Goal: Task Accomplishment & Management: Use online tool/utility

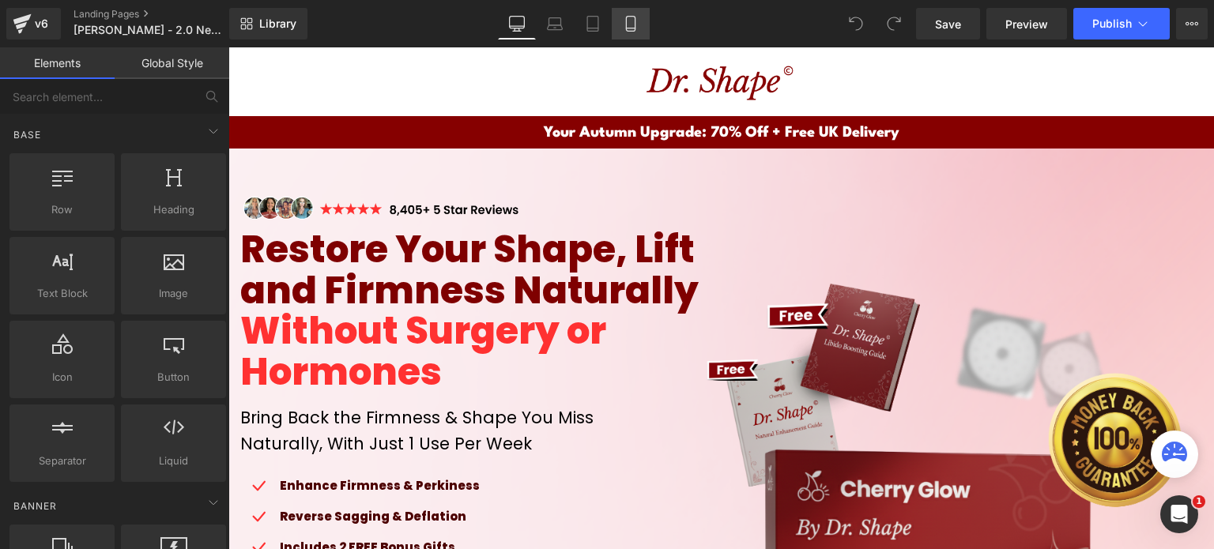
click at [628, 29] on icon at bounding box center [631, 24] width 16 height 16
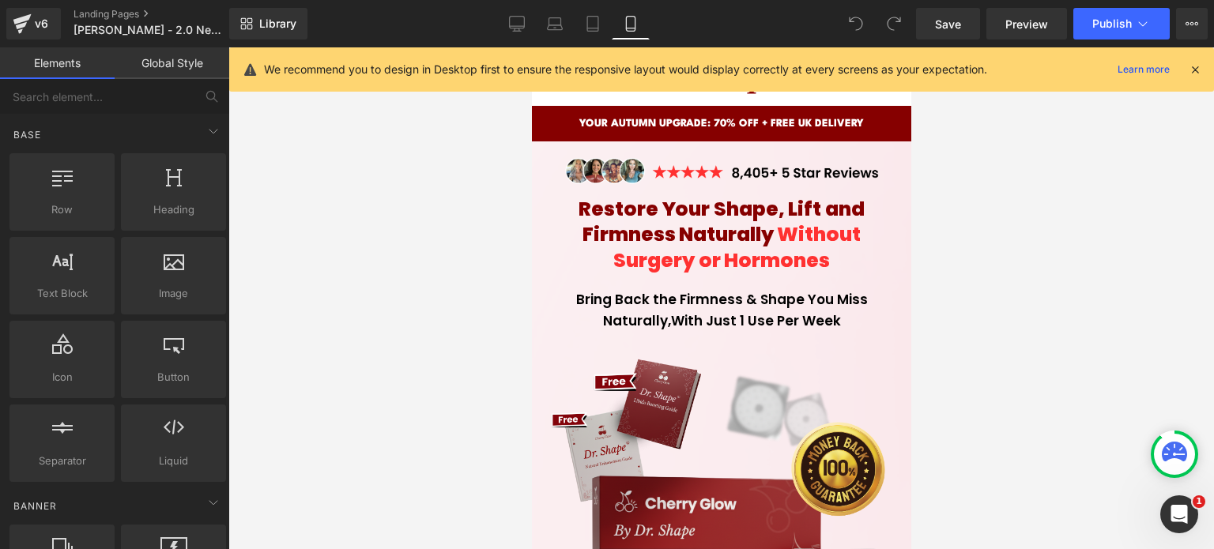
click at [1194, 65] on icon at bounding box center [1195, 69] width 14 height 14
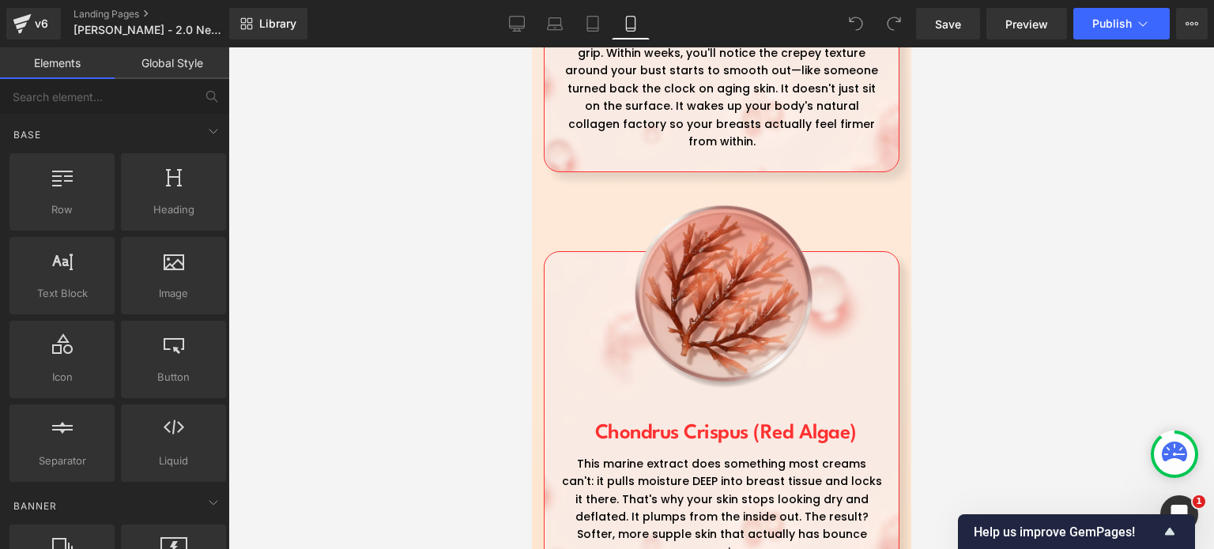
scroll to position [4779, 0]
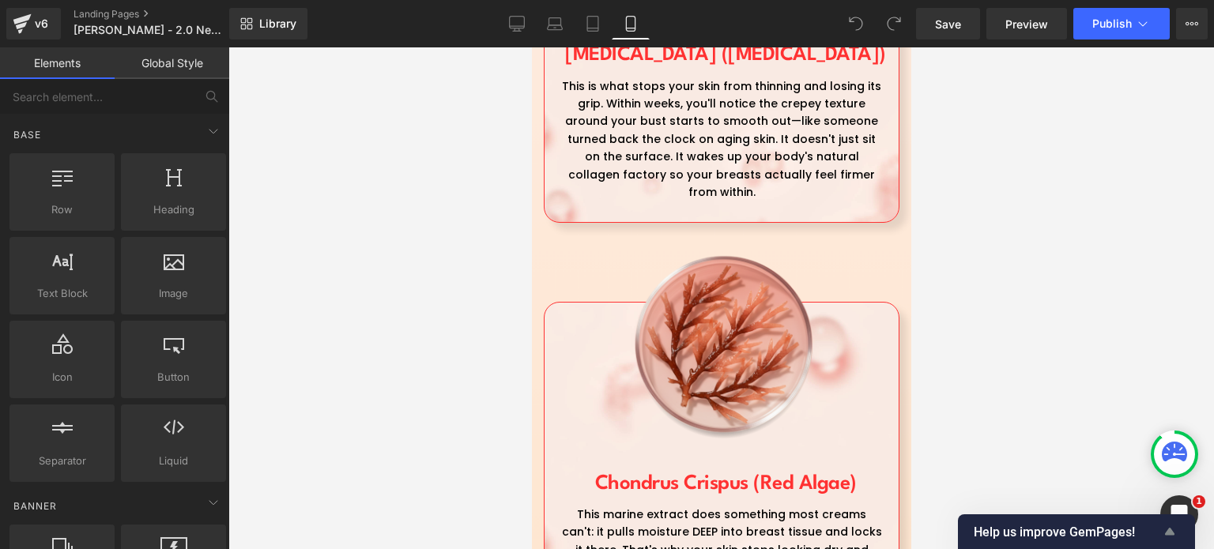
click at [1173, 528] on icon "Show survey - Help us improve GemPages!" at bounding box center [1169, 531] width 19 height 19
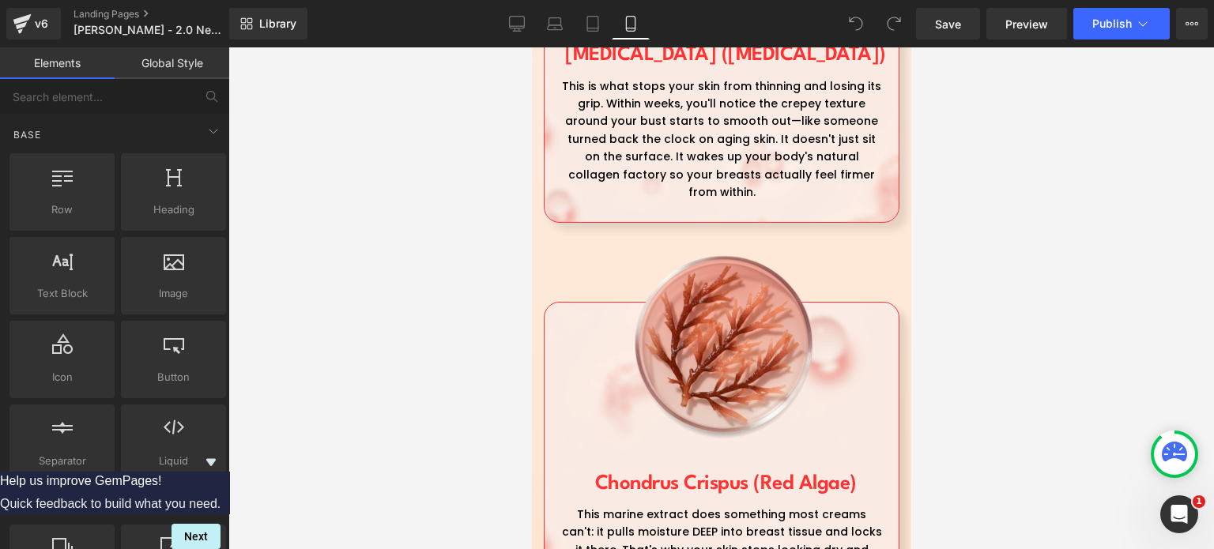
click at [216, 459] on icon "Hide survey" at bounding box center [210, 462] width 9 height 7
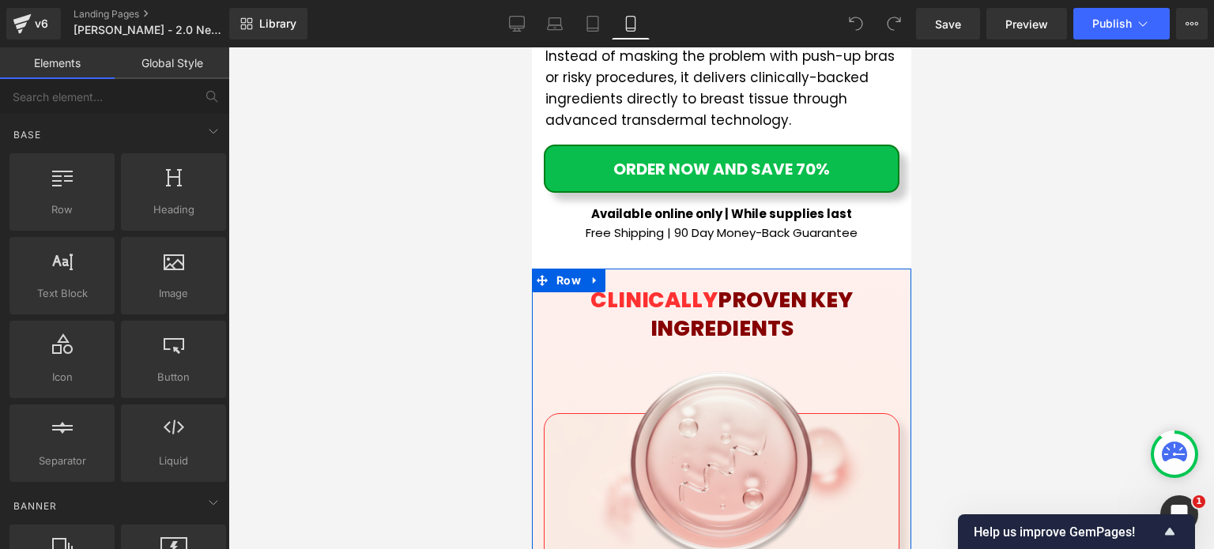
scroll to position [3830, 0]
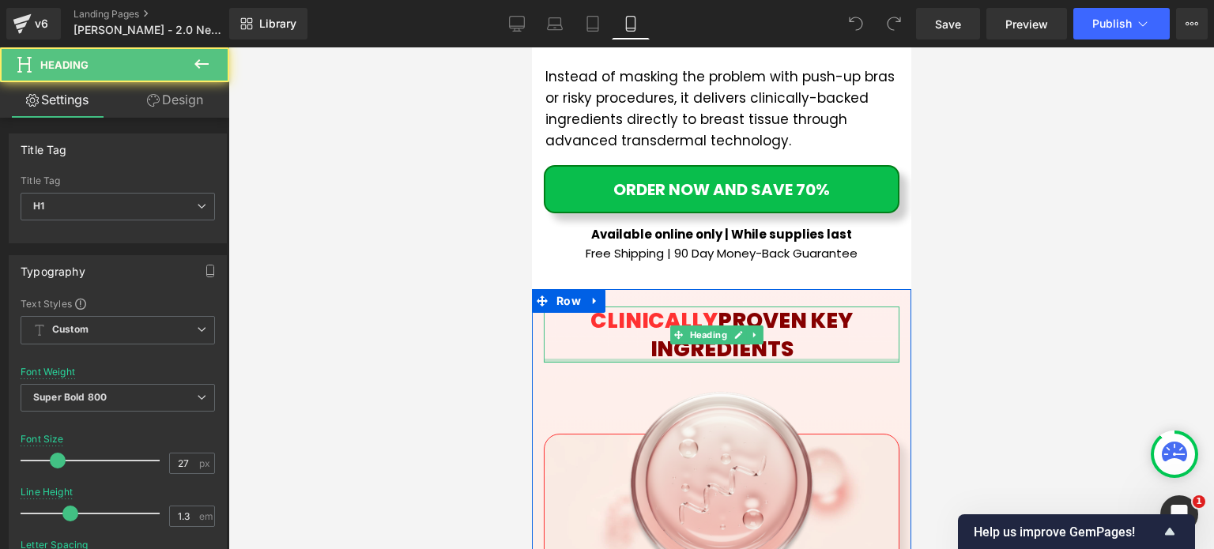
drag, startPoint x: 756, startPoint y: 309, endPoint x: 764, endPoint y: 288, distance: 22.0
click at [764, 307] on div "CLINICALLY PROVEN KEY INGREDIENTS Heading" at bounding box center [721, 334] width 356 height 55
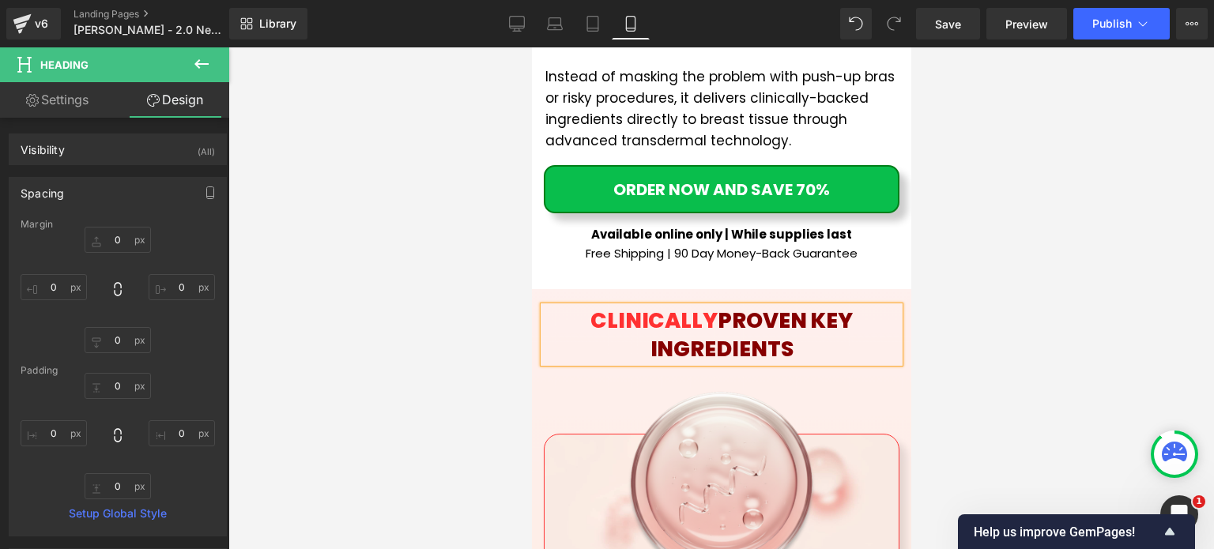
click at [925, 315] on div at bounding box center [720, 298] width 985 height 502
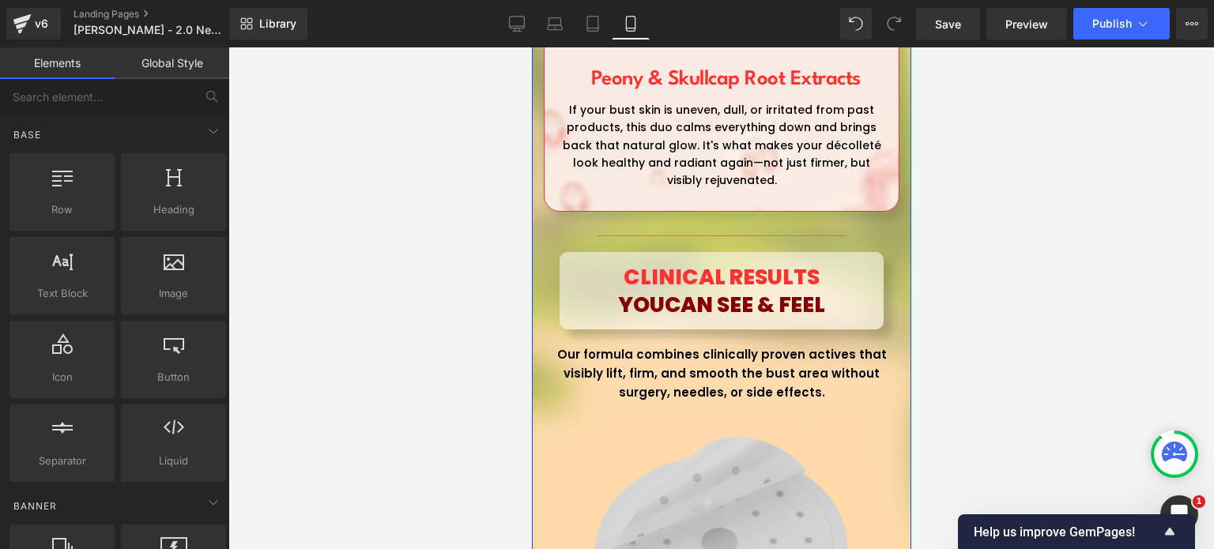
scroll to position [6243, 0]
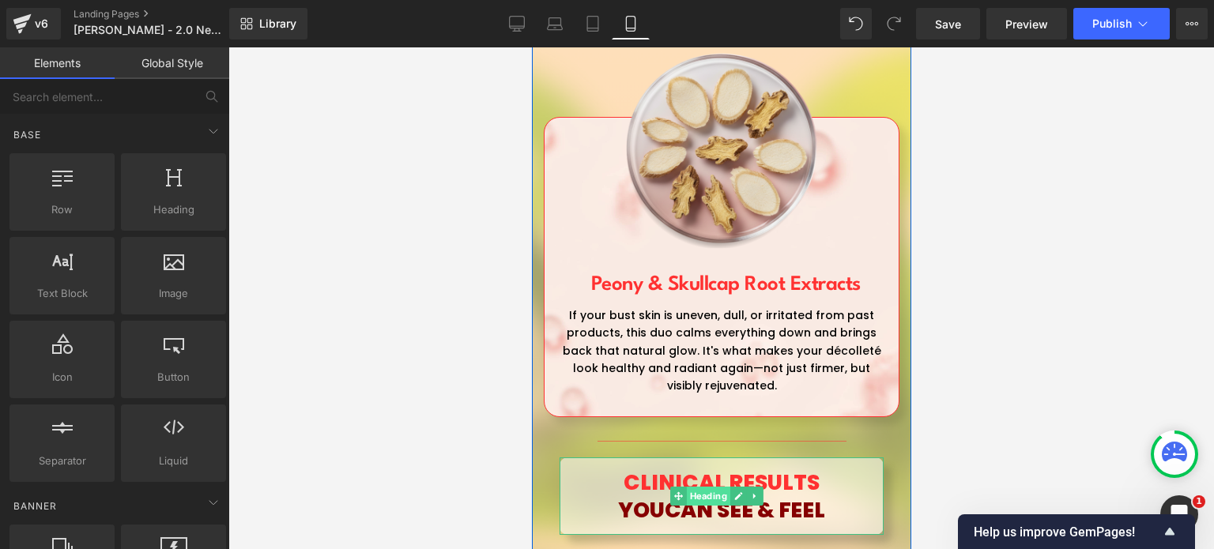
click at [714, 487] on span "Heading" at bounding box center [707, 496] width 43 height 19
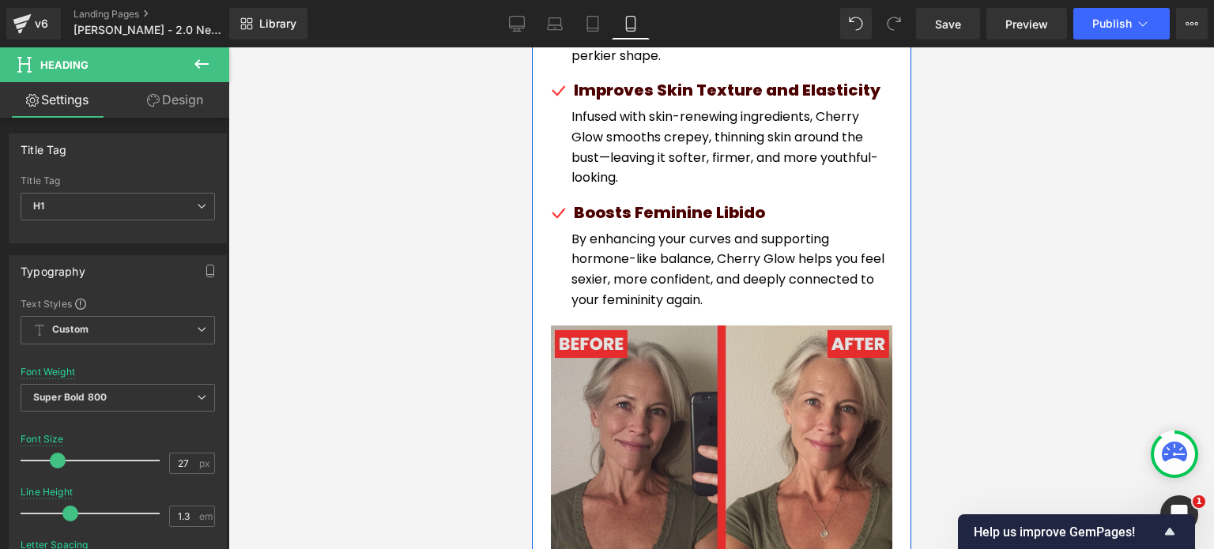
scroll to position [8385, 0]
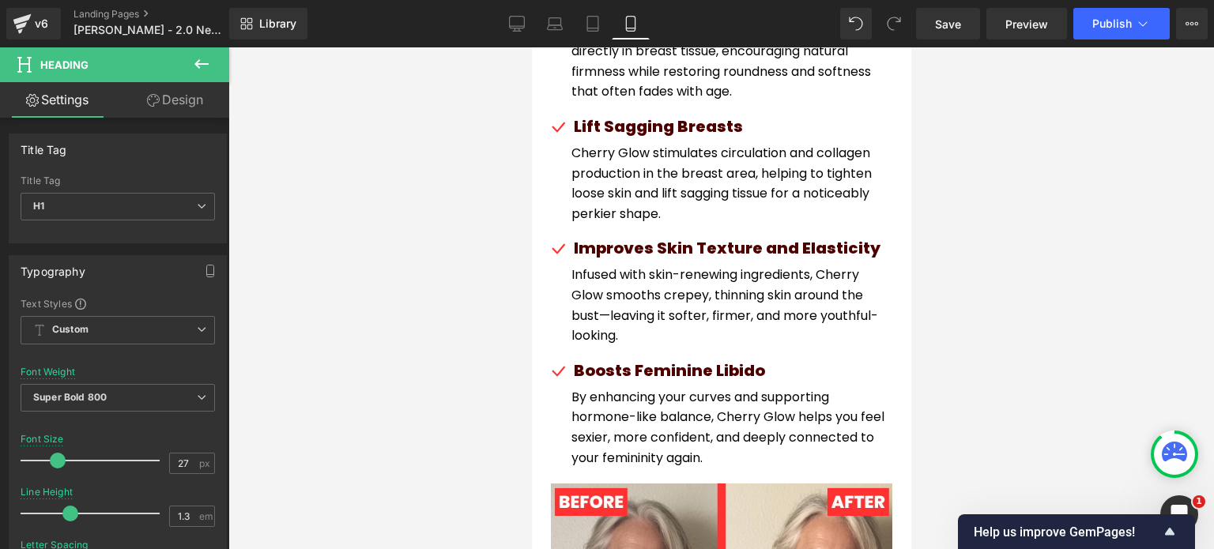
click at [190, 61] on button at bounding box center [201, 64] width 55 height 35
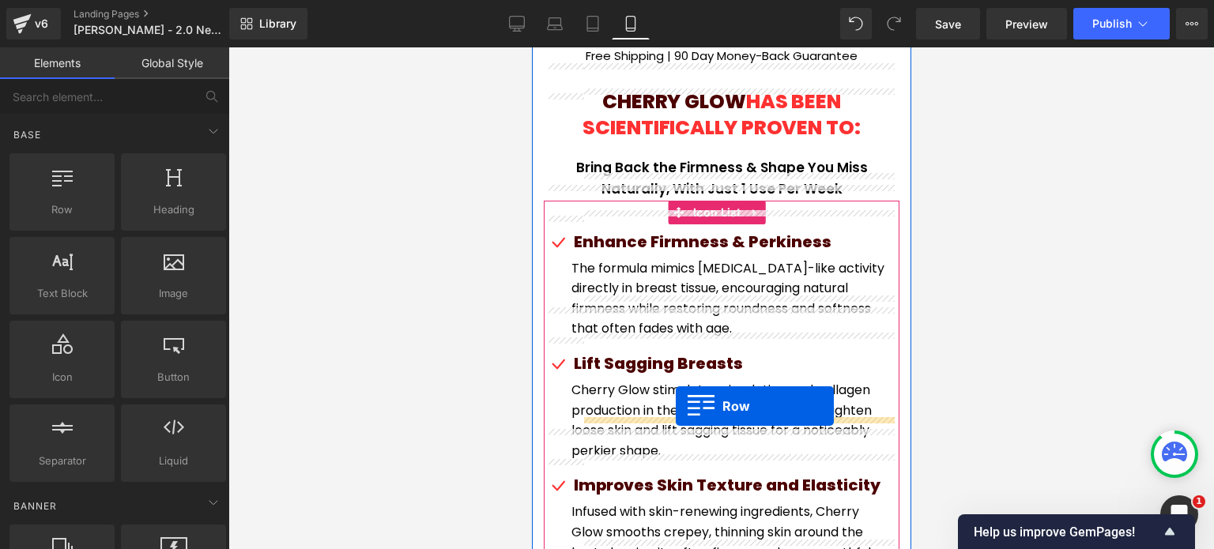
scroll to position [7831, 0]
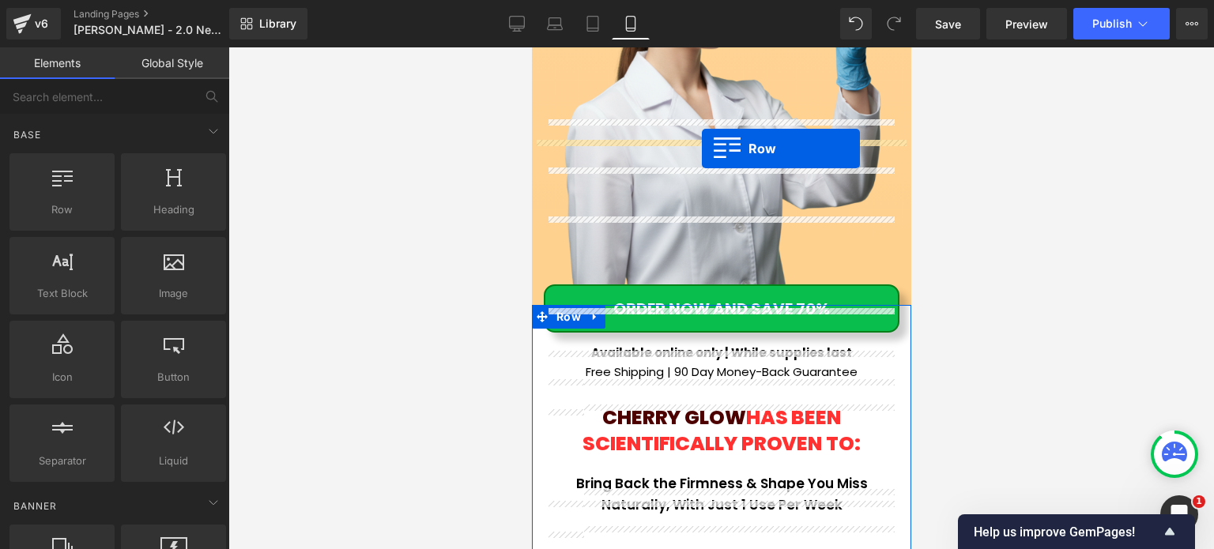
drag, startPoint x: 994, startPoint y: 276, endPoint x: 701, endPoint y: 149, distance: 319.6
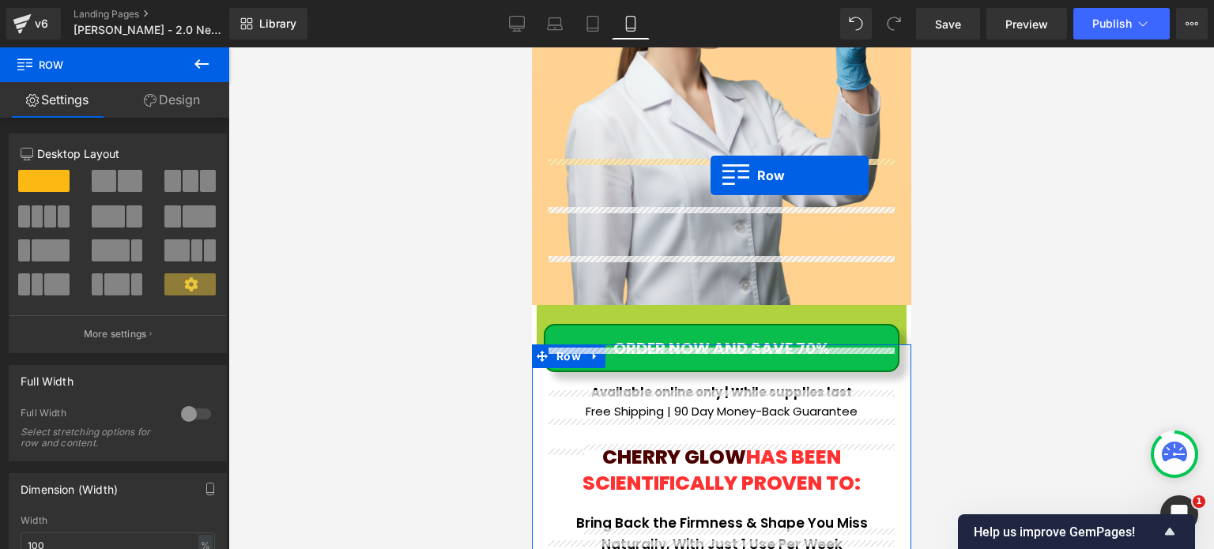
drag, startPoint x: 561, startPoint y: 152, endPoint x: 710, endPoint y: 175, distance: 150.4
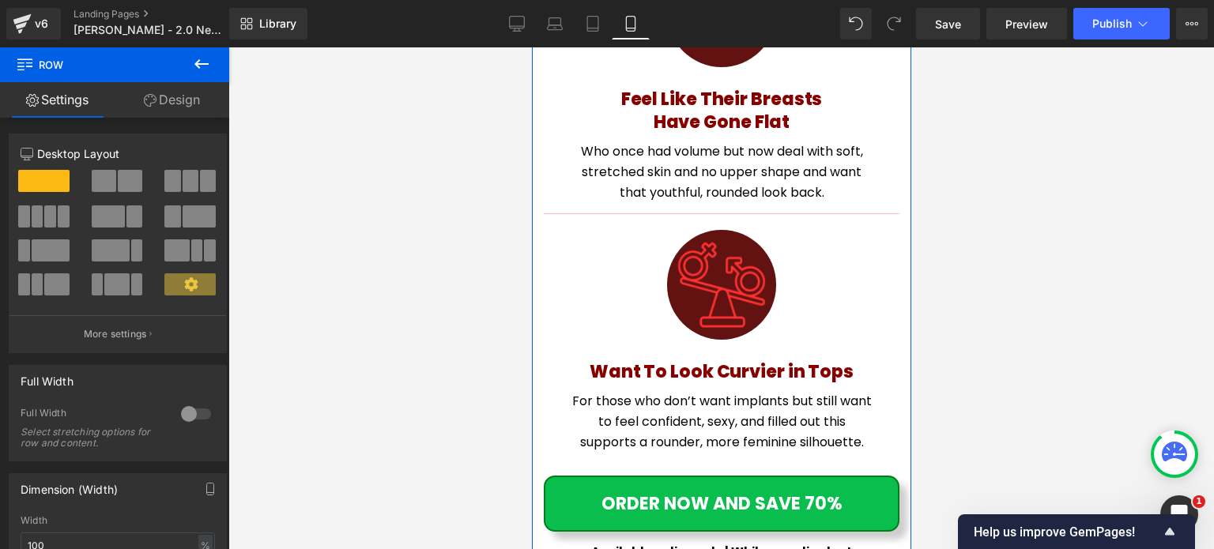
scroll to position [10202, 0]
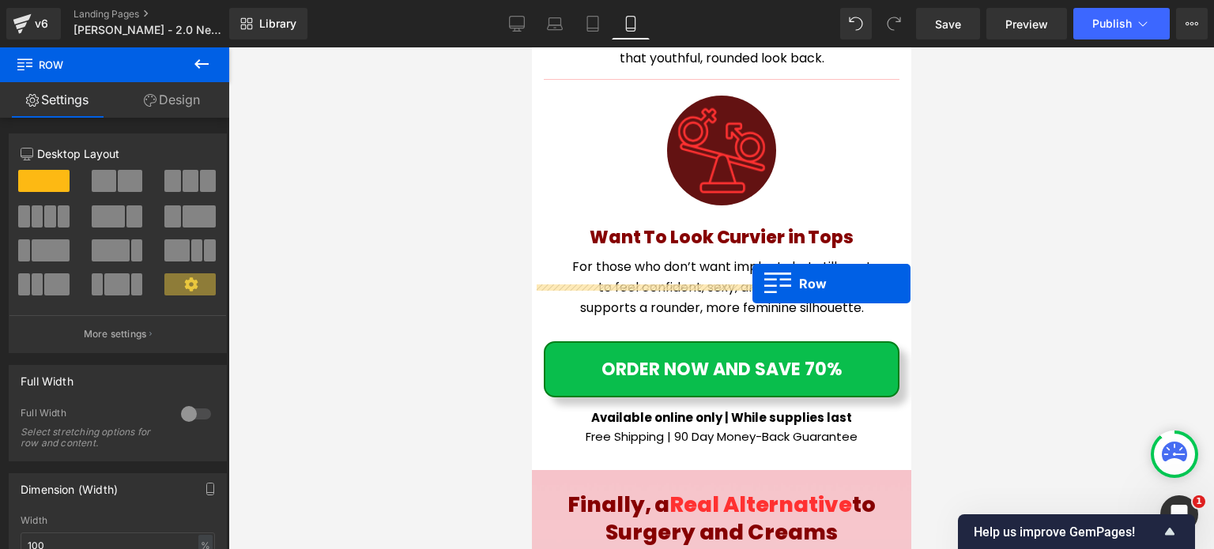
drag, startPoint x: 582, startPoint y: 170, endPoint x: 748, endPoint y: 283, distance: 200.1
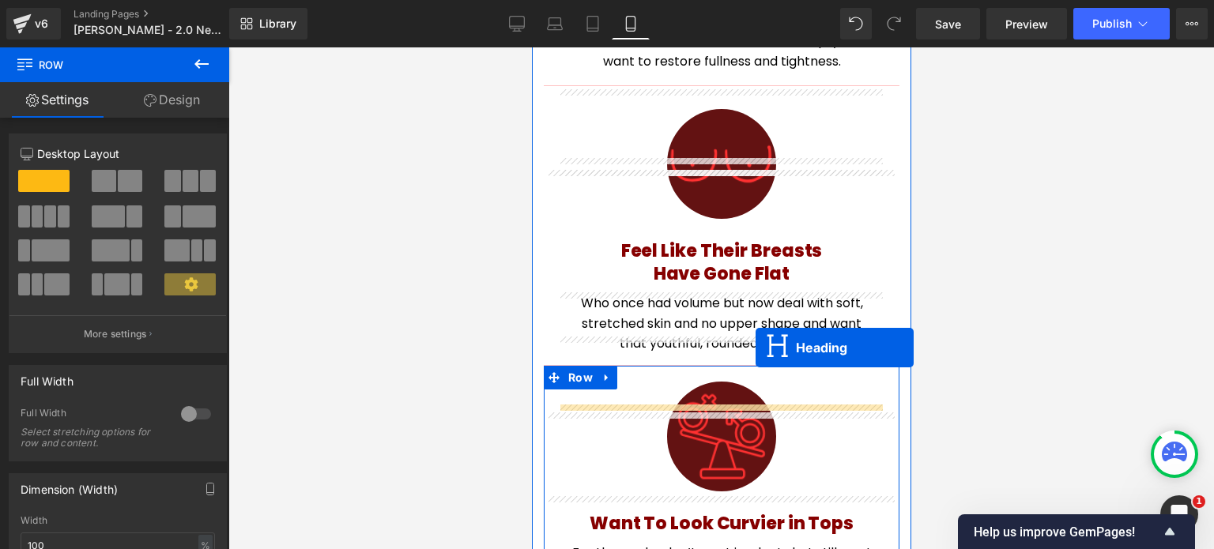
scroll to position [10163, 0]
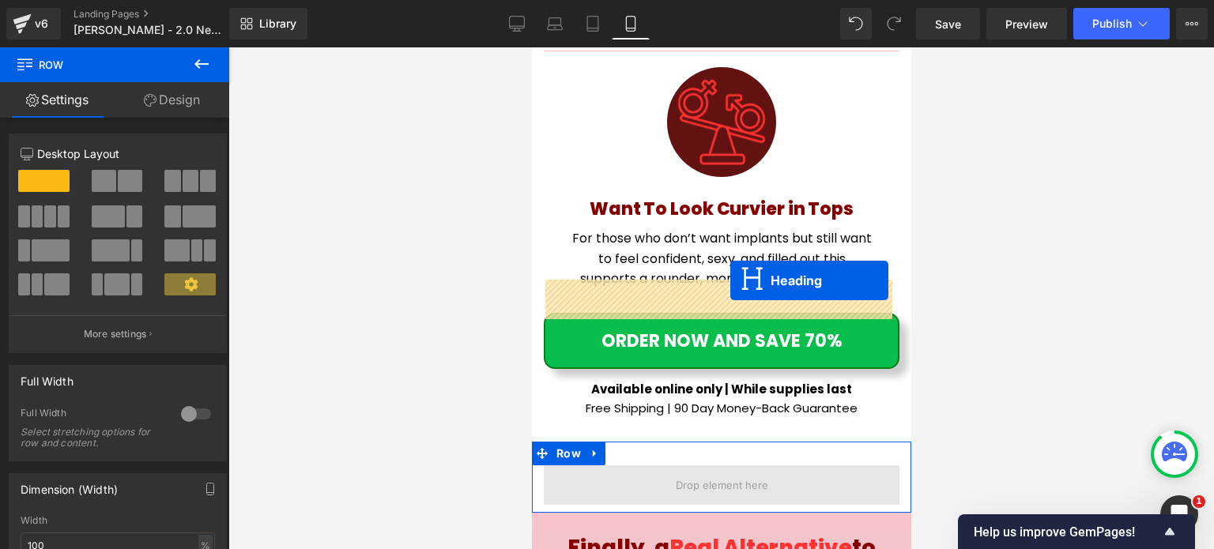
drag, startPoint x: 693, startPoint y: 204, endPoint x: 729, endPoint y: 281, distance: 84.8
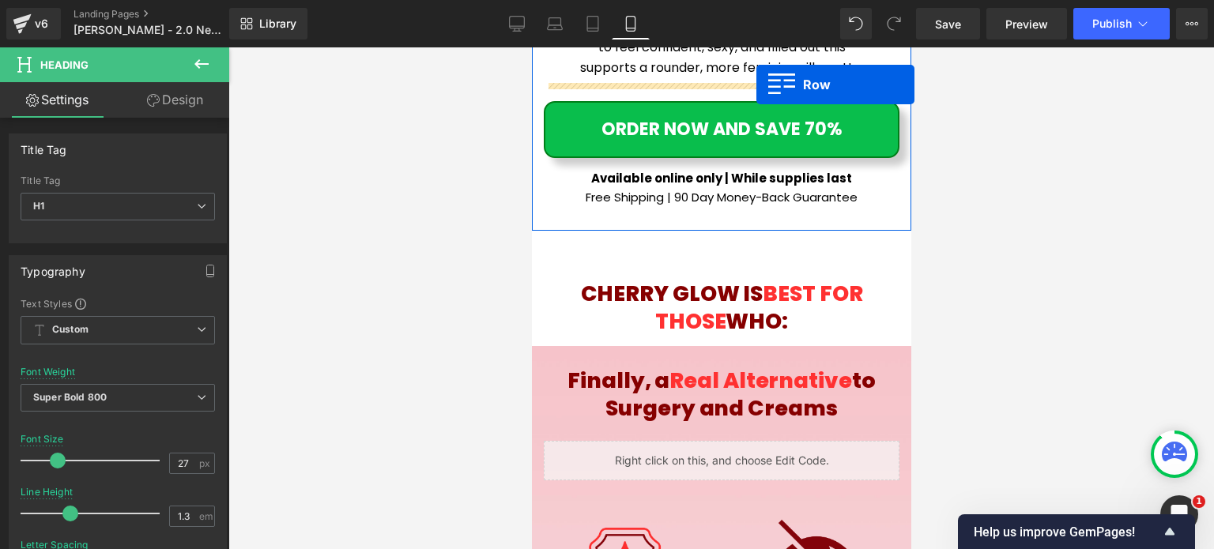
scroll to position [10107, 0]
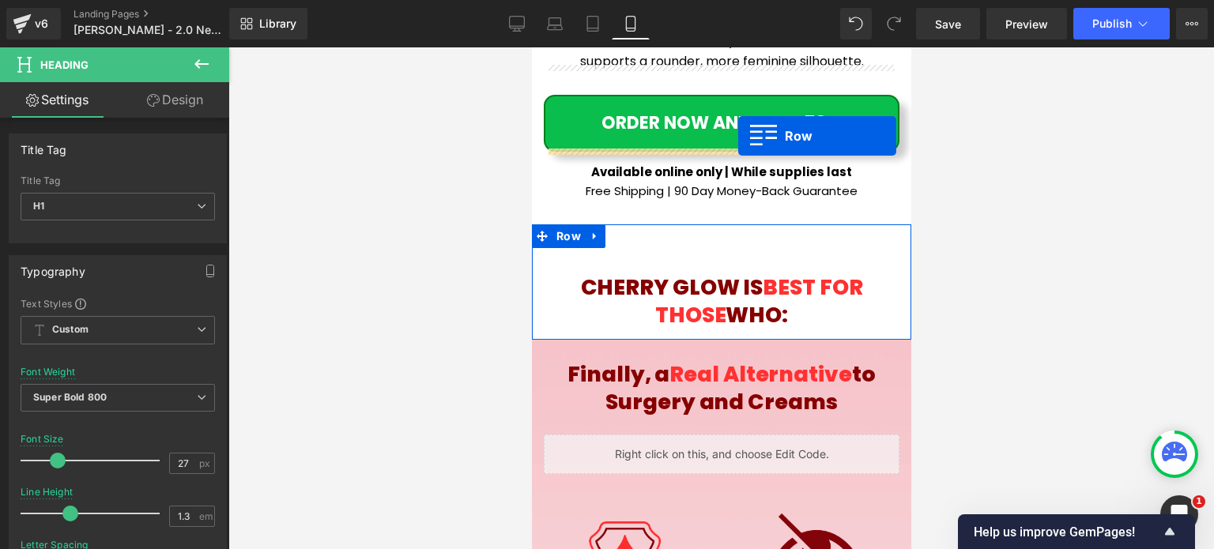
drag, startPoint x: 581, startPoint y: 141, endPoint x: 737, endPoint y: 136, distance: 156.6
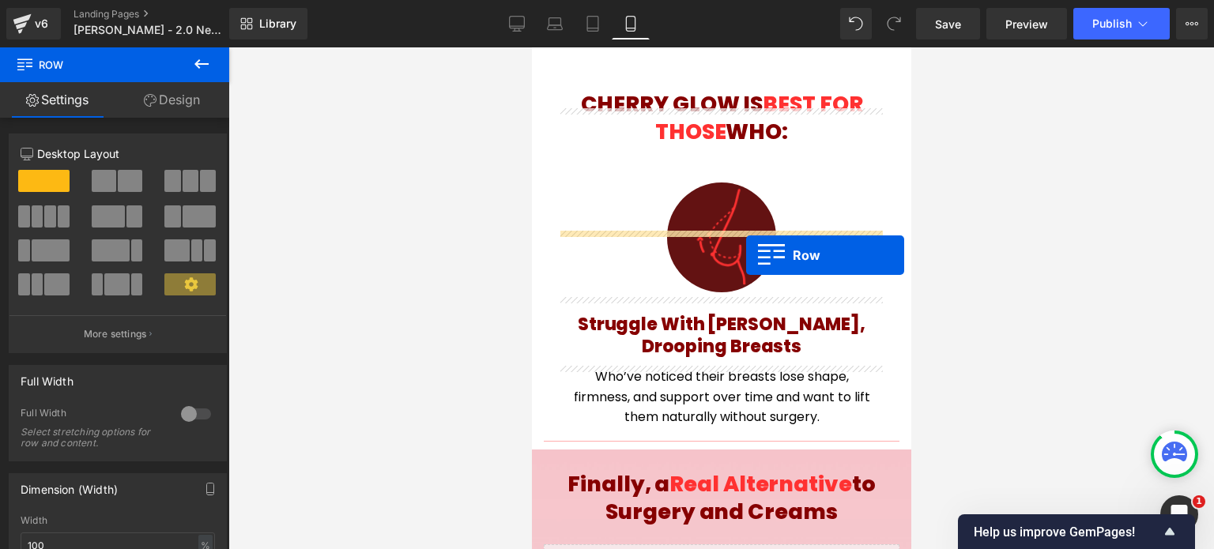
scroll to position [10032, 0]
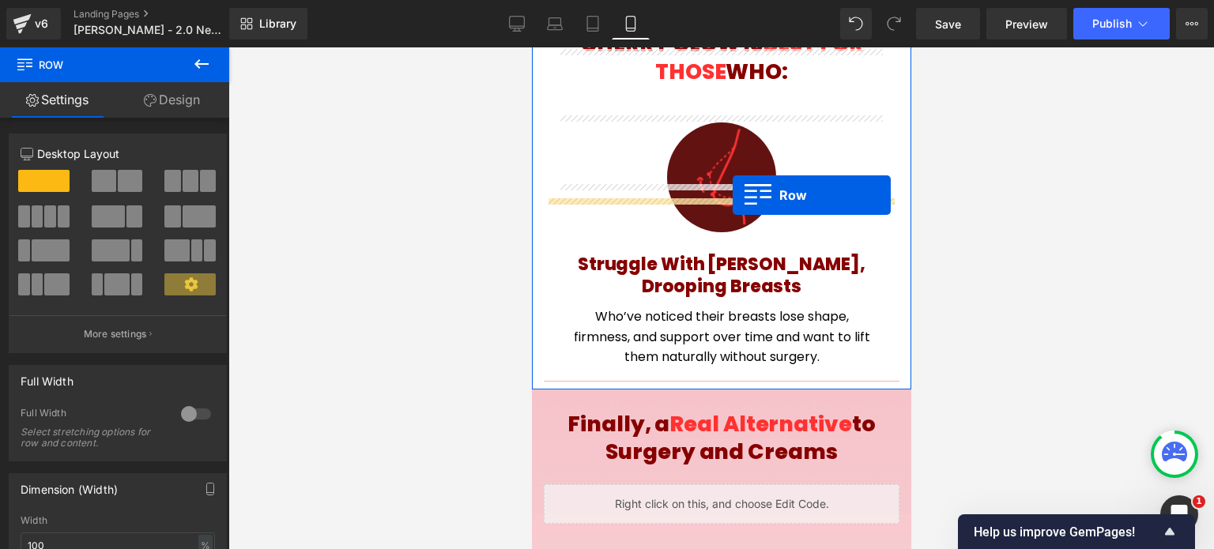
drag, startPoint x: 591, startPoint y: 142, endPoint x: 732, endPoint y: 195, distance: 150.3
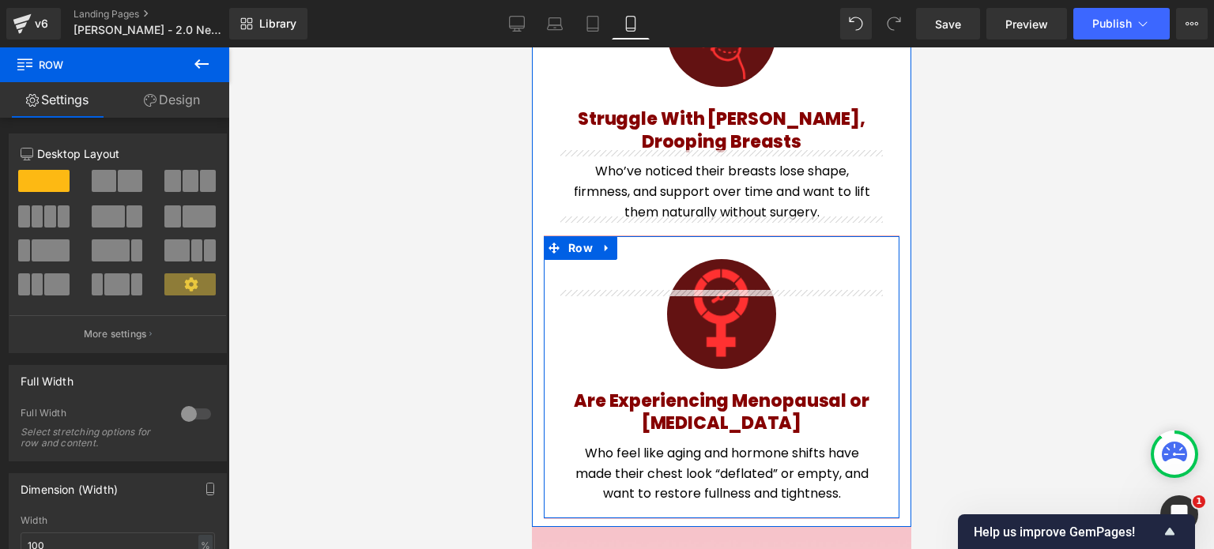
scroll to position [9993, 0]
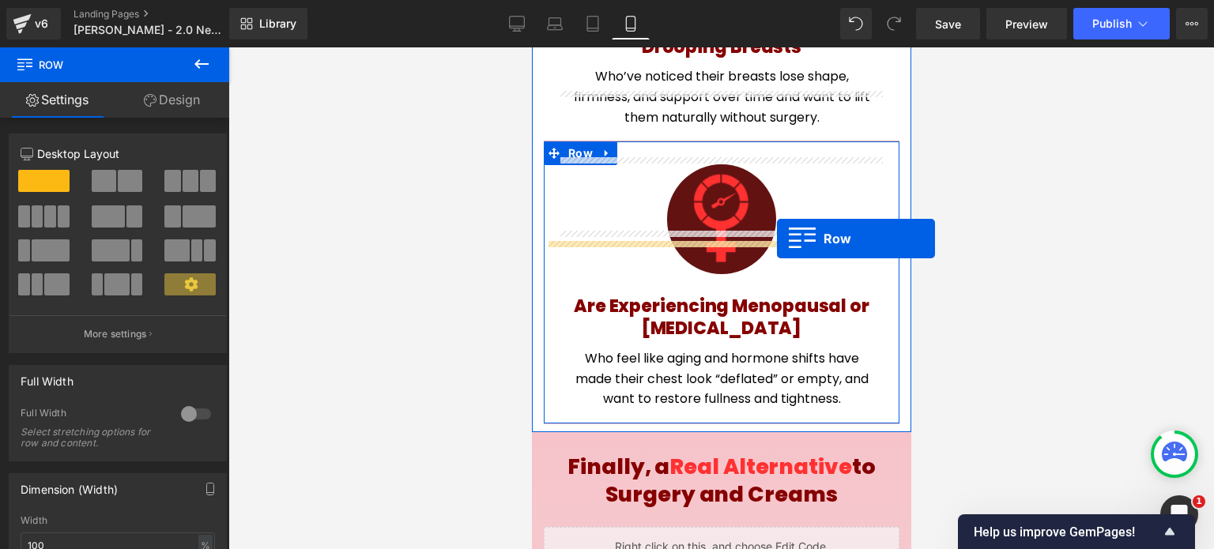
drag, startPoint x: 582, startPoint y: 173, endPoint x: 776, endPoint y: 239, distance: 204.4
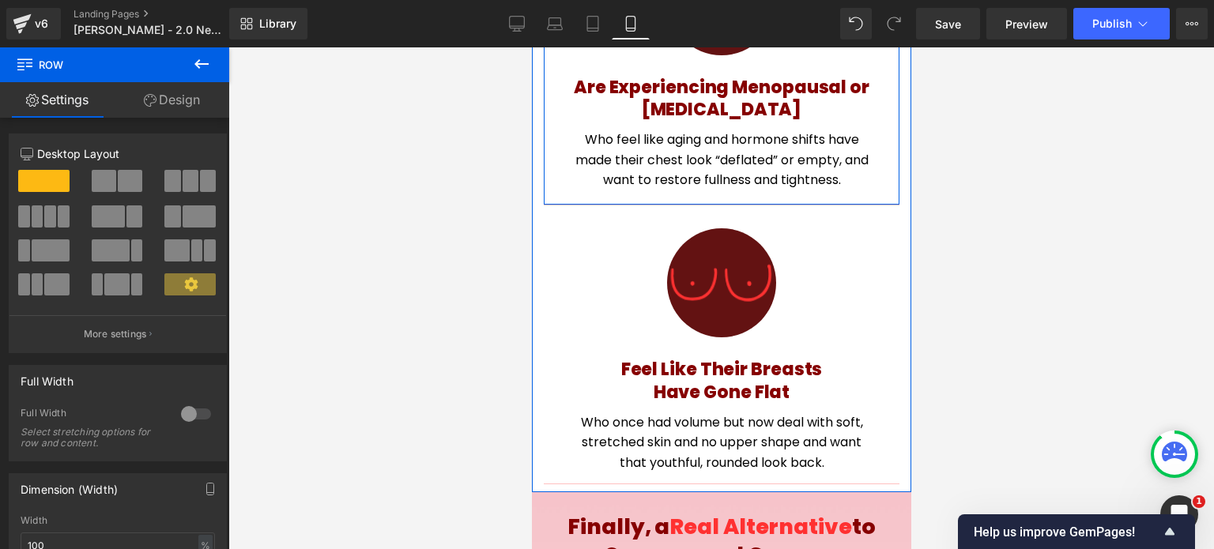
scroll to position [10111, 0]
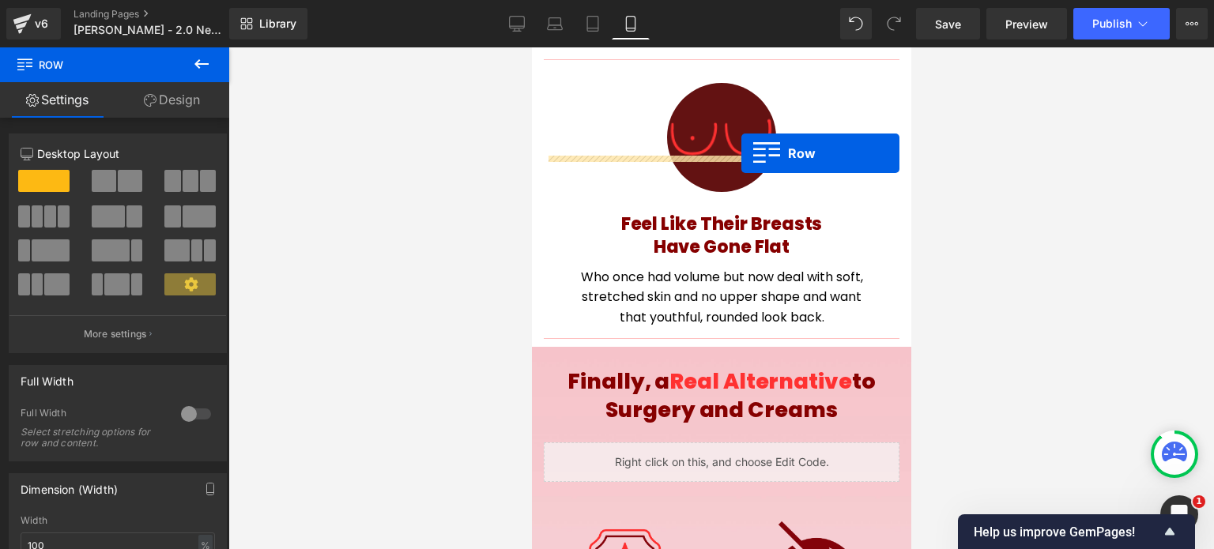
drag, startPoint x: 577, startPoint y: 134, endPoint x: 740, endPoint y: 153, distance: 164.7
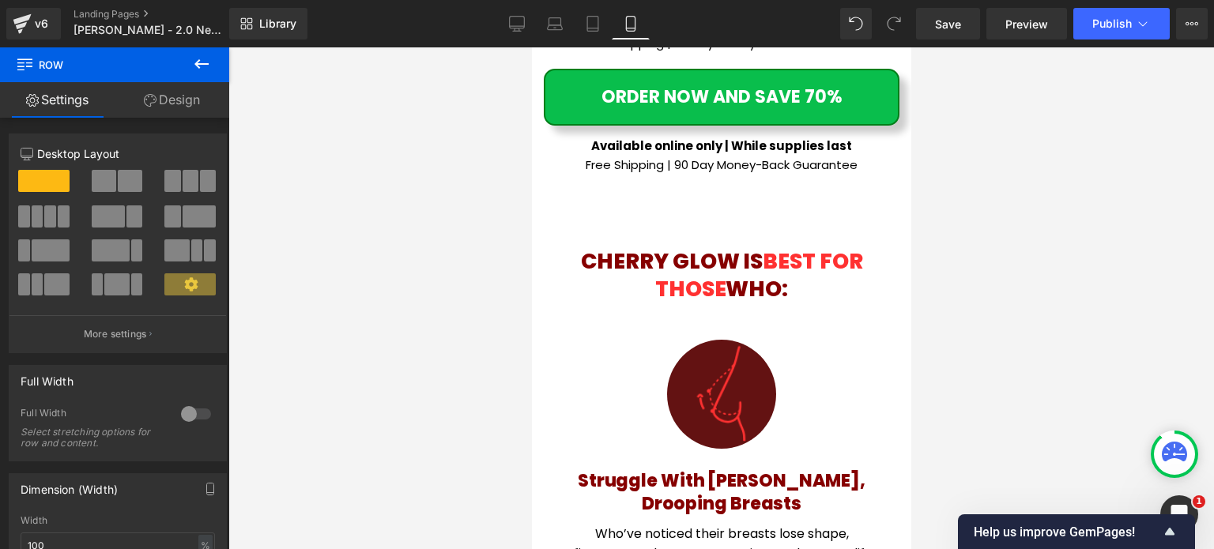
scroll to position [9044, 0]
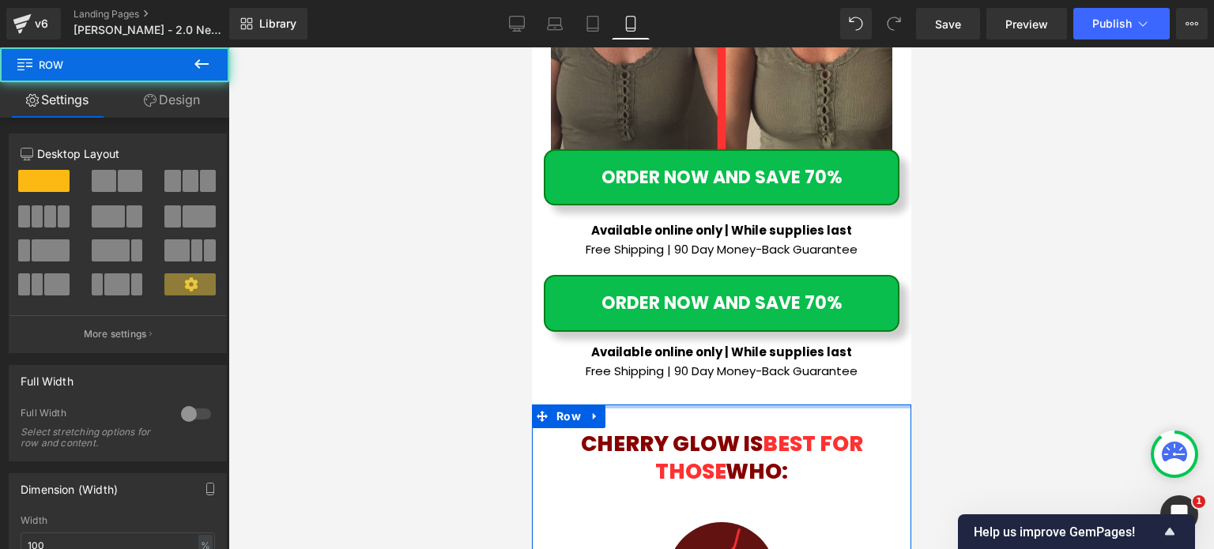
drag, startPoint x: 743, startPoint y: 247, endPoint x: 764, endPoint y: 205, distance: 47.7
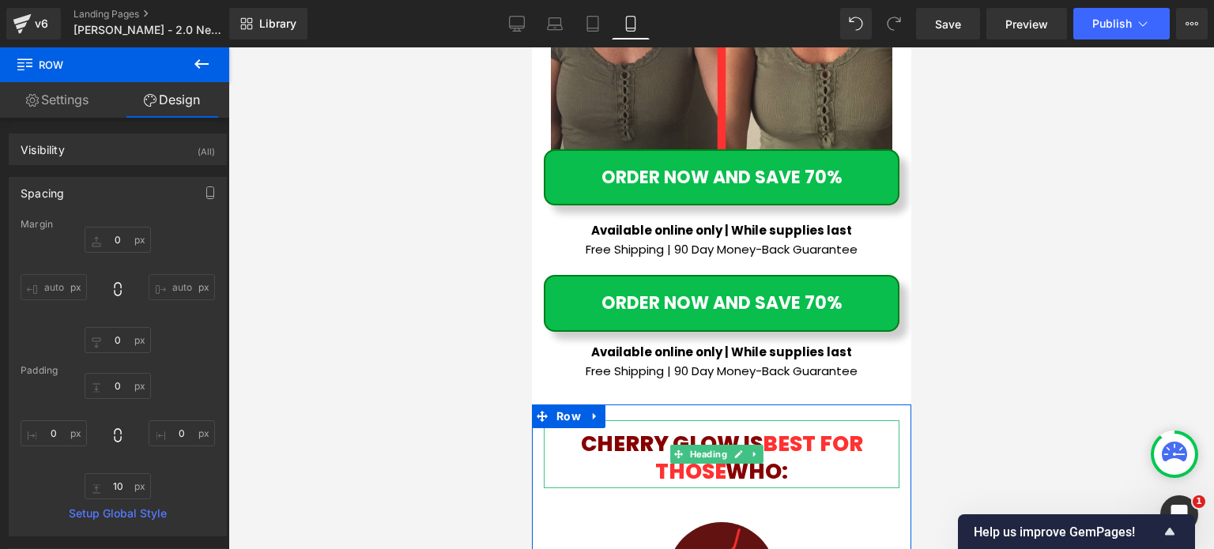
click at [783, 429] on span "BEST FOR THOSE" at bounding box center [757, 457] width 207 height 57
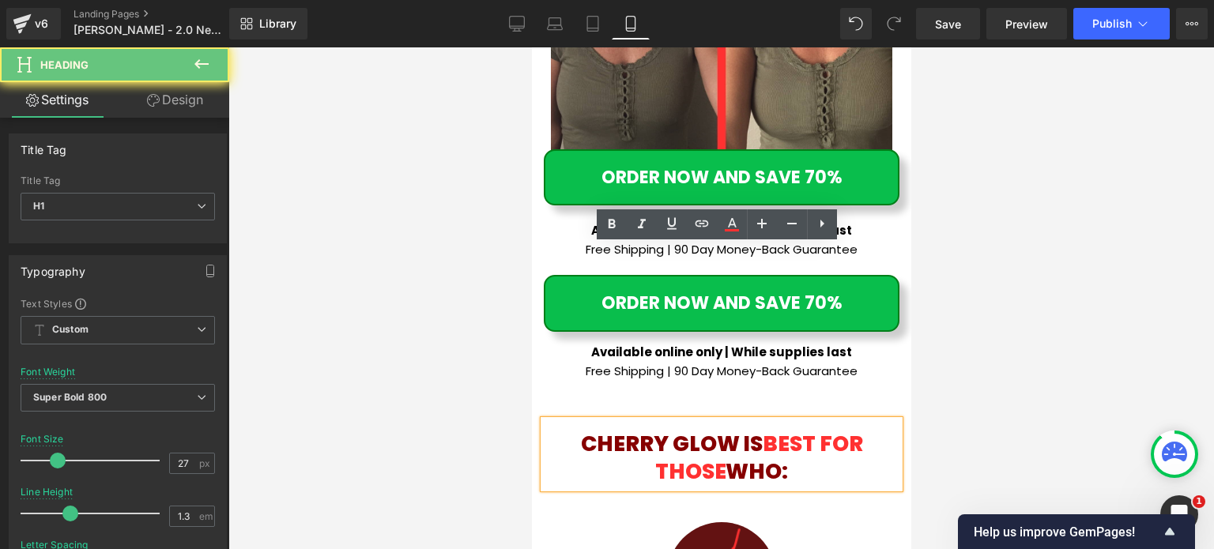
click at [759, 429] on span "BEST FOR THOSE" at bounding box center [757, 457] width 207 height 57
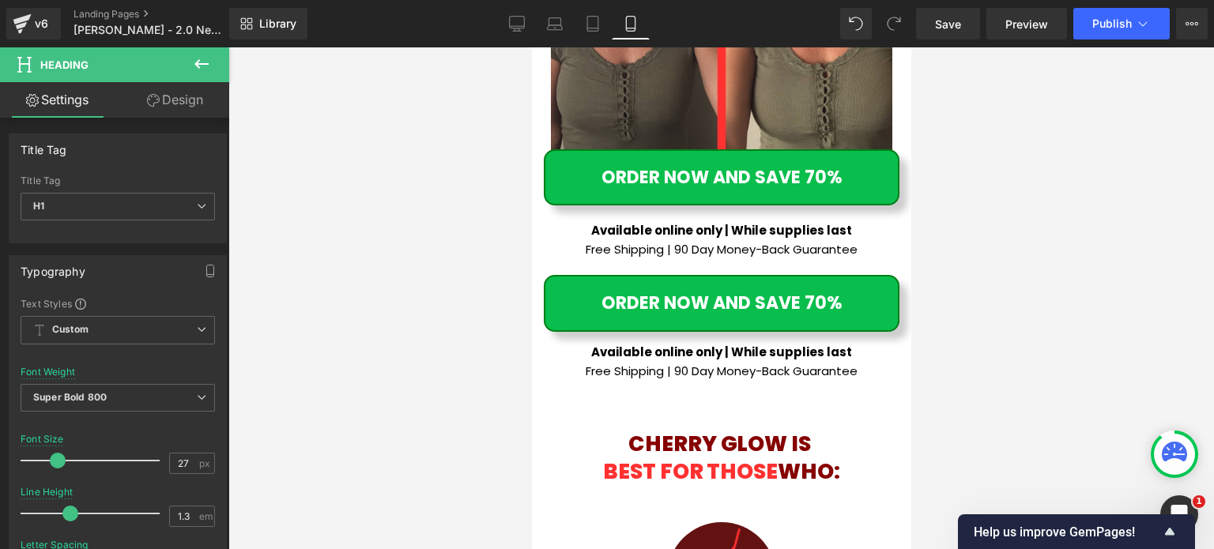
click at [996, 294] on div at bounding box center [720, 298] width 985 height 502
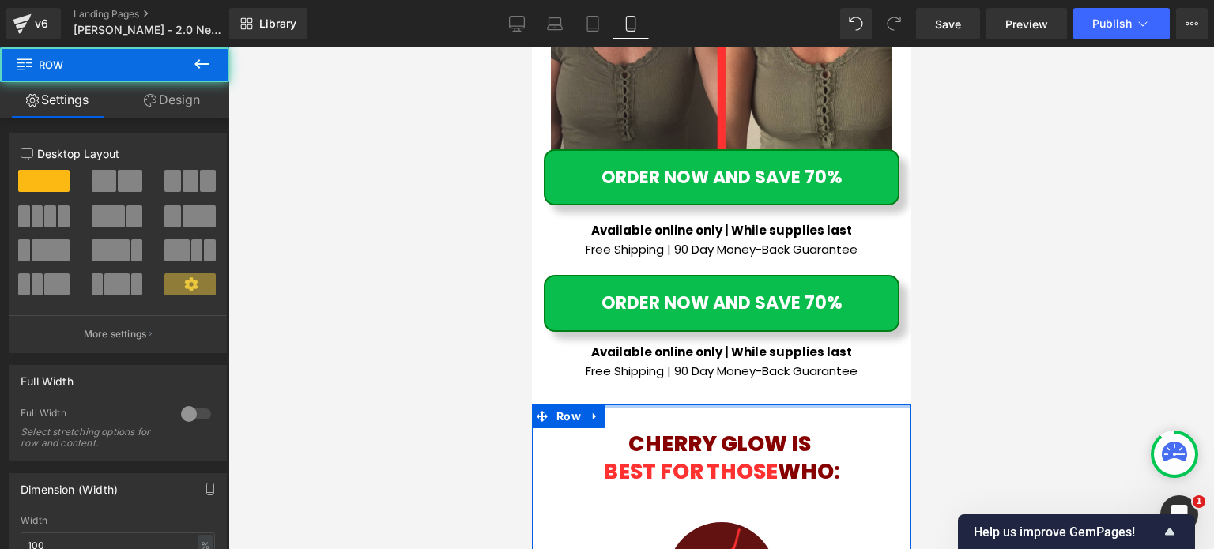
drag, startPoint x: 735, startPoint y: 232, endPoint x: 747, endPoint y: 217, distance: 19.1
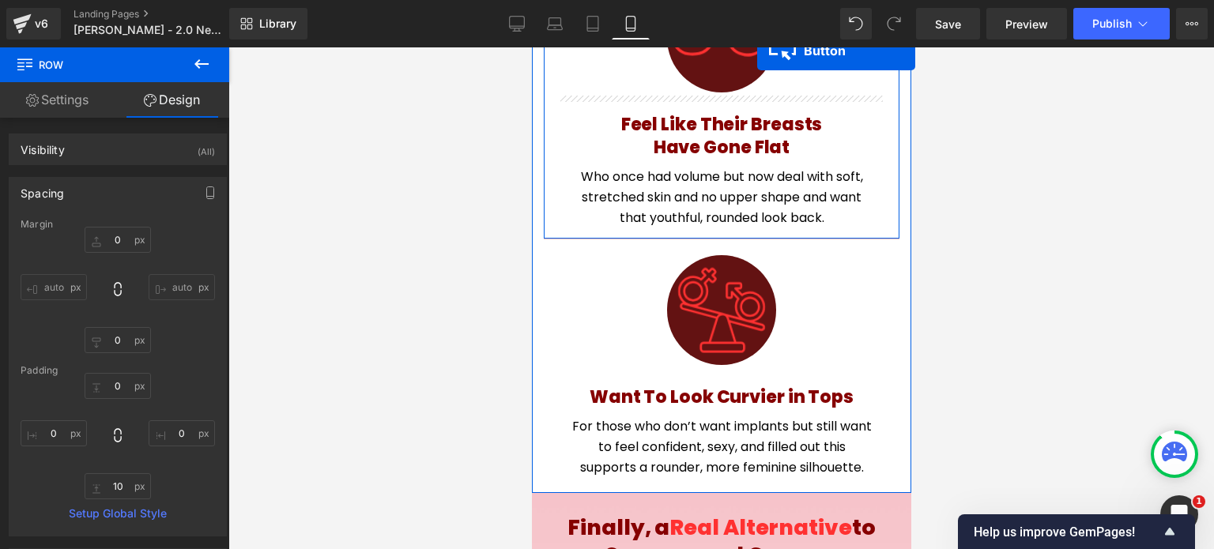
scroll to position [10151, 0]
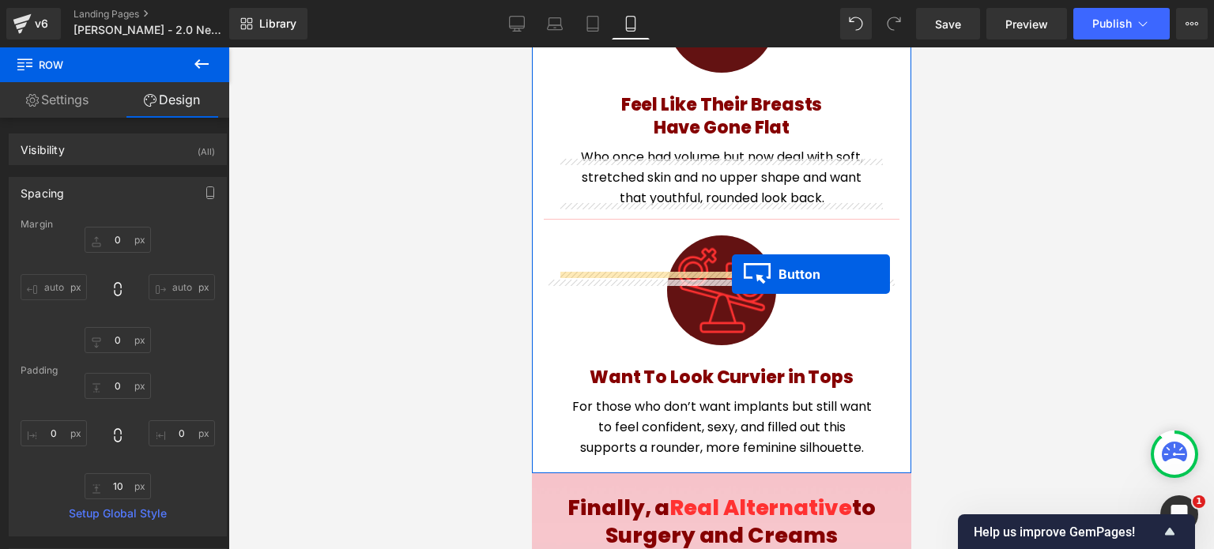
drag, startPoint x: 706, startPoint y: 206, endPoint x: 731, endPoint y: 274, distance: 72.2
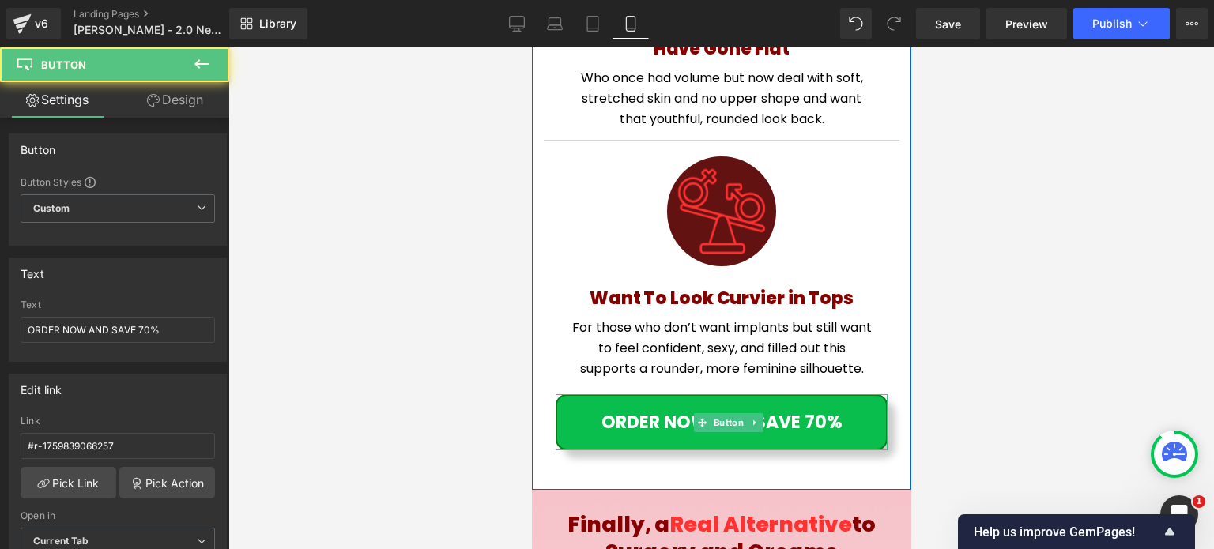
scroll to position [10072, 0]
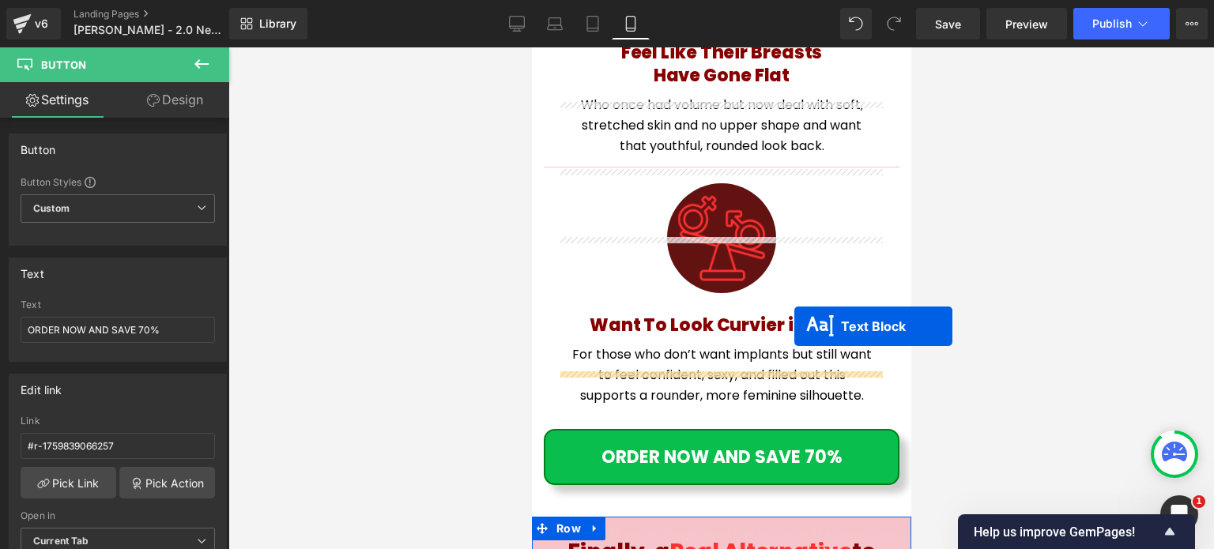
scroll to position [10230, 0]
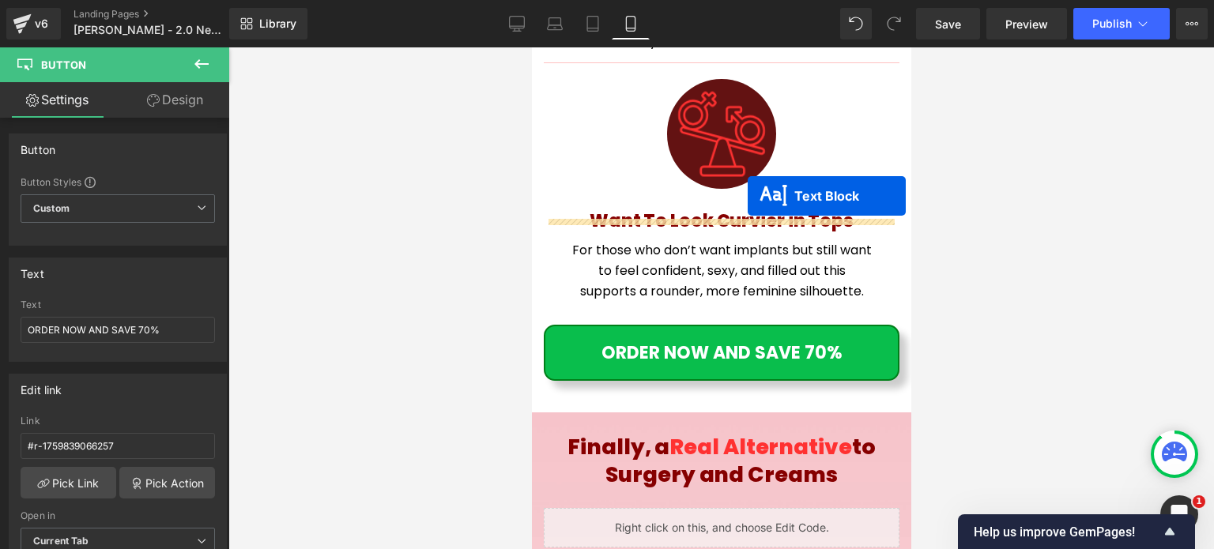
drag, startPoint x: 700, startPoint y: 138, endPoint x: 747, endPoint y: 196, distance: 74.2
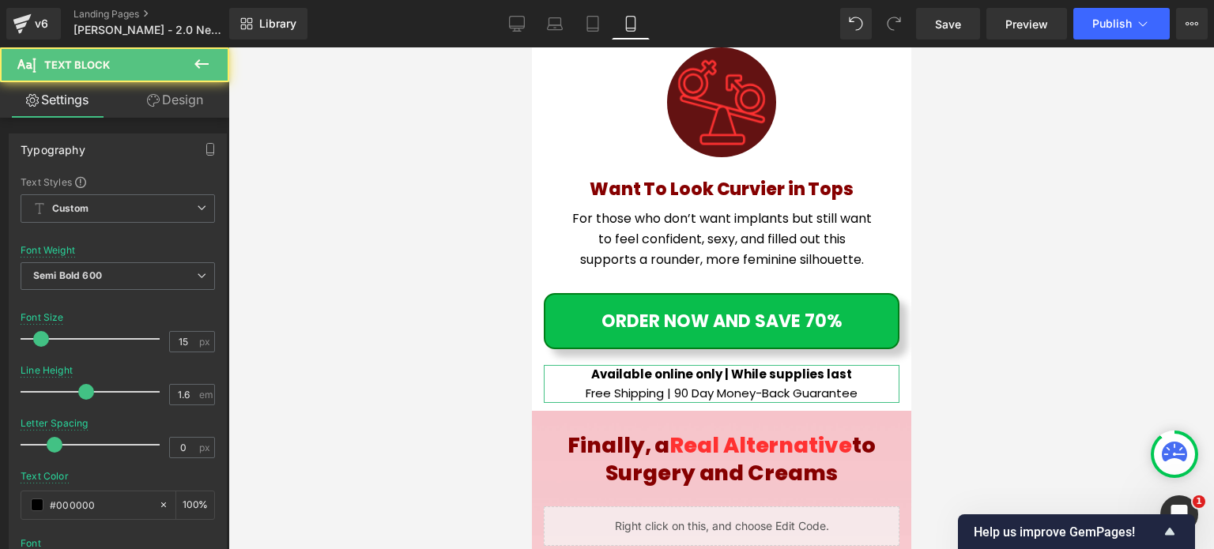
scroll to position [10198, 0]
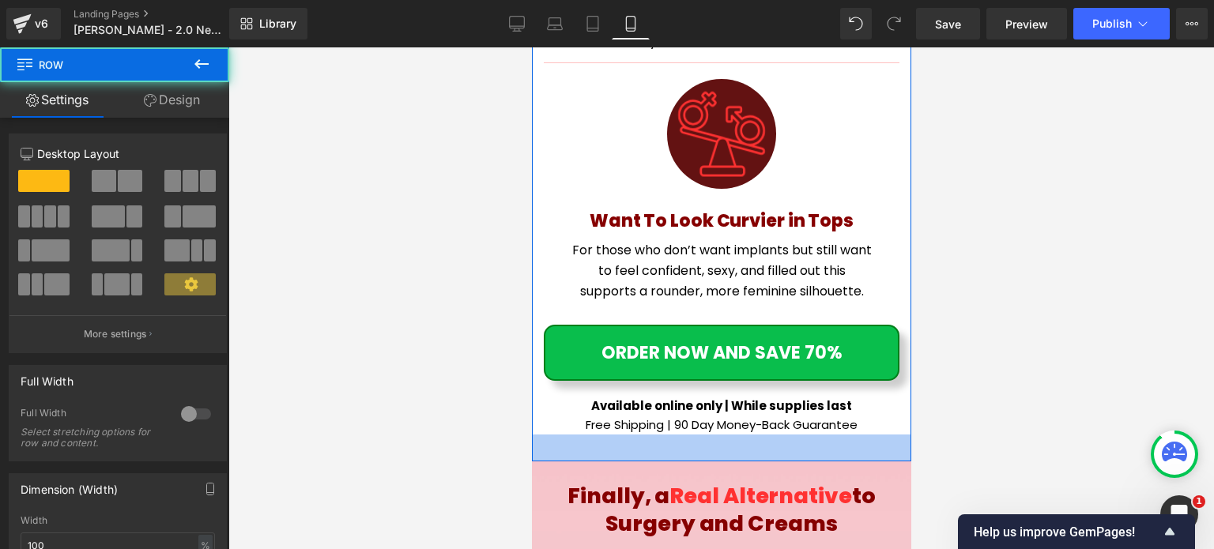
drag, startPoint x: 723, startPoint y: 252, endPoint x: 818, endPoint y: 288, distance: 101.6
click at [722, 435] on div "34px" at bounding box center [720, 448] width 379 height 27
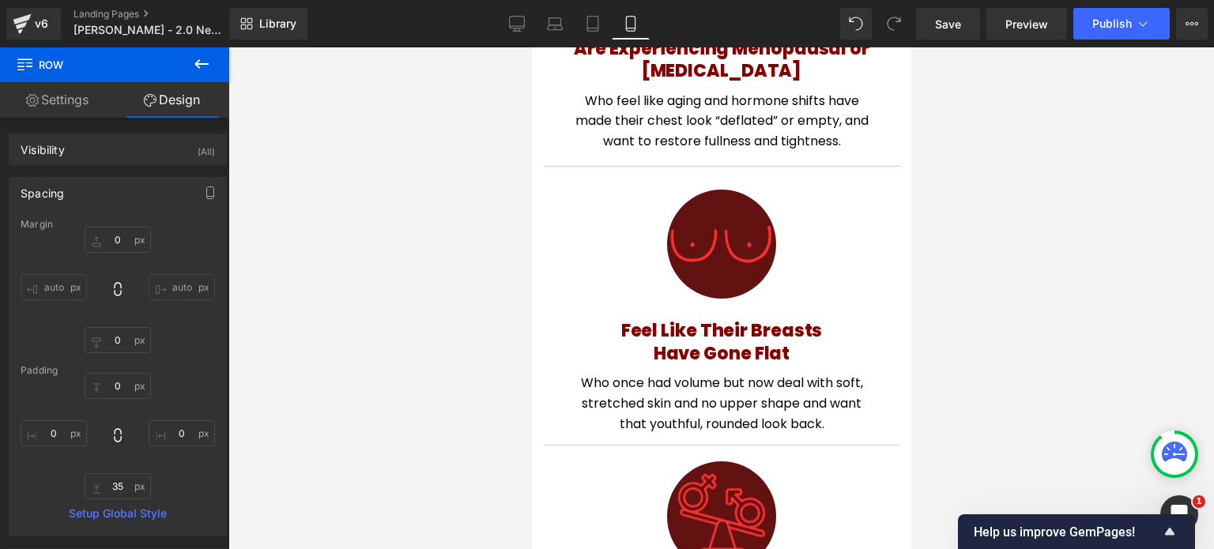
scroll to position [9882, 0]
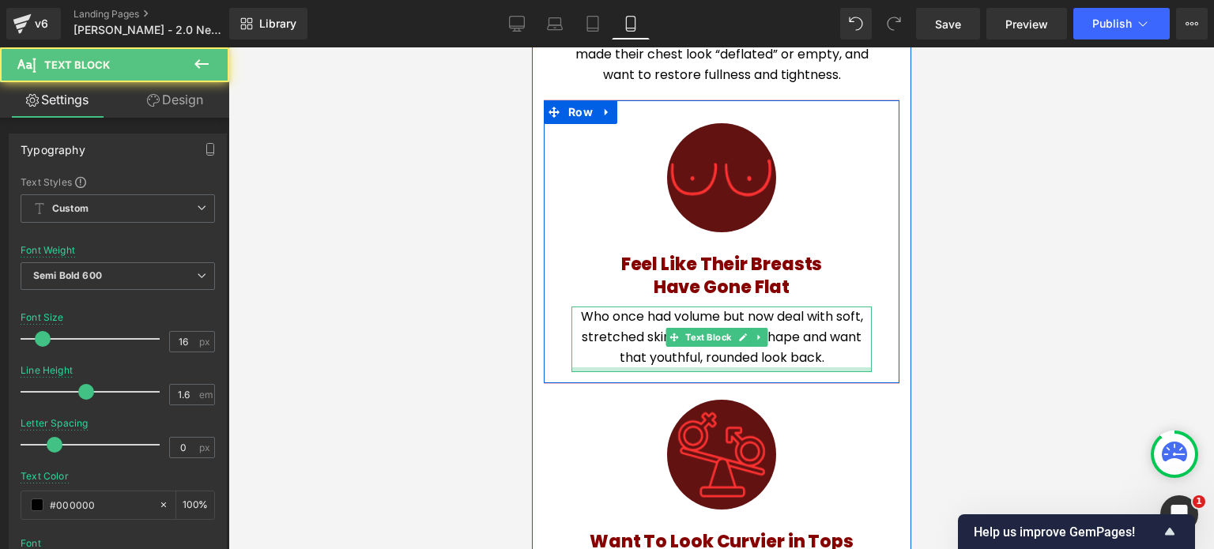
click at [747, 367] on div at bounding box center [721, 369] width 300 height 5
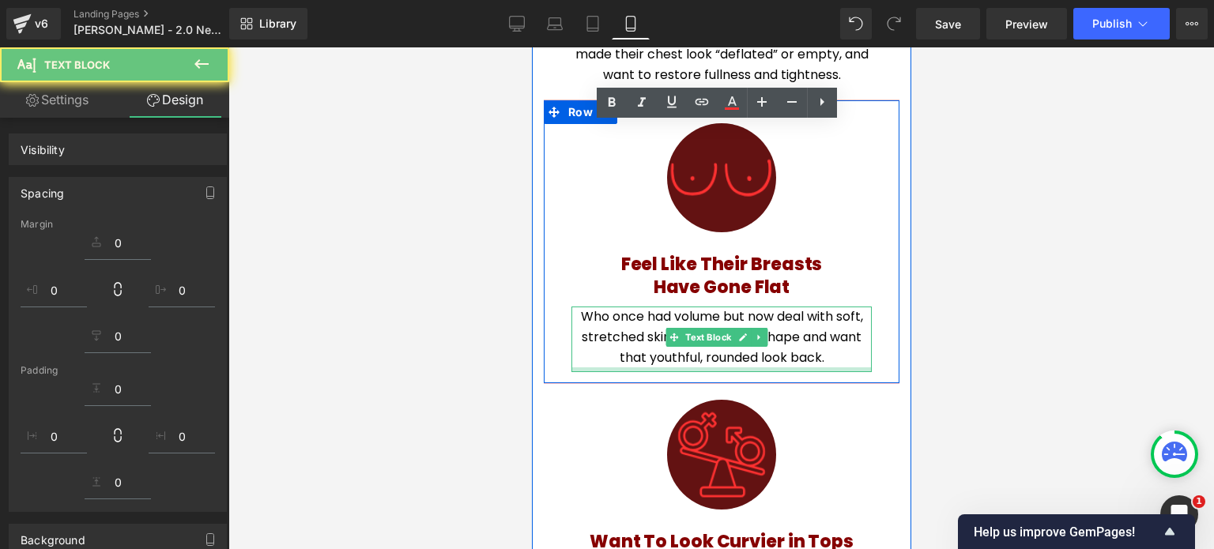
click at [999, 253] on div at bounding box center [720, 298] width 985 height 502
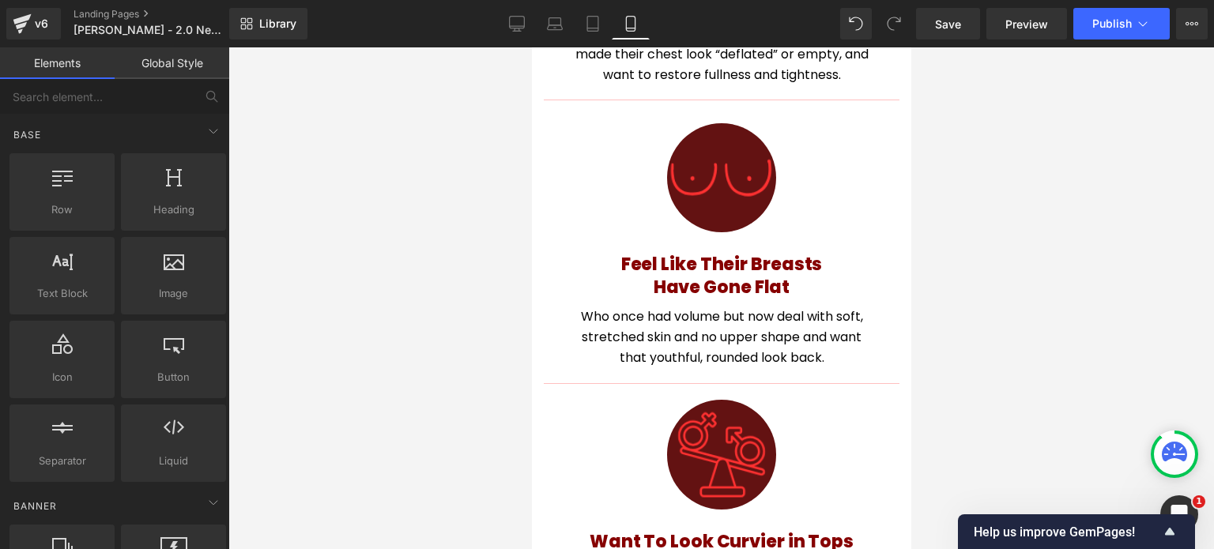
click at [999, 253] on div at bounding box center [720, 298] width 985 height 502
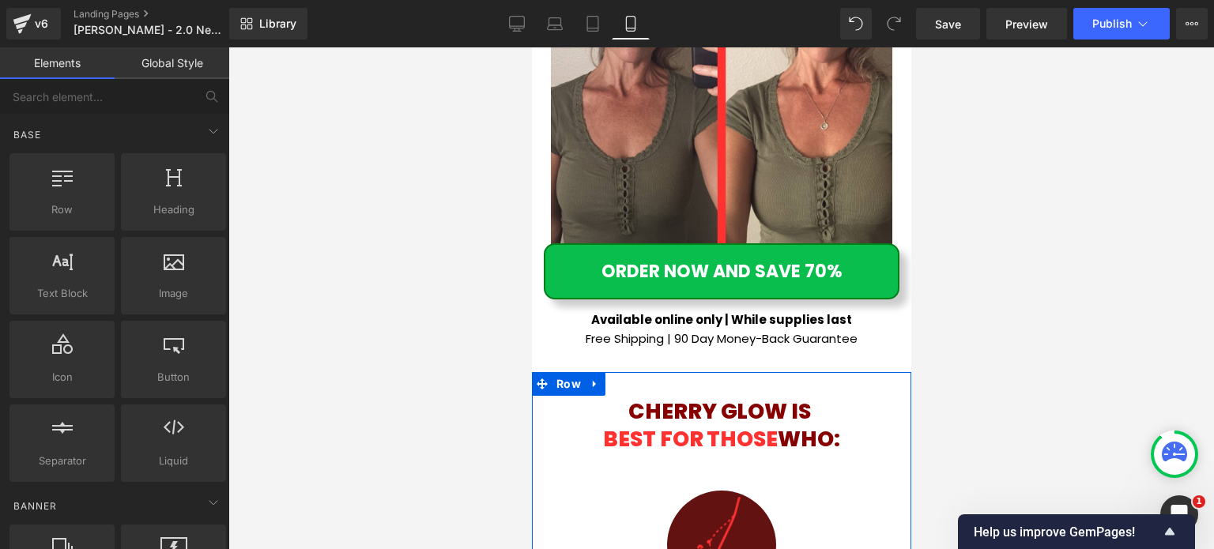
scroll to position [8934, 0]
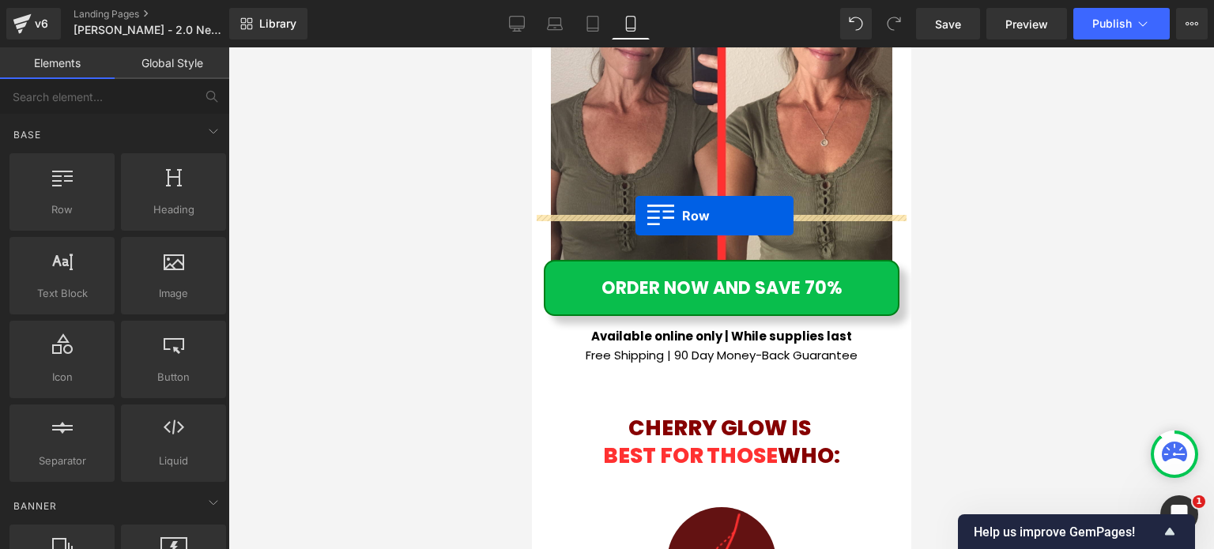
drag, startPoint x: 961, startPoint y: 252, endPoint x: 635, endPoint y: 216, distance: 328.4
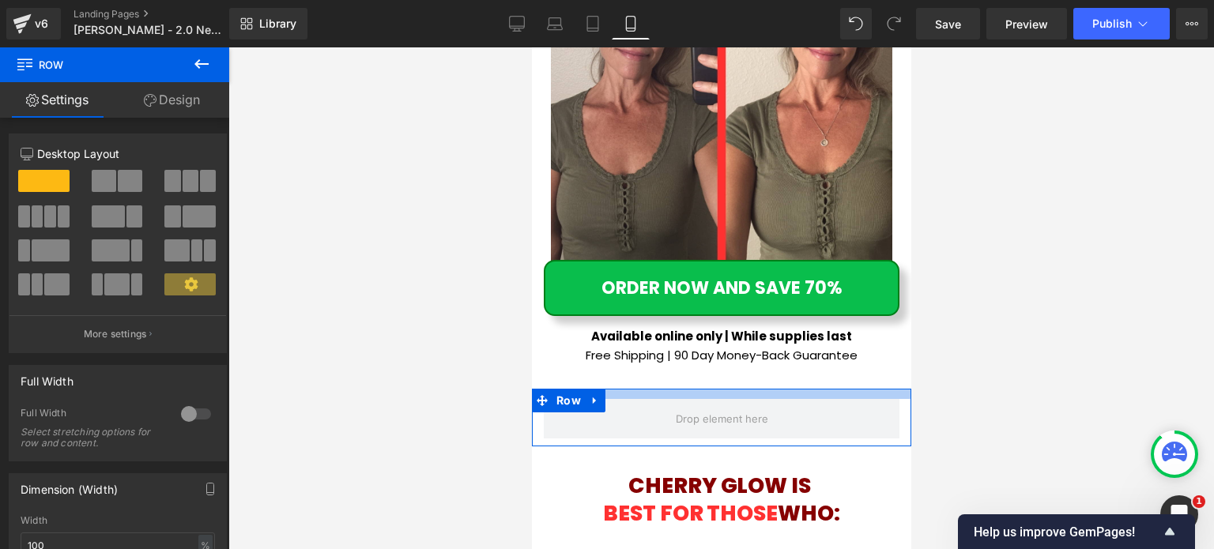
drag, startPoint x: 727, startPoint y: 219, endPoint x: 742, endPoint y: 204, distance: 21.2
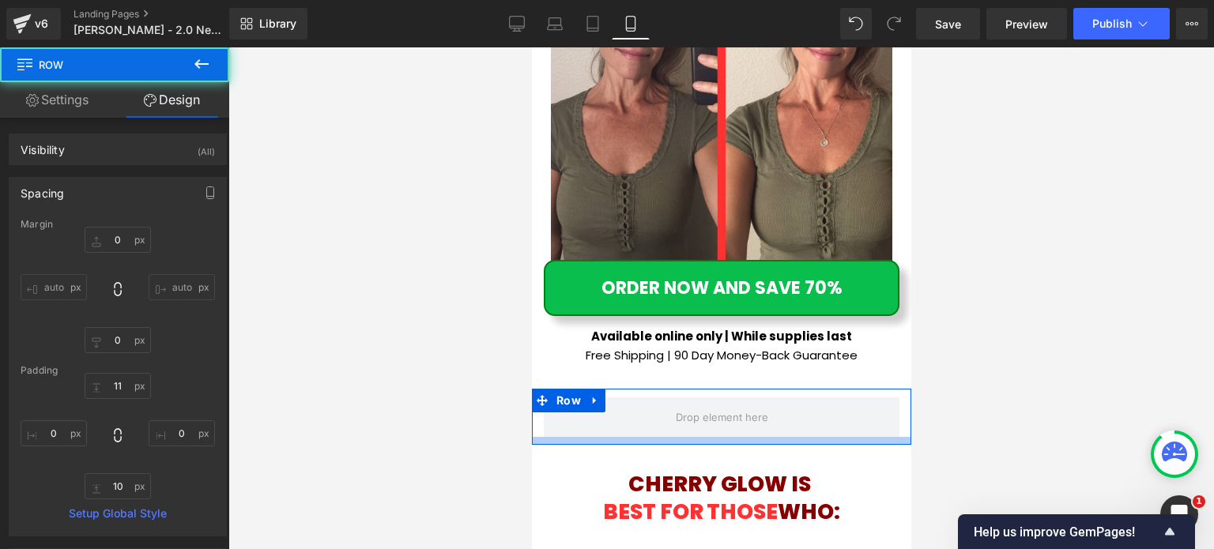
type input "4px"
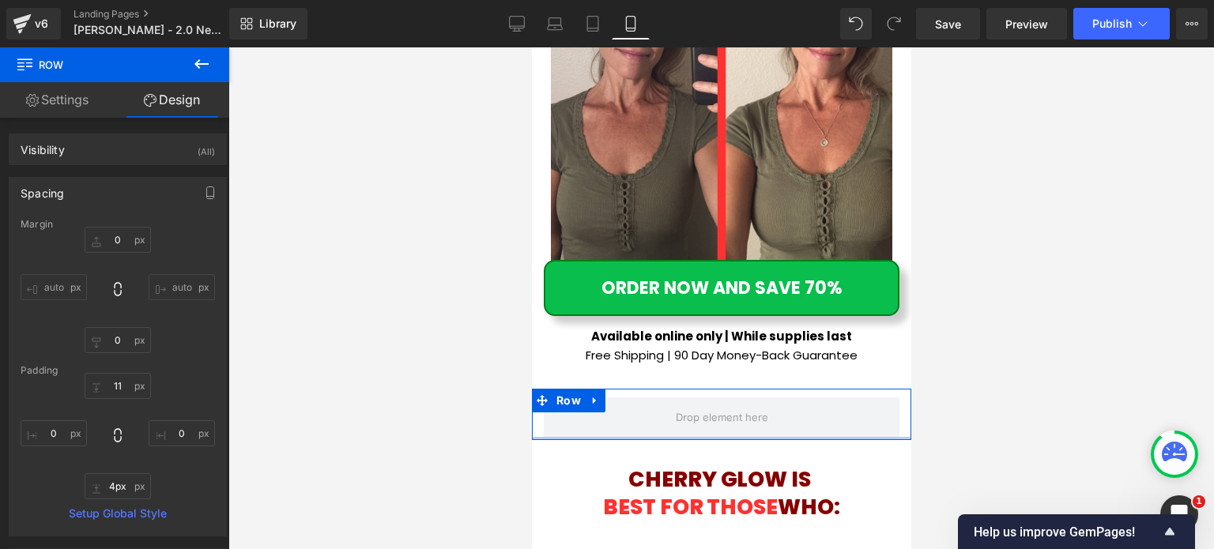
click at [728, 437] on div at bounding box center [720, 438] width 379 height 3
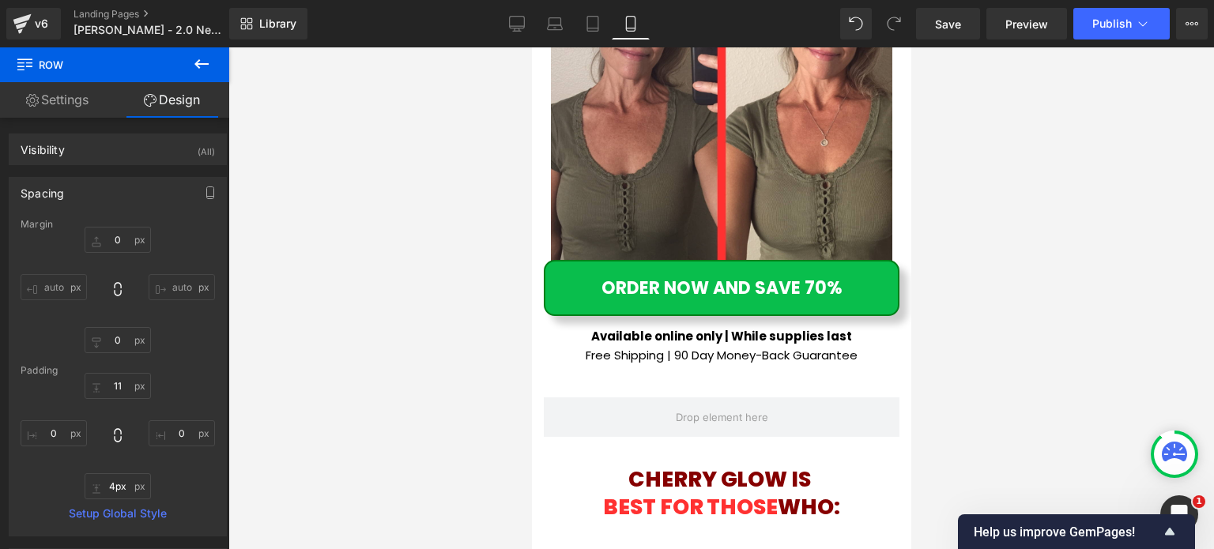
click at [206, 68] on icon at bounding box center [201, 64] width 19 height 19
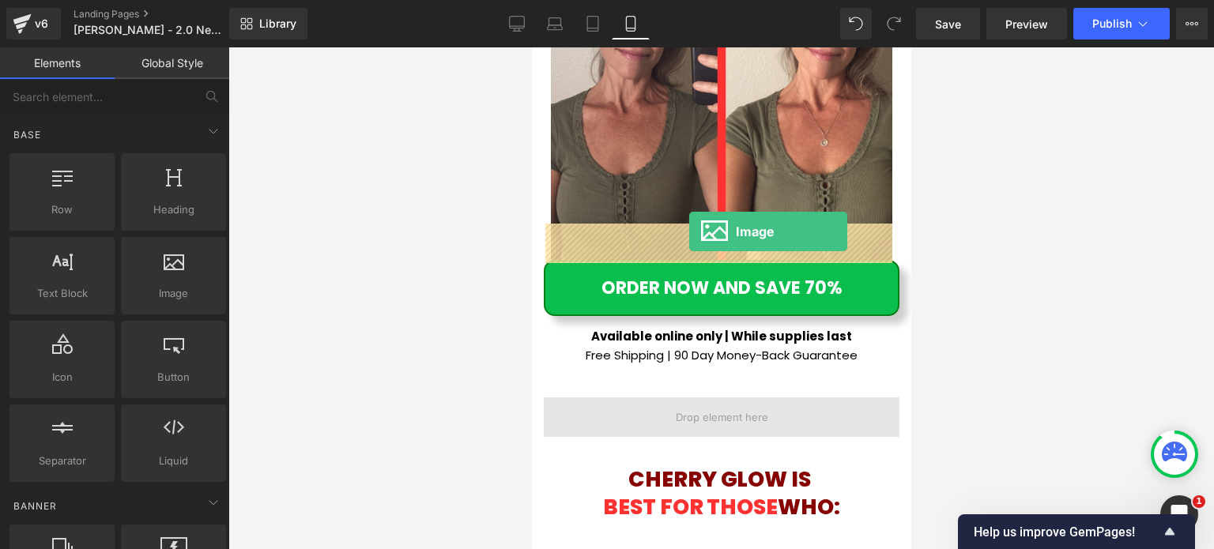
drag, startPoint x: 954, startPoint y: 311, endPoint x: 688, endPoint y: 232, distance: 277.3
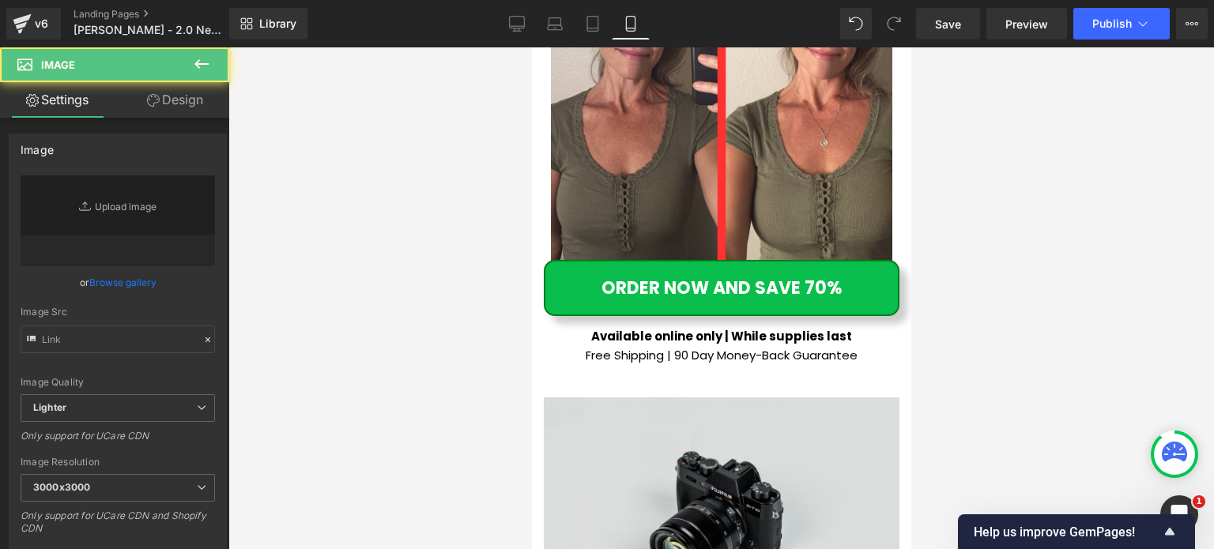
type input "//d1um8515vdn9kb.cloudfront.net/images/parallax.jpg"
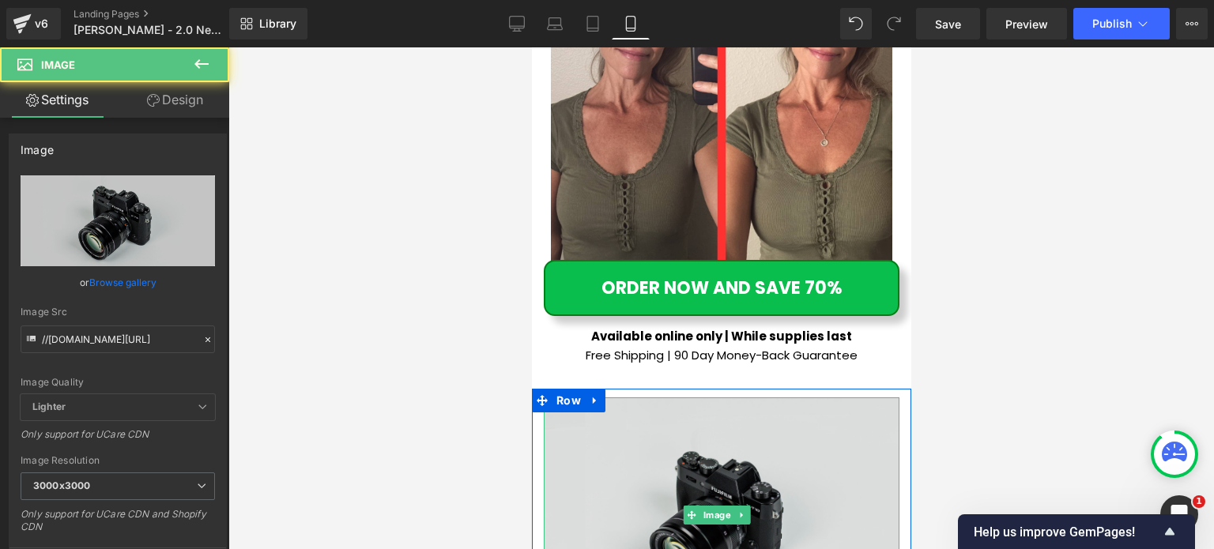
click at [673, 397] on img at bounding box center [721, 514] width 356 height 235
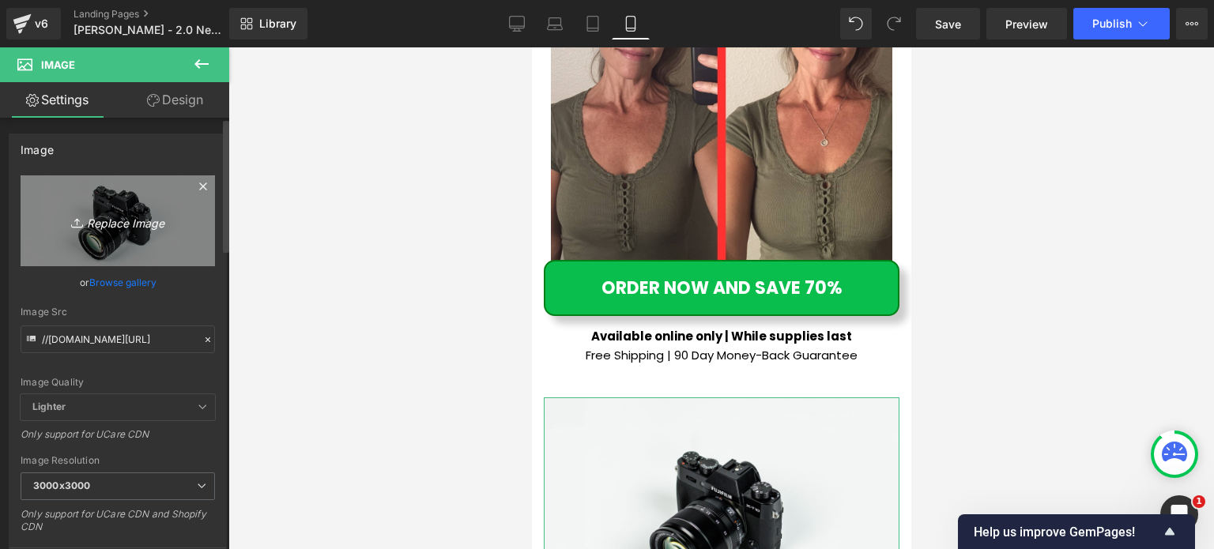
click at [150, 247] on link "Replace Image" at bounding box center [118, 220] width 194 height 91
type input "C:\fakepath\Cherry & Co. by The Curvy Lady (27).png"
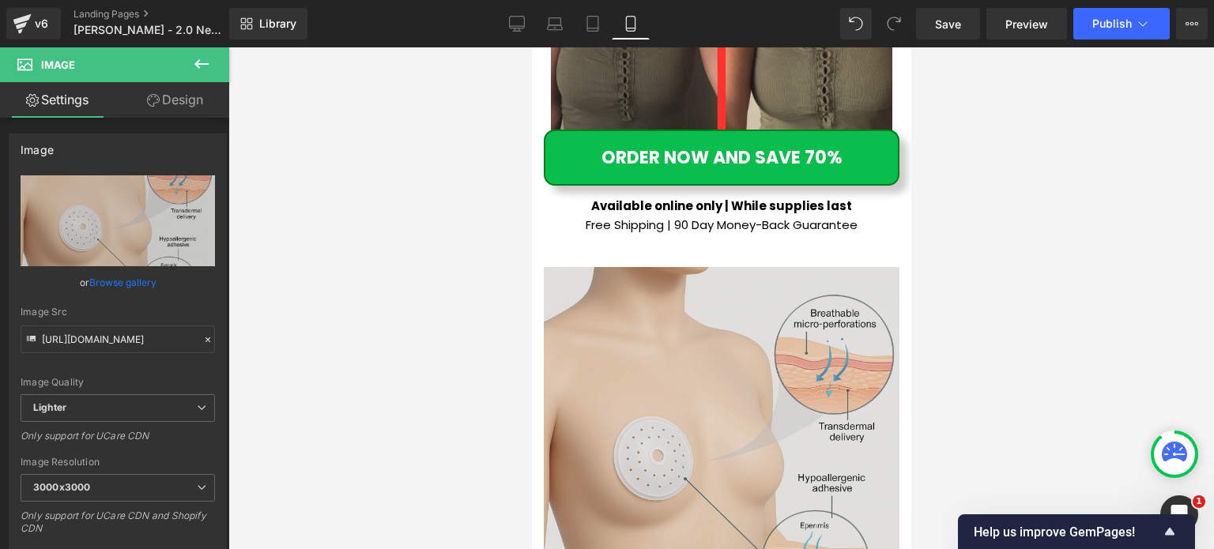
scroll to position [9013, 0]
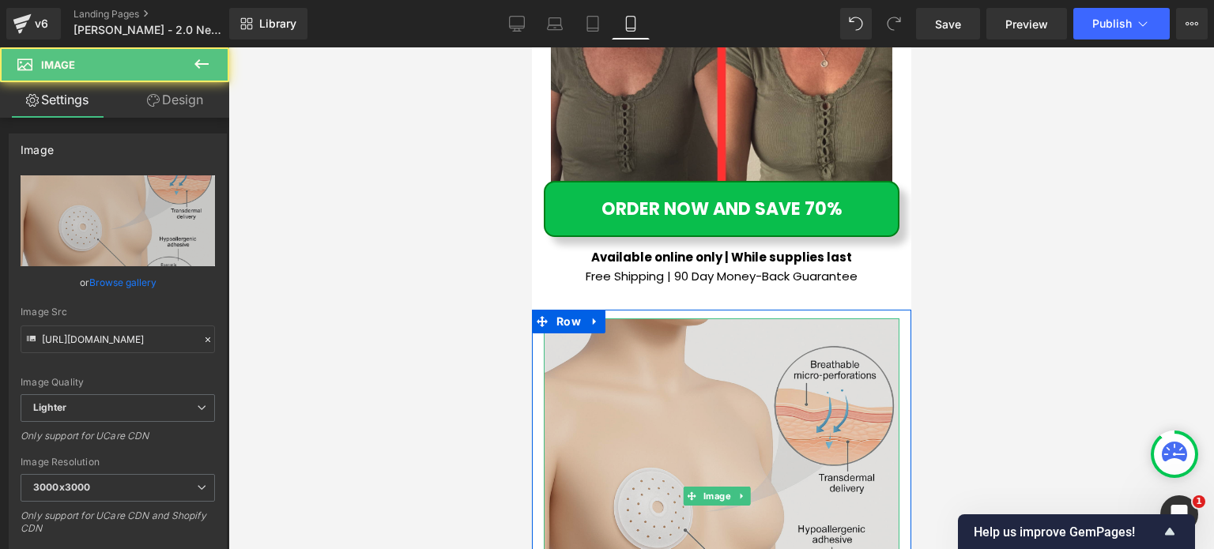
click at [751, 318] on img at bounding box center [721, 496] width 356 height 356
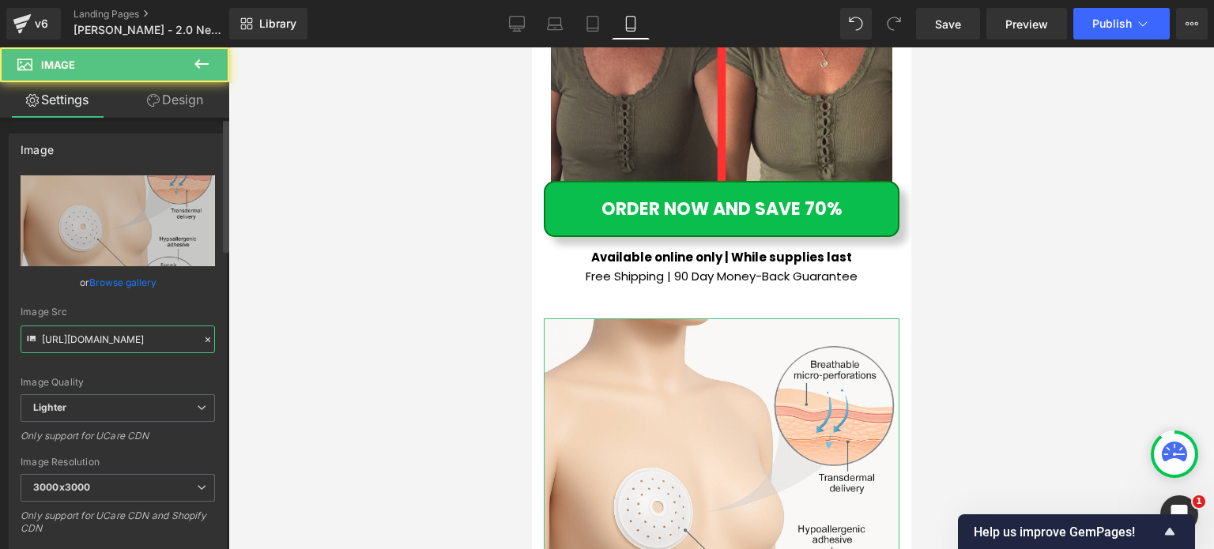
click at [168, 331] on input "https://ucarecdn.com/87c7c1cf-15b6-459b-baa7-745f50635930/-/format/auto/-/previ…" at bounding box center [118, 340] width 194 height 28
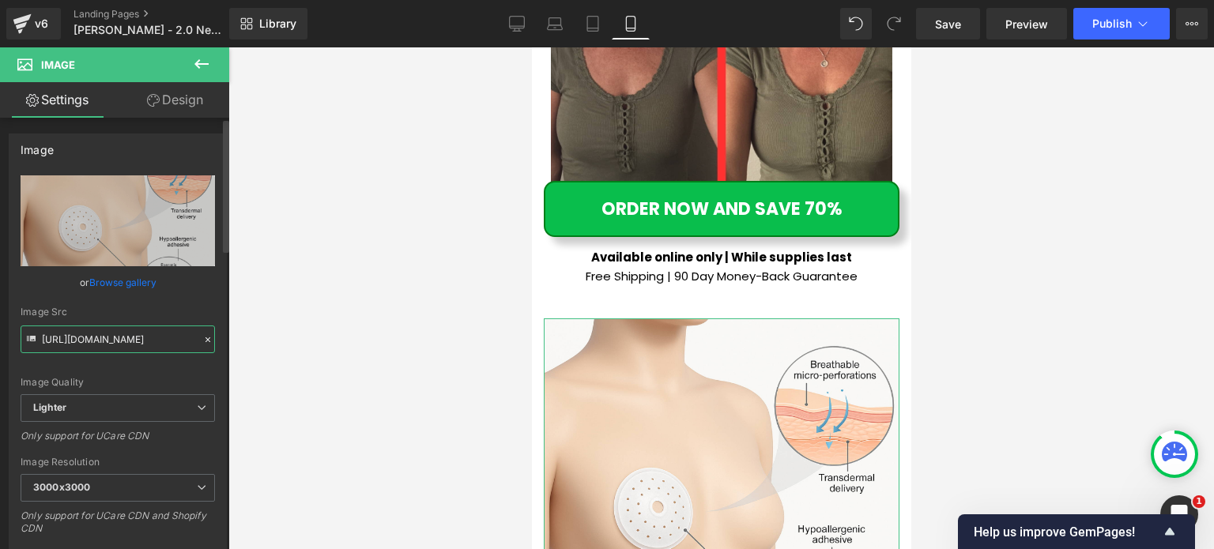
click at [168, 331] on input "https://ucarecdn.com/87c7c1cf-15b6-459b-baa7-745f50635930/-/format/auto/-/previ…" at bounding box center [118, 340] width 194 height 28
paste input "cdn.shopify.com/s/files/1/0993/2380/5960/files/Cherry_Co._by_The_Curvy_Lady_29.…"
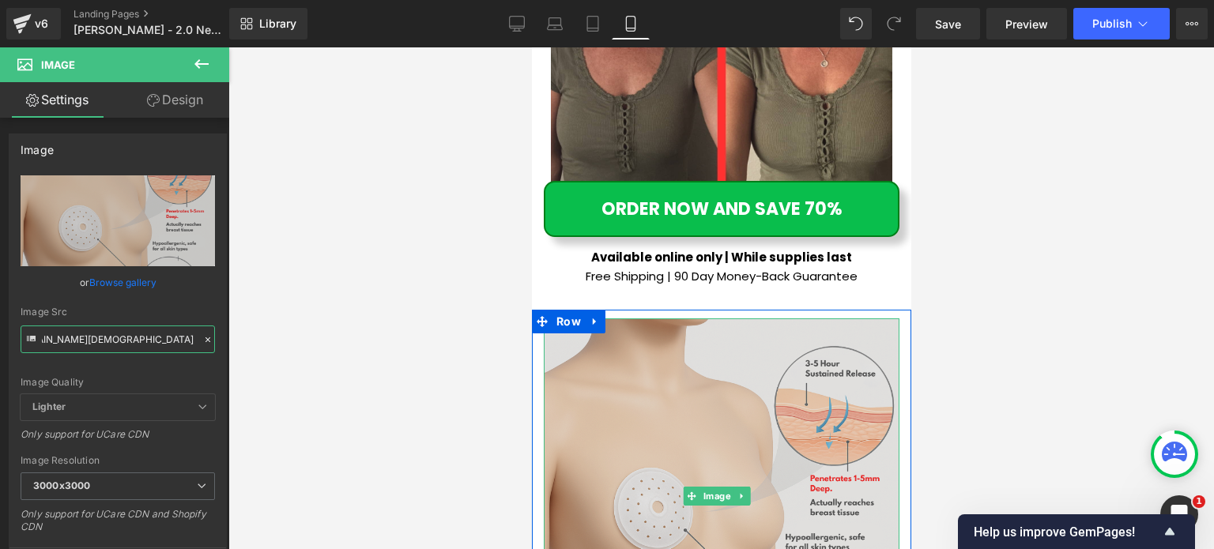
type input "https://cdn.shopify.com/s/files/1/0993/2380/5960/files/Cherry_Co._by_The_Curvy_…"
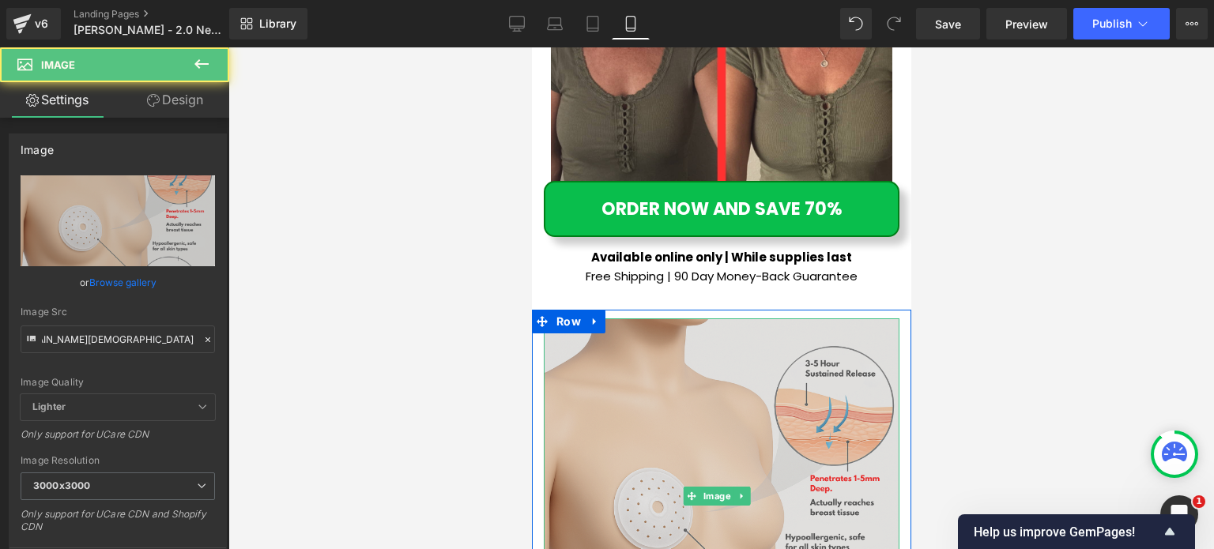
click at [587, 318] on img at bounding box center [721, 496] width 356 height 356
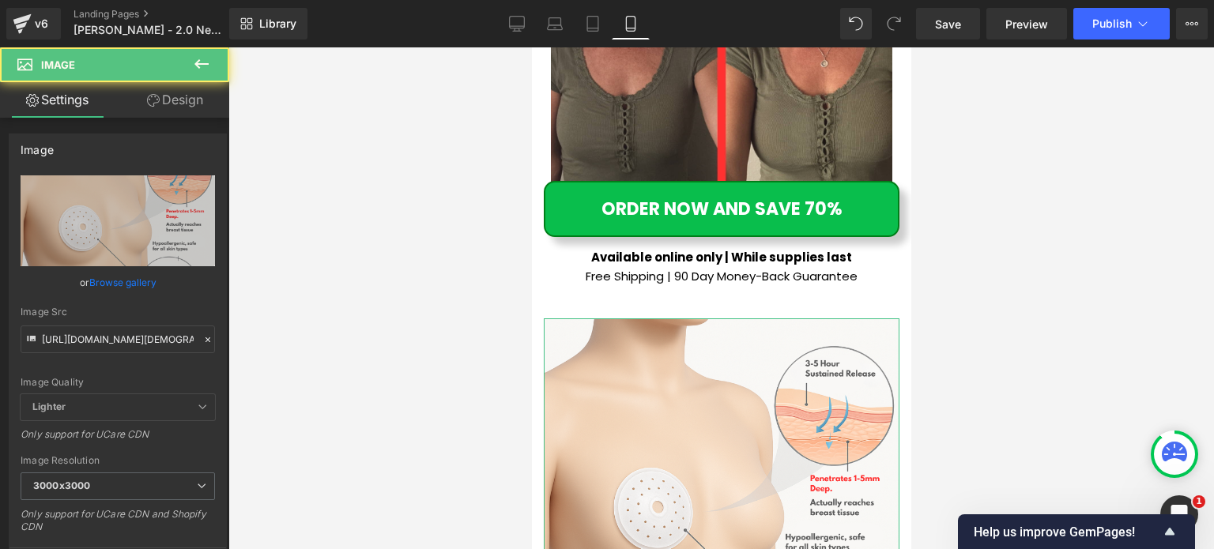
click at [144, 99] on link "Design" at bounding box center [175, 100] width 115 height 36
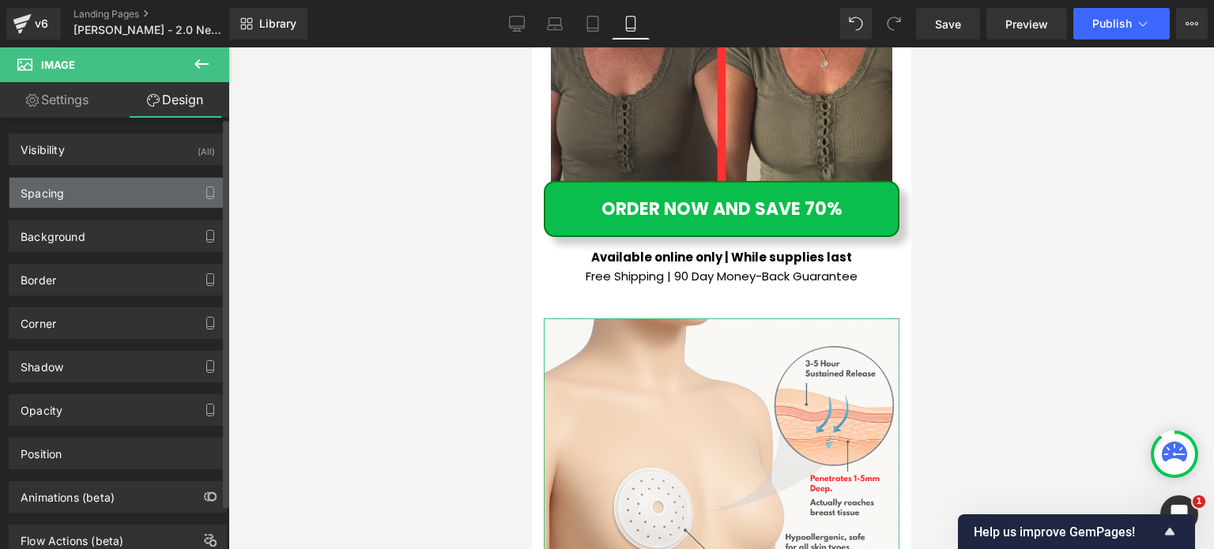
click at [87, 189] on div "Spacing" at bounding box center [117, 193] width 217 height 30
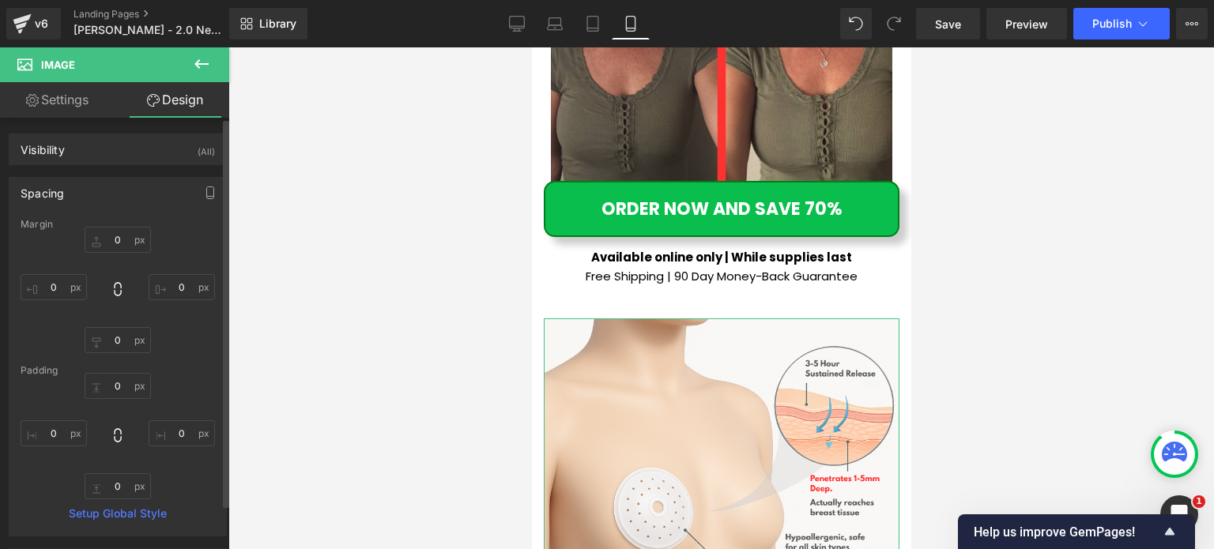
click at [87, 277] on div "0px 0 0px 0 0px 0 0px 0" at bounding box center [118, 290] width 194 height 126
click at [76, 284] on input "0" at bounding box center [54, 287] width 66 height 26
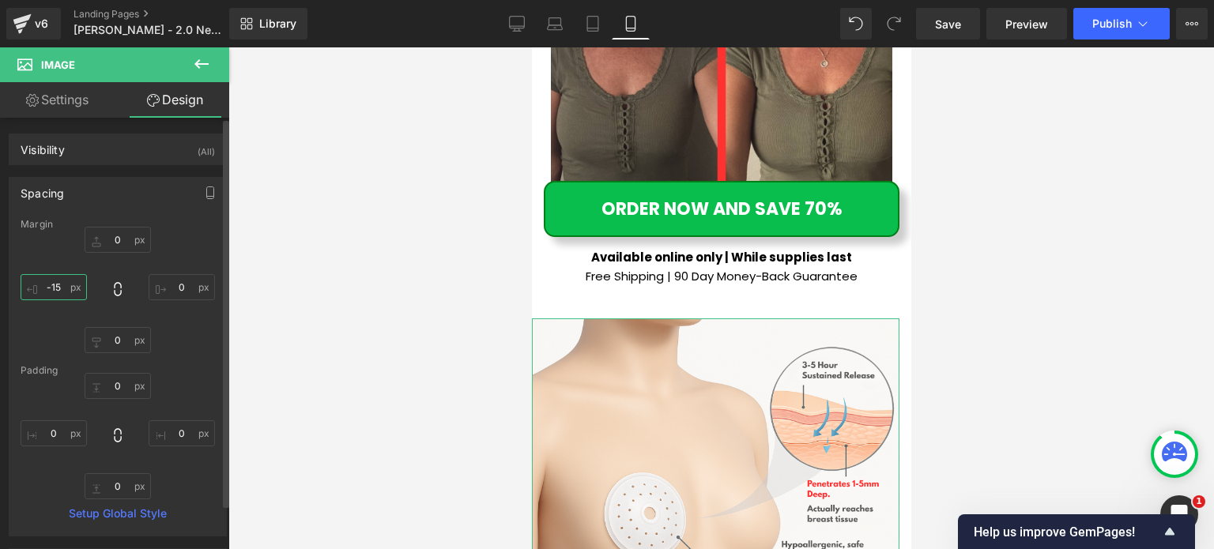
type input "-15"
click at [219, 293] on div "Margin 0px 0 0px 0 0px 0 -15 -15 Padding 0px 0 0px 0 0px 0 0px 0 Setup Global S…" at bounding box center [117, 377] width 217 height 317
click at [184, 286] on input "0" at bounding box center [182, 287] width 66 height 26
type input "-15"
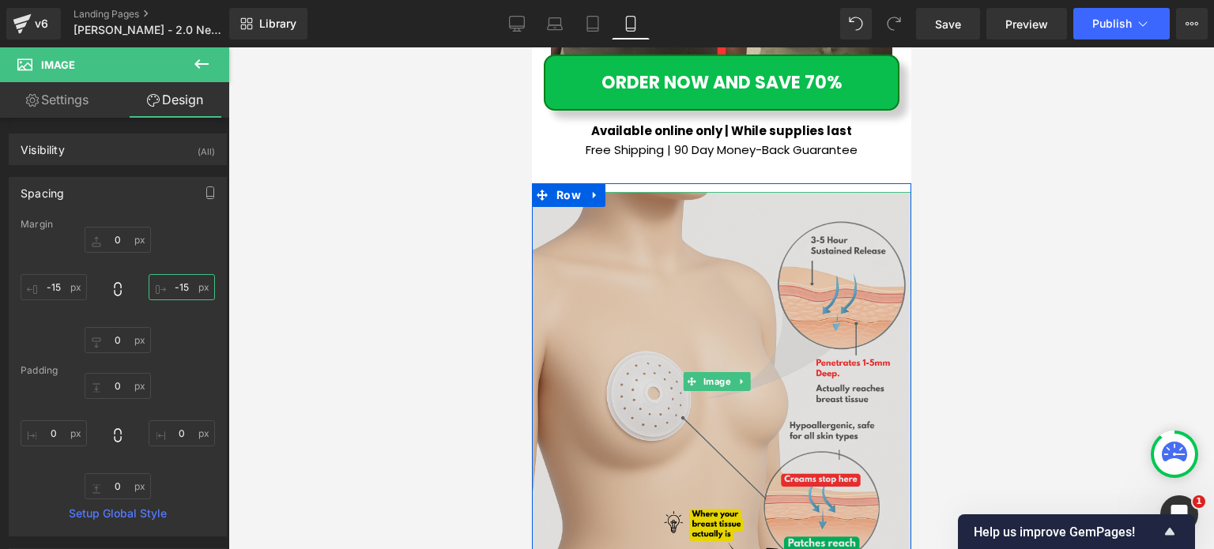
scroll to position [9171, 0]
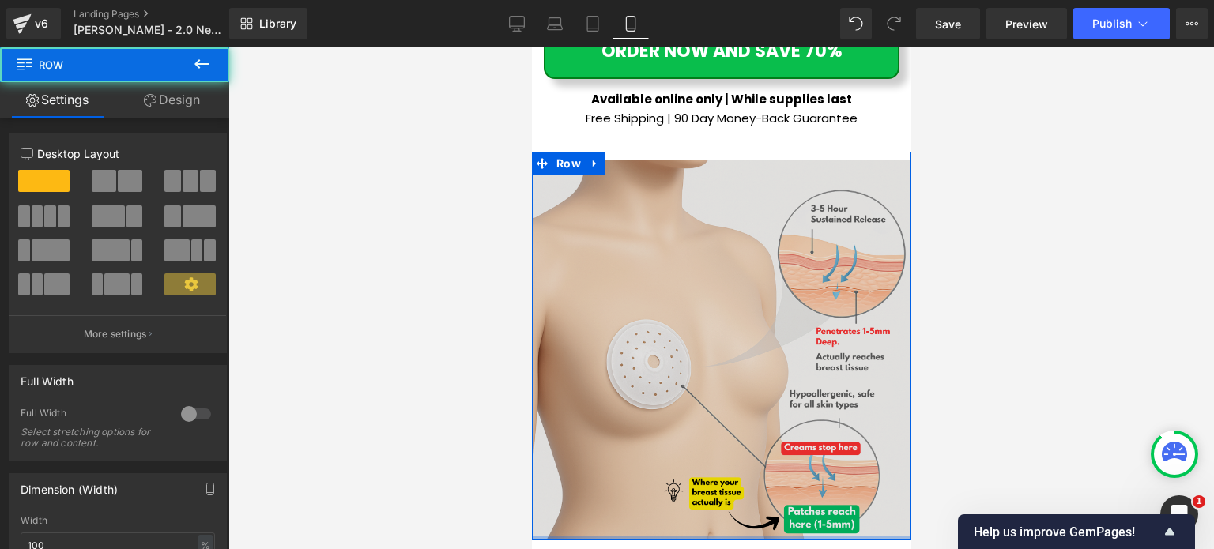
drag, startPoint x: 822, startPoint y: 358, endPoint x: 827, endPoint y: 340, distance: 19.0
click at [827, 340] on div "Image Row" at bounding box center [720, 346] width 379 height 388
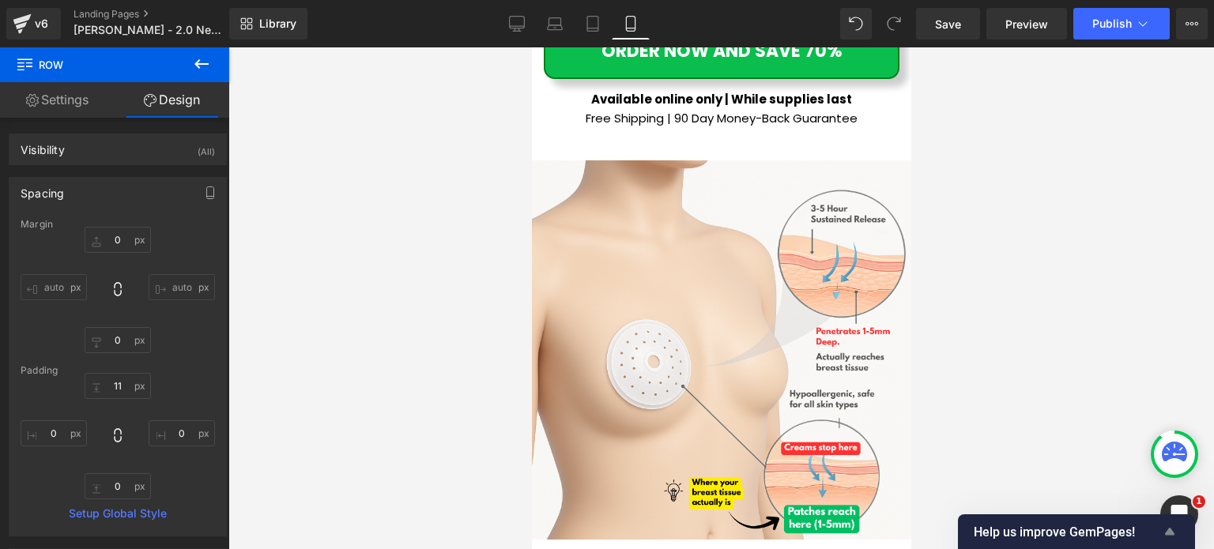
click at [1172, 529] on icon "Show survey - Help us improve GemPages!" at bounding box center [1169, 531] width 19 height 19
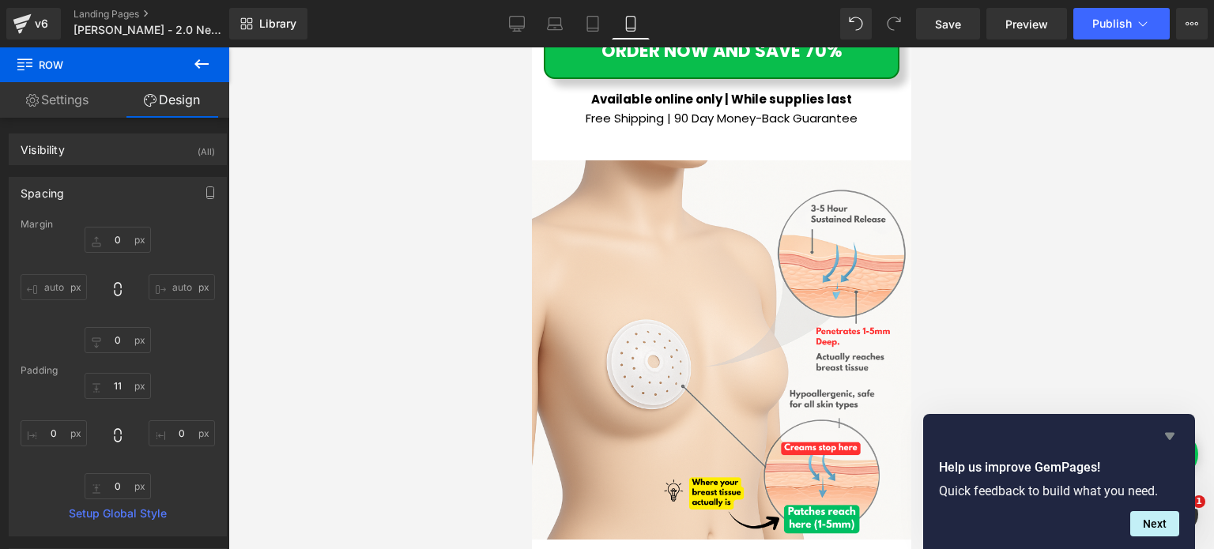
click at [1168, 433] on icon "Hide survey" at bounding box center [1169, 436] width 9 height 7
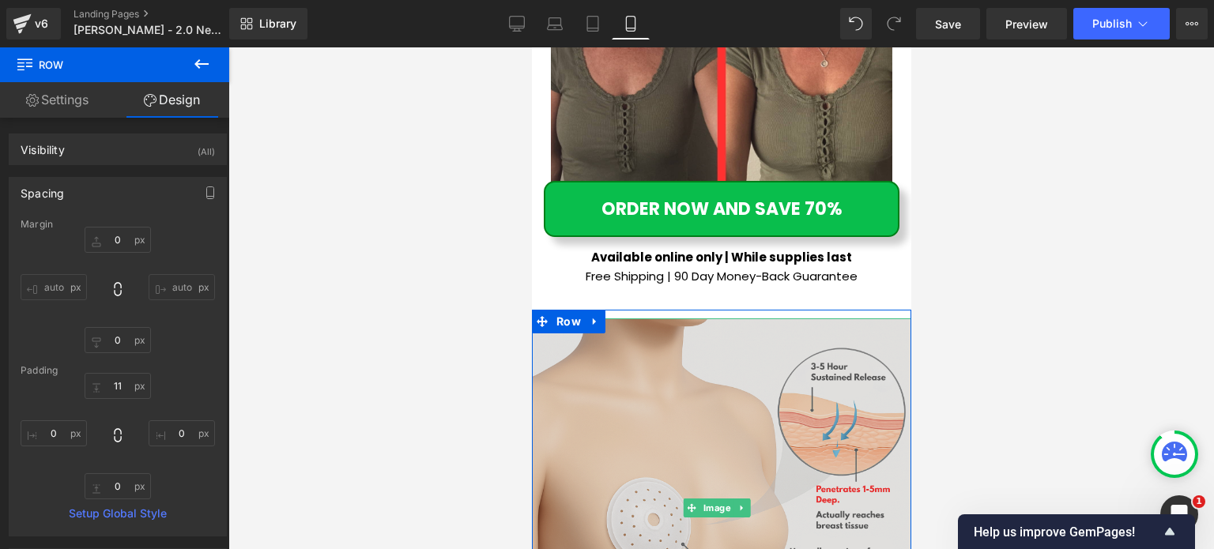
scroll to position [9013, 0]
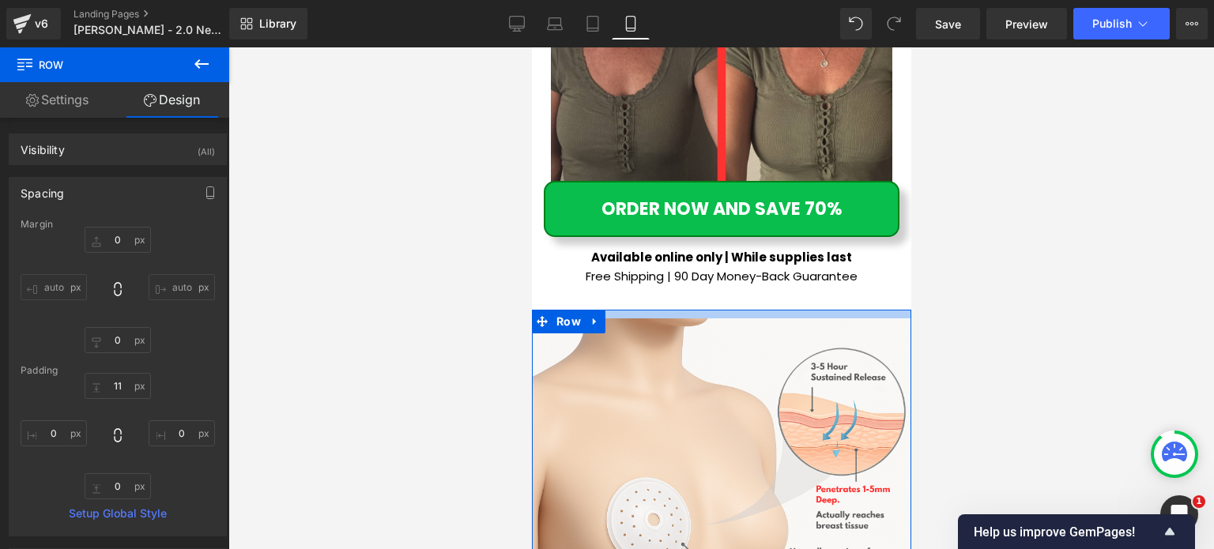
type input "0px"
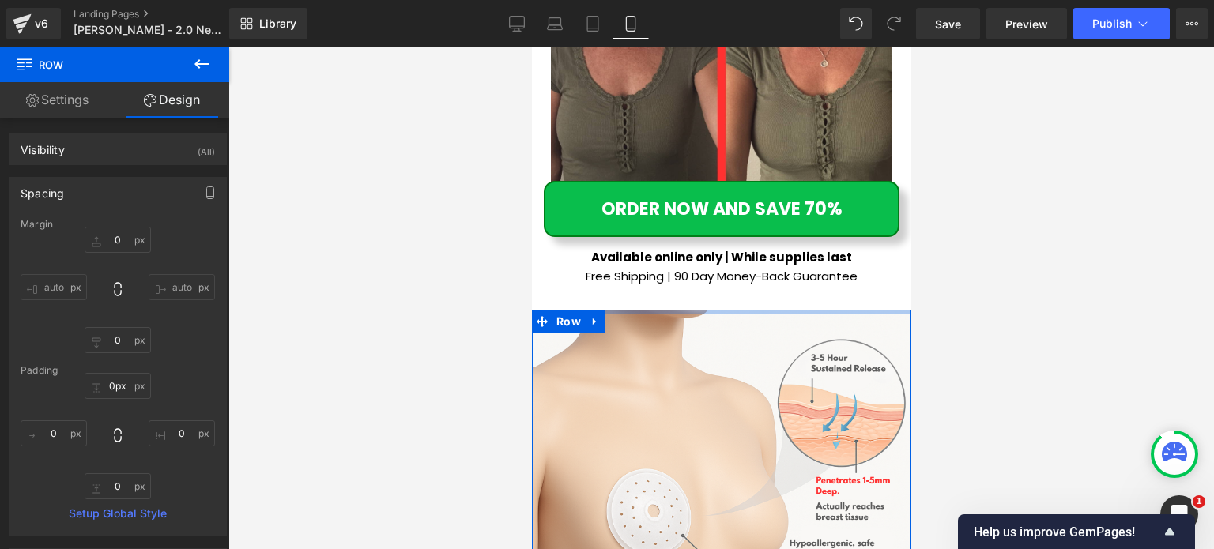
drag, startPoint x: 816, startPoint y: 138, endPoint x: 829, endPoint y: 120, distance: 21.5
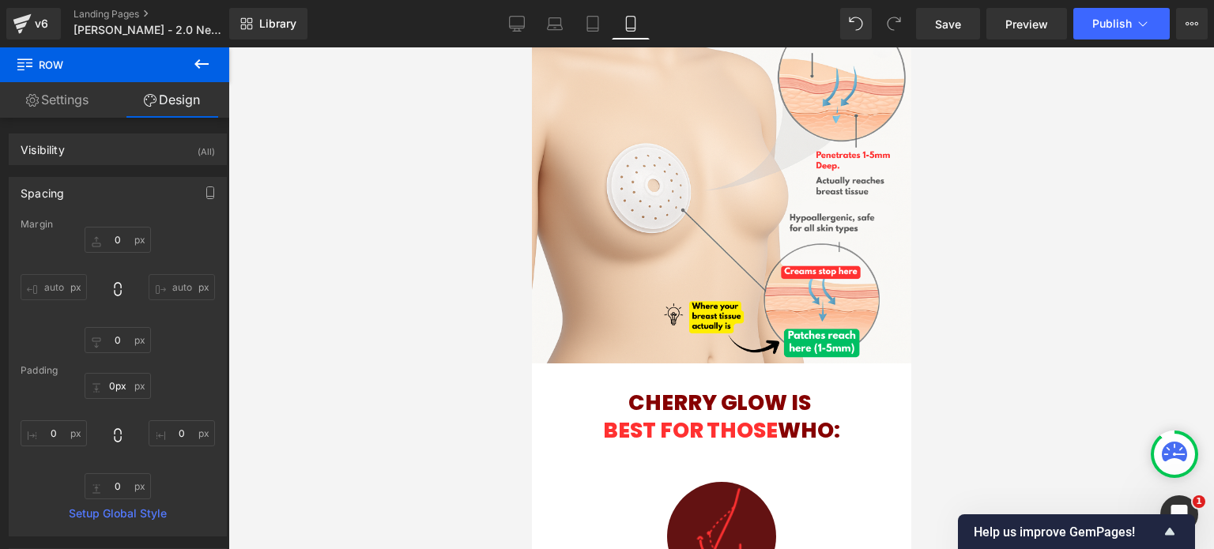
scroll to position [9408, 0]
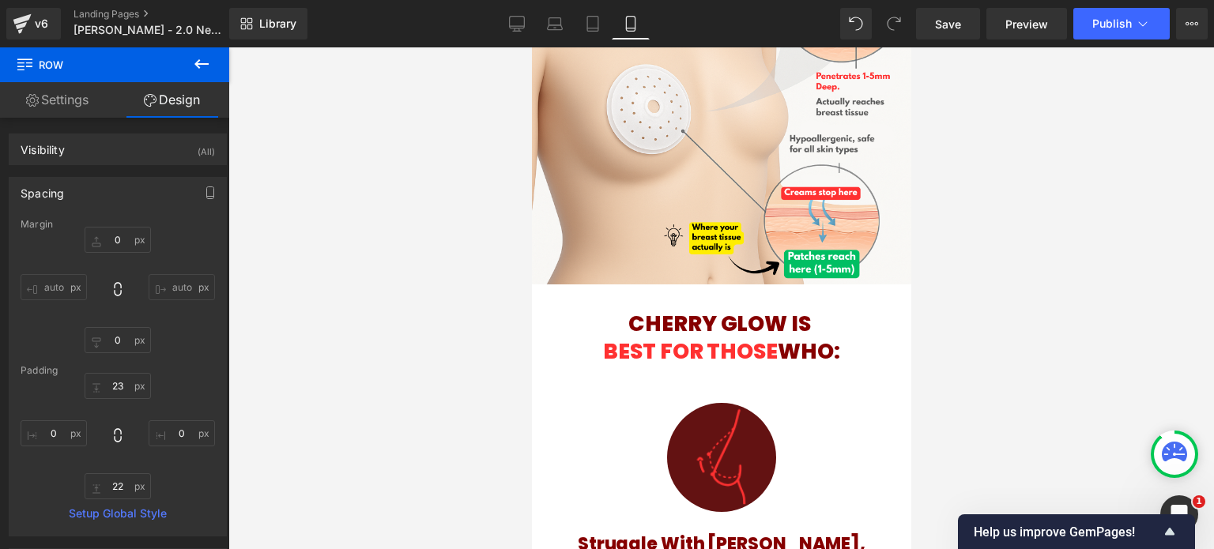
scroll to position [9803, 0]
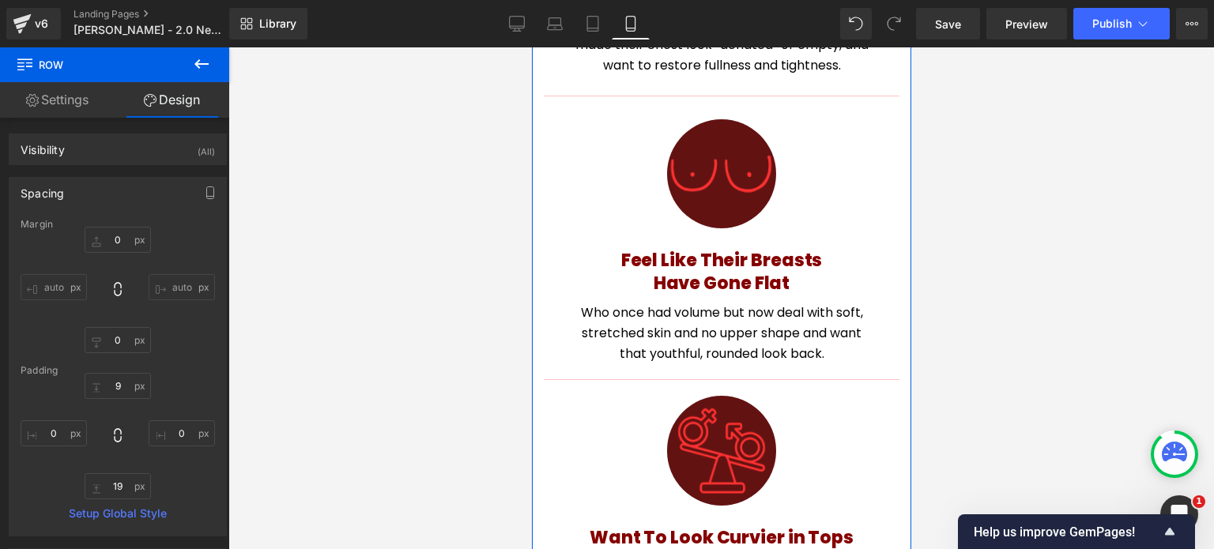
scroll to position [10356, 0]
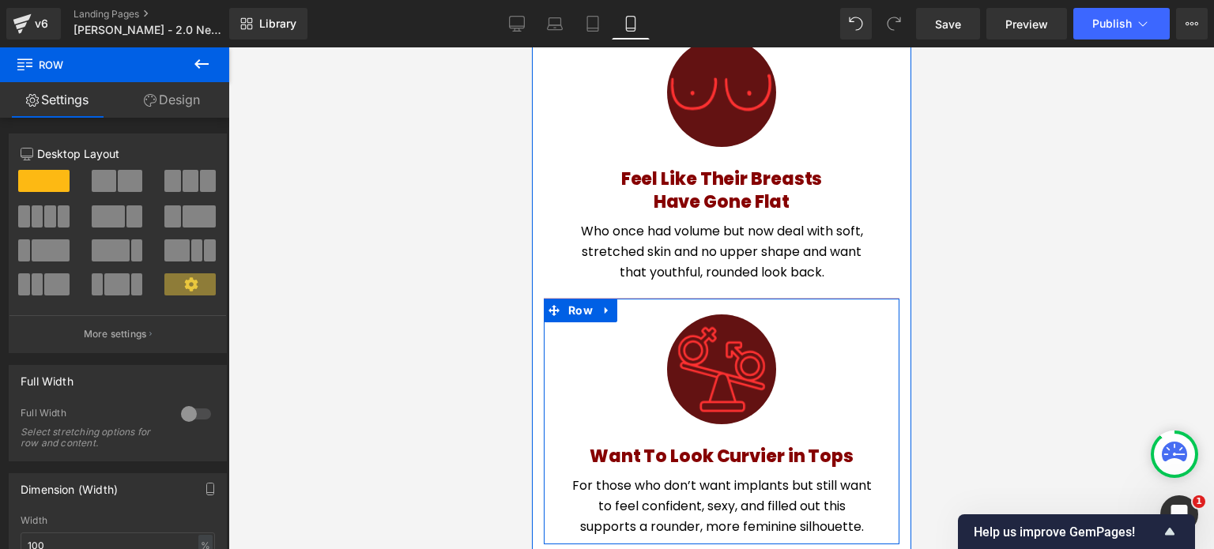
drag, startPoint x: 792, startPoint y: 108, endPoint x: 783, endPoint y: 120, distance: 14.7
click at [784, 299] on div "Image Want To Look Curvier in Tops Heading For those who don’t want implants bu…" at bounding box center [721, 422] width 356 height 246
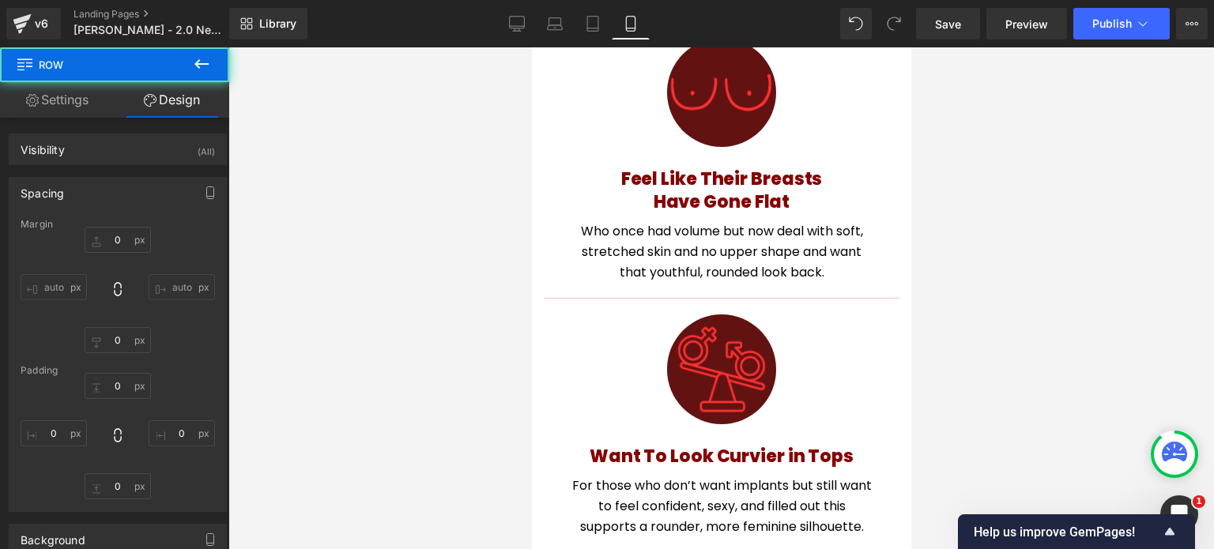
type input "0"
type input "10"
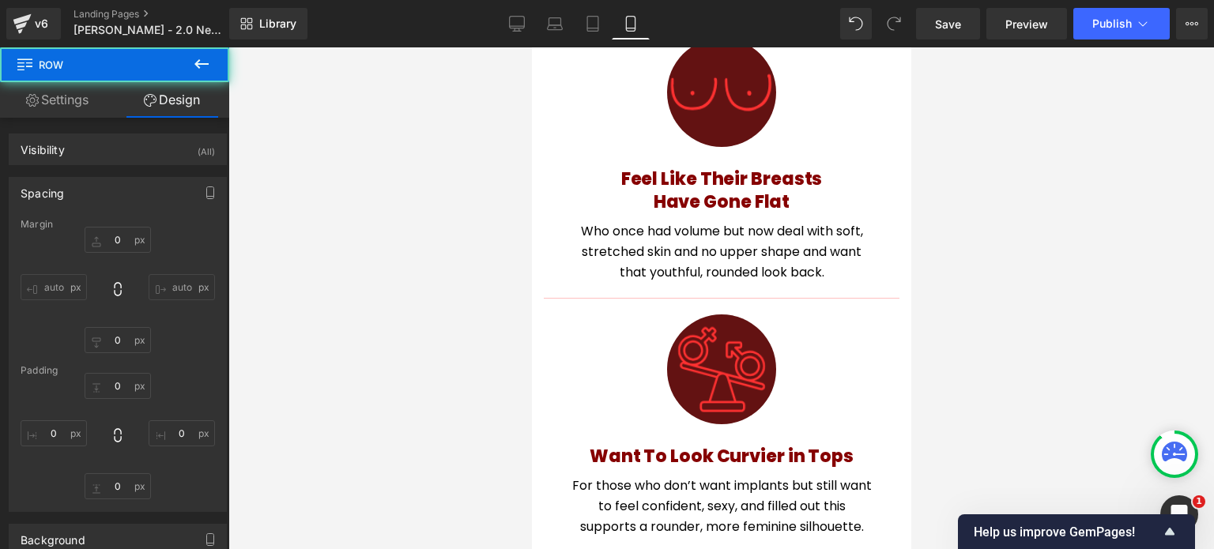
type input "0"
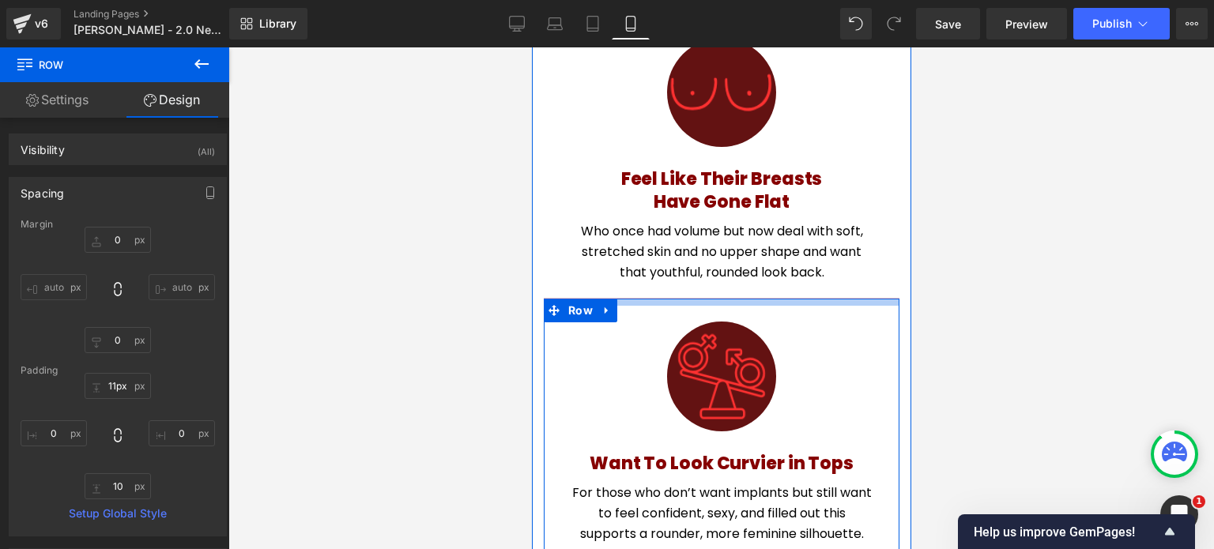
type input "13px"
drag, startPoint x: 856, startPoint y: 108, endPoint x: 850, endPoint y: 118, distance: 11.0
click at [850, 299] on div "Image Want To Look Curvier in Tops Heading For those who don’t want implants bu…" at bounding box center [721, 425] width 356 height 253
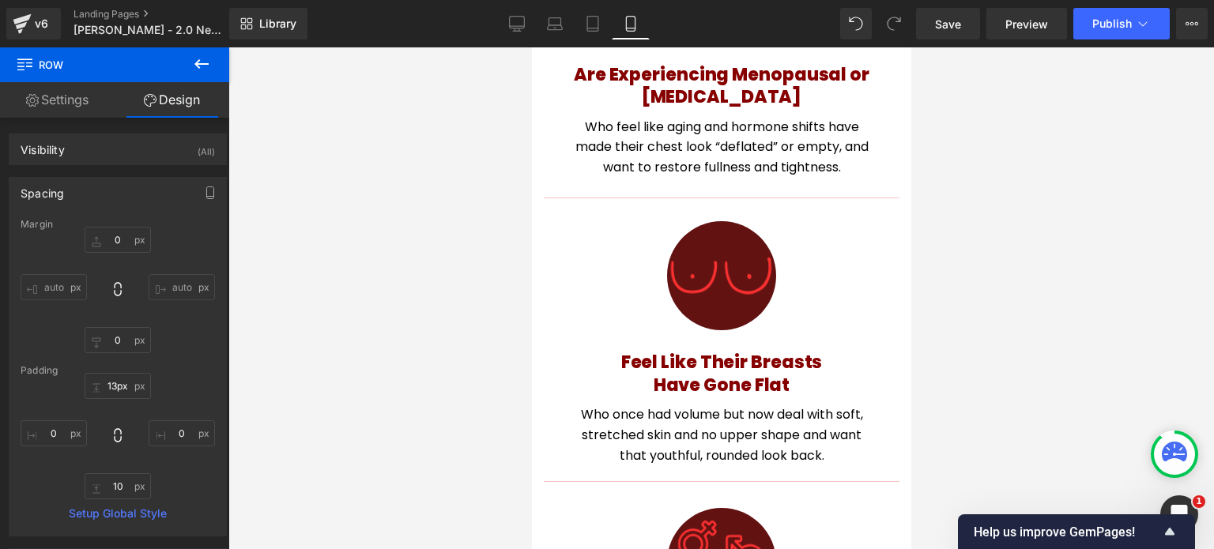
scroll to position [10040, 0]
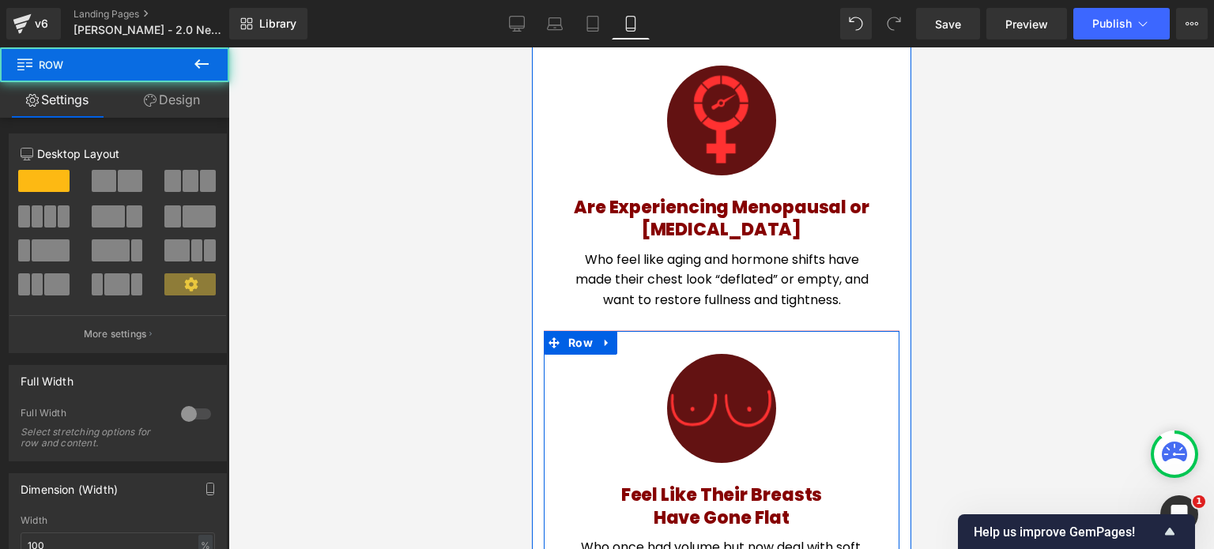
drag, startPoint x: 839, startPoint y: 417, endPoint x: 1458, endPoint y: 427, distance: 618.8
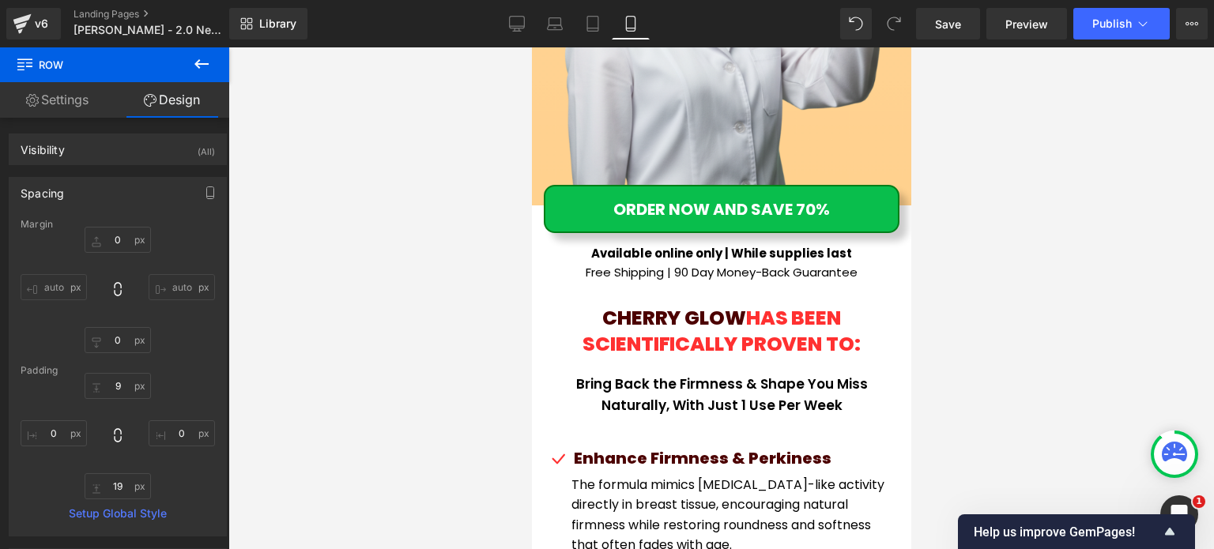
scroll to position [7906, 0]
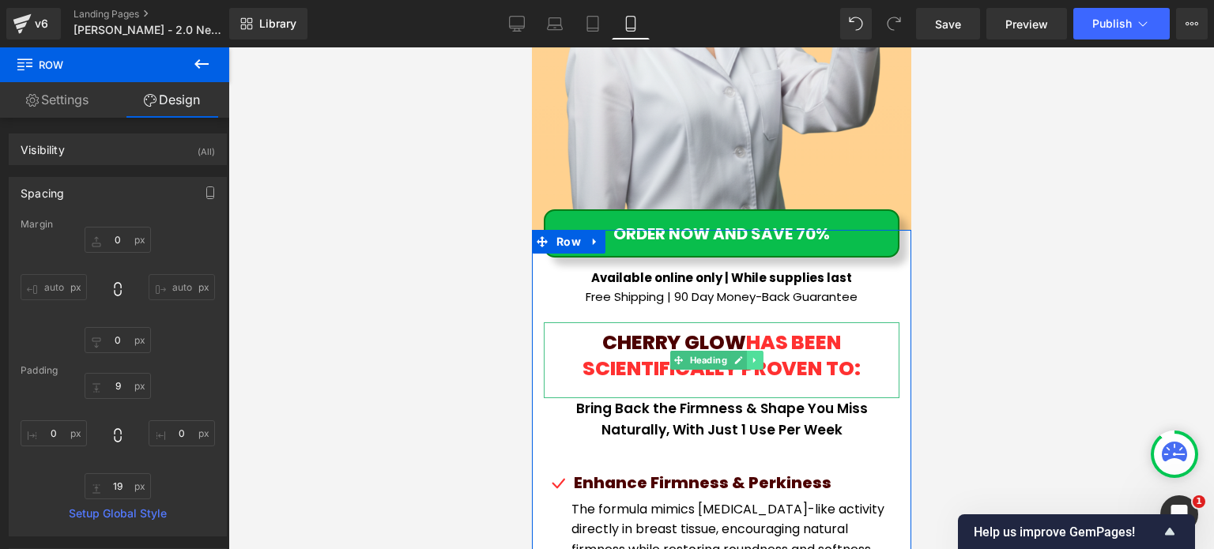
click at [755, 356] on icon at bounding box center [754, 360] width 9 height 9
click at [742, 356] on icon at bounding box center [746, 360] width 9 height 9
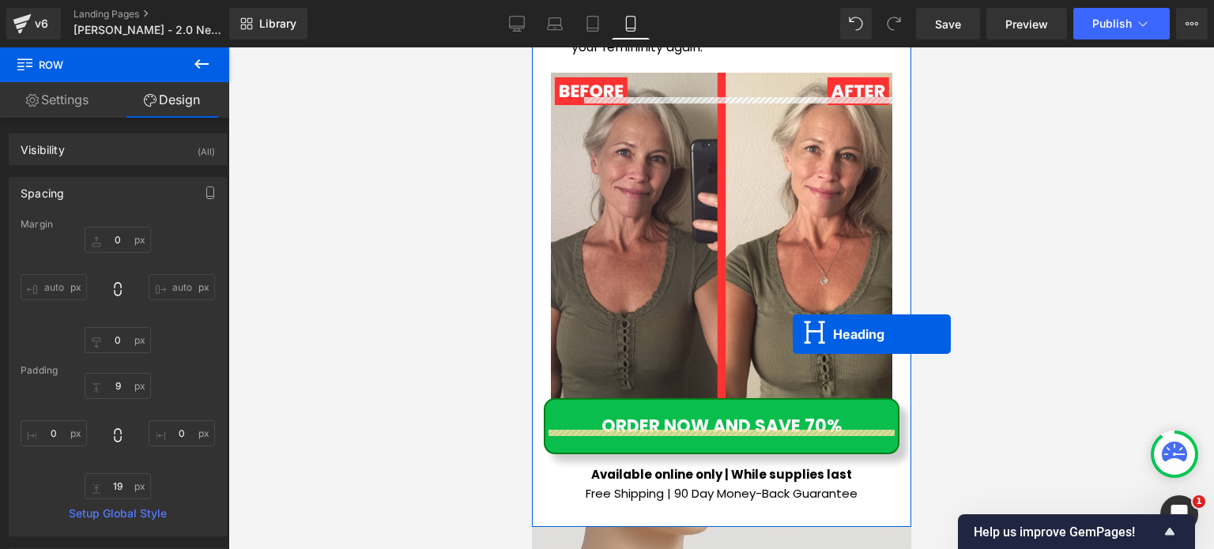
scroll to position [9013, 0]
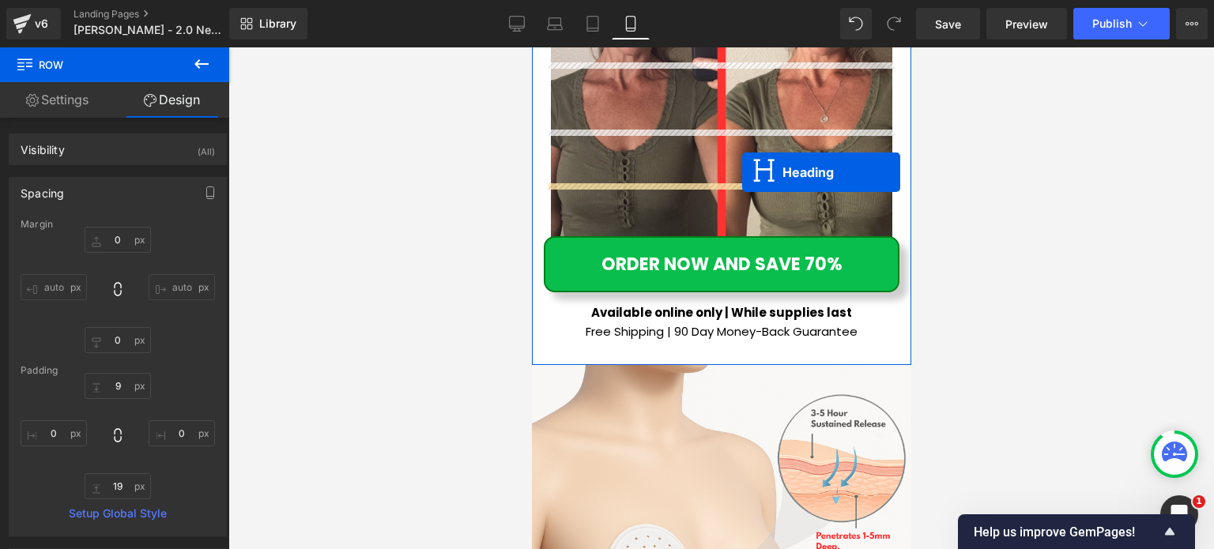
drag, startPoint x: 714, startPoint y: 287, endPoint x: 741, endPoint y: 172, distance: 117.9
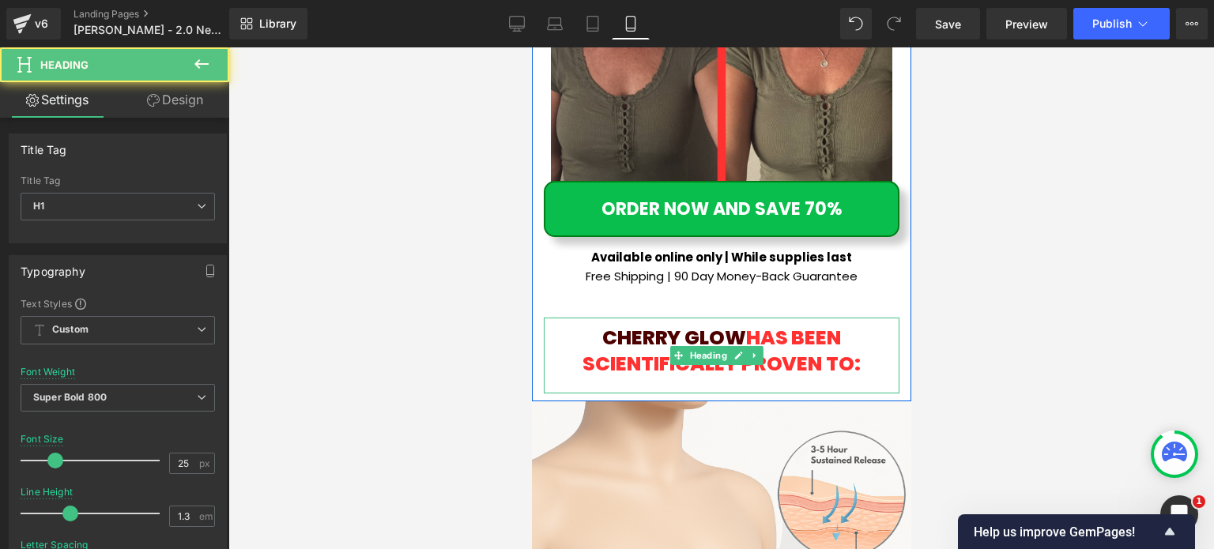
scroll to position [8958, 0]
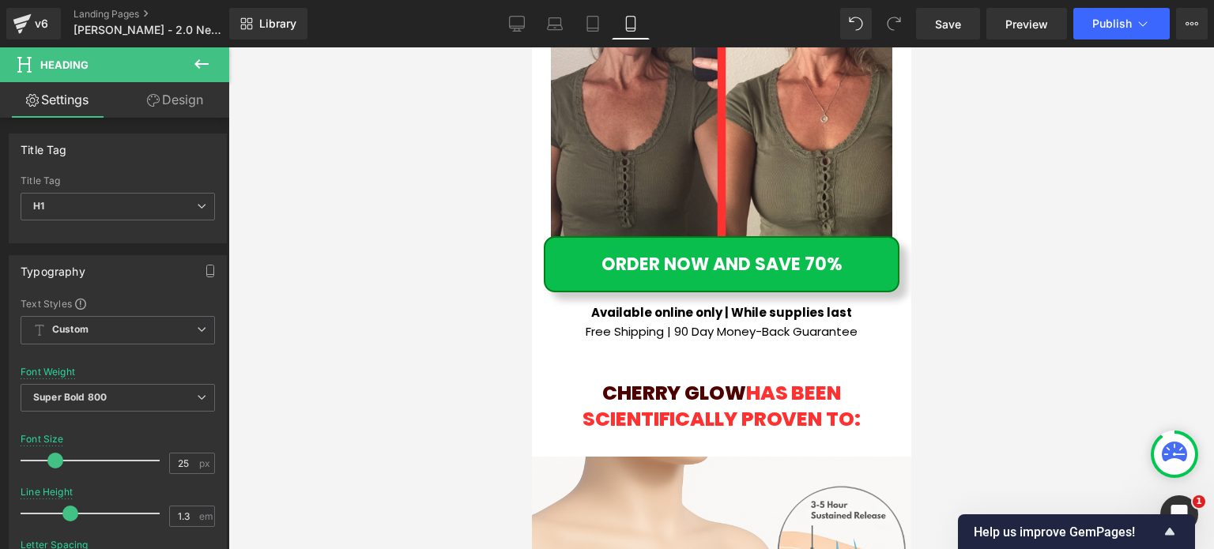
click at [634, 379] on span "HAS BEEN SCIENTIFICALLY PROVEN TO:" at bounding box center [721, 406] width 278 height 54
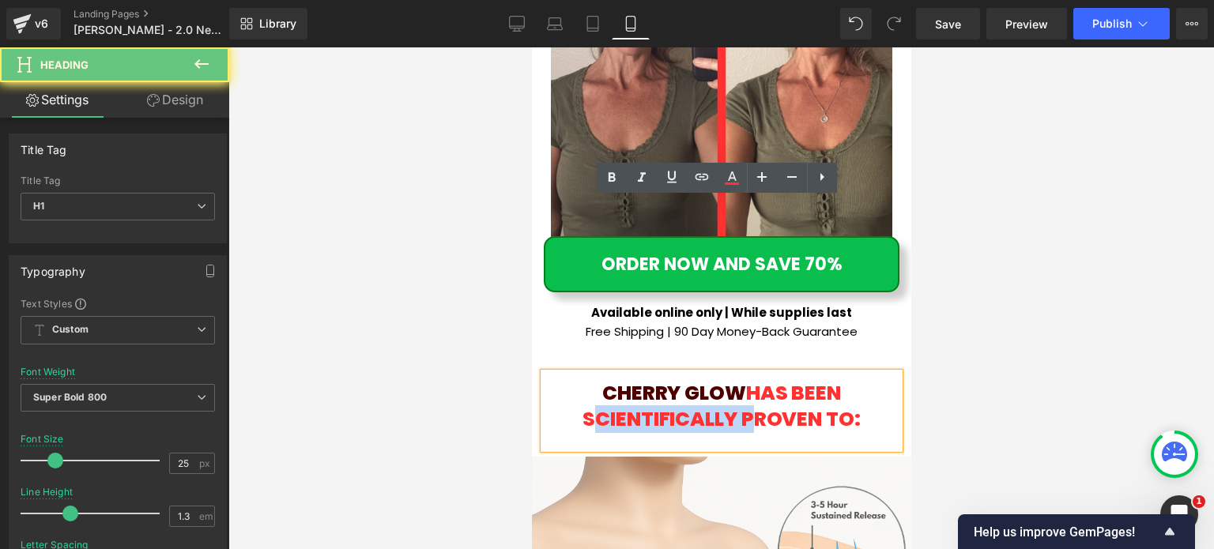
click at [634, 379] on span "HAS BEEN SCIENTIFICALLY PROVEN TO:" at bounding box center [721, 406] width 278 height 54
paste div
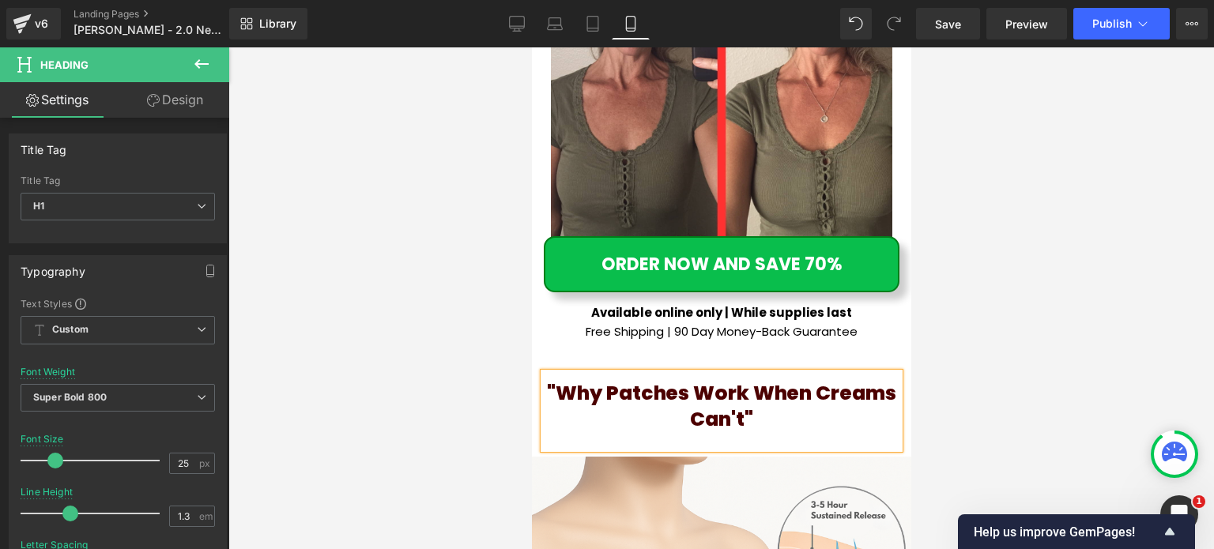
click at [589, 379] on font ""Why Patches Work When Creams Can't"" at bounding box center [720, 406] width 349 height 54
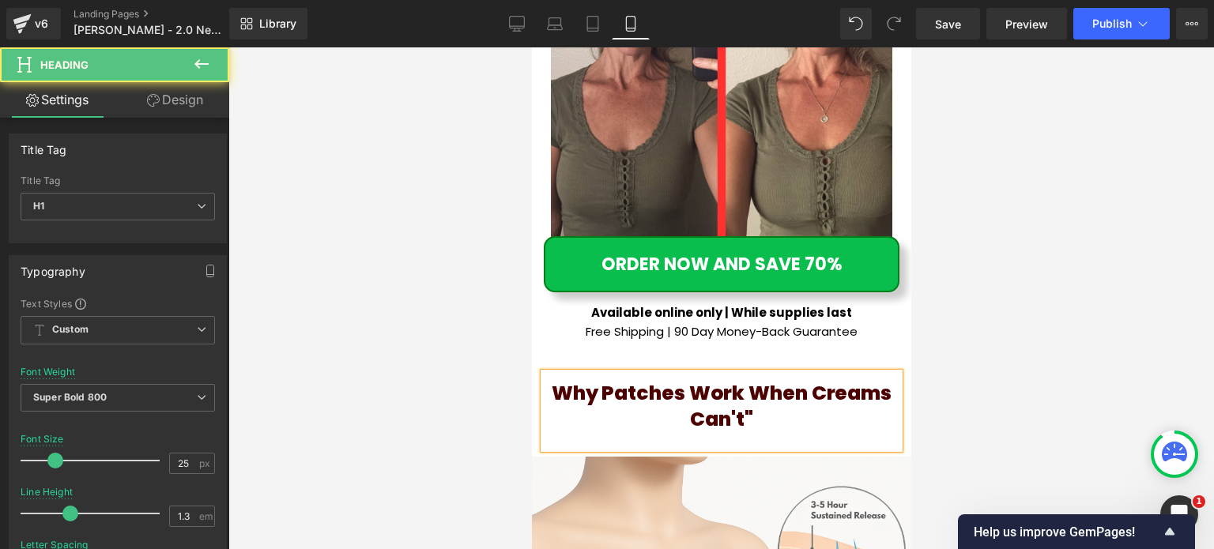
click at [766, 381] on h1 "Why Patches Work When Creams Can't"" at bounding box center [721, 406] width 356 height 51
click at [739, 379] on font "Why Patches Work When Creams Can't" at bounding box center [721, 406] width 340 height 54
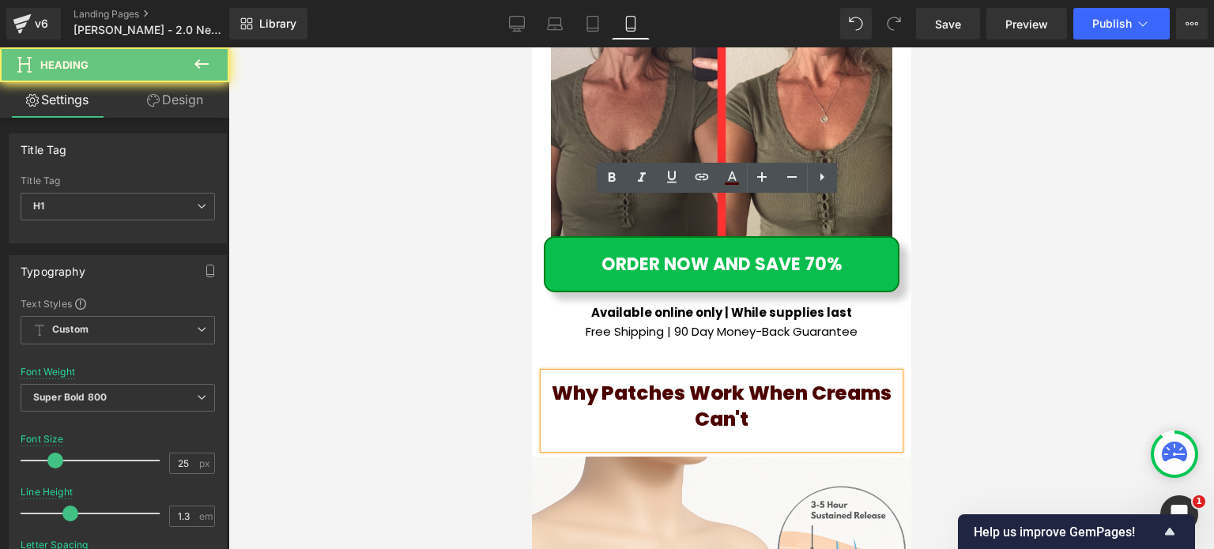
click at [743, 379] on font "Why Patches Work When Creams Can't" at bounding box center [721, 406] width 340 height 54
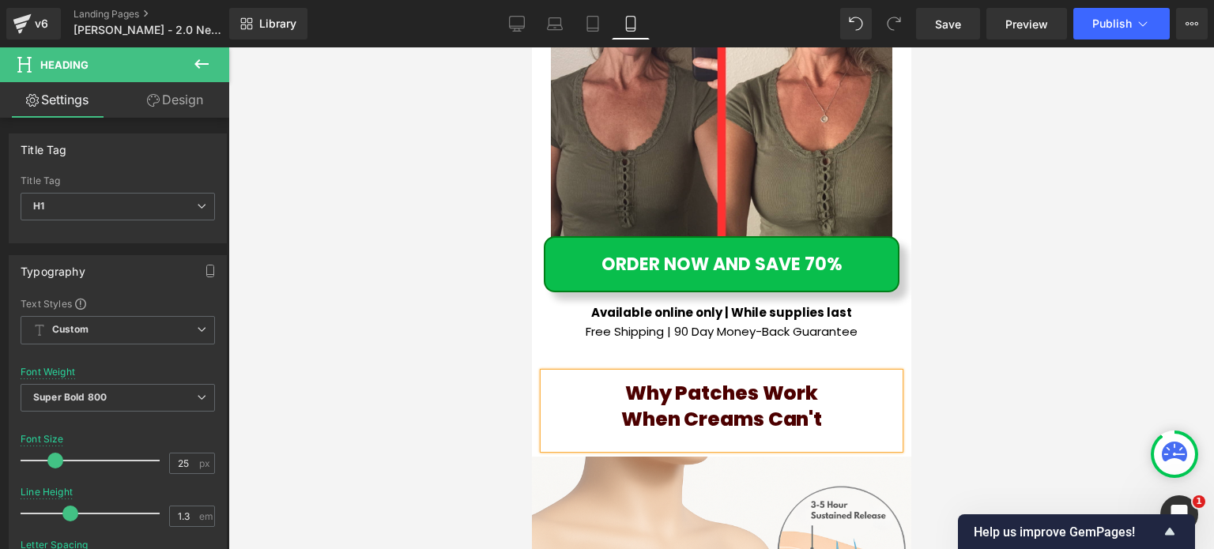
click at [837, 407] on h1 "When Creams Can't" at bounding box center [721, 420] width 356 height 26
click at [1034, 147] on div at bounding box center [720, 298] width 985 height 502
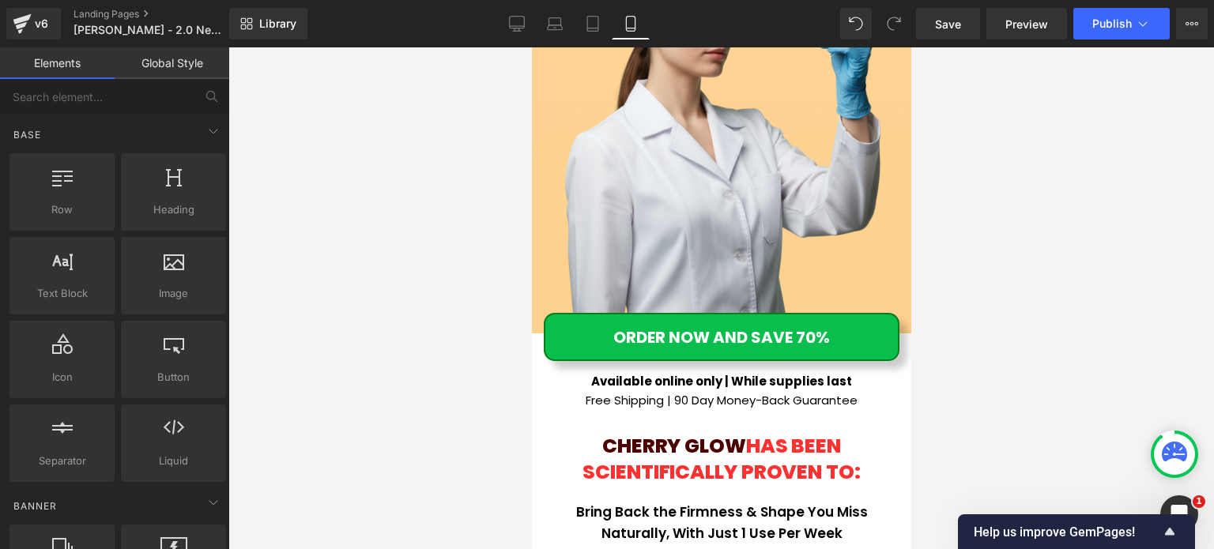
scroll to position [7930, 0]
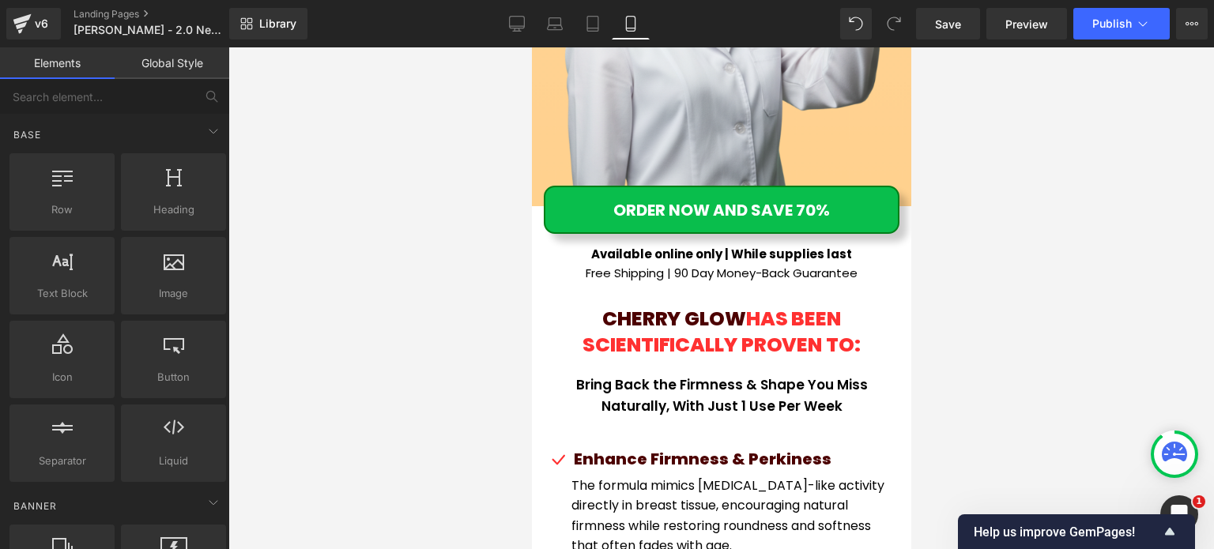
click at [826, 305] on span "HAS BEEN SCIENTIFICALLY PROVEN TO:" at bounding box center [721, 332] width 278 height 54
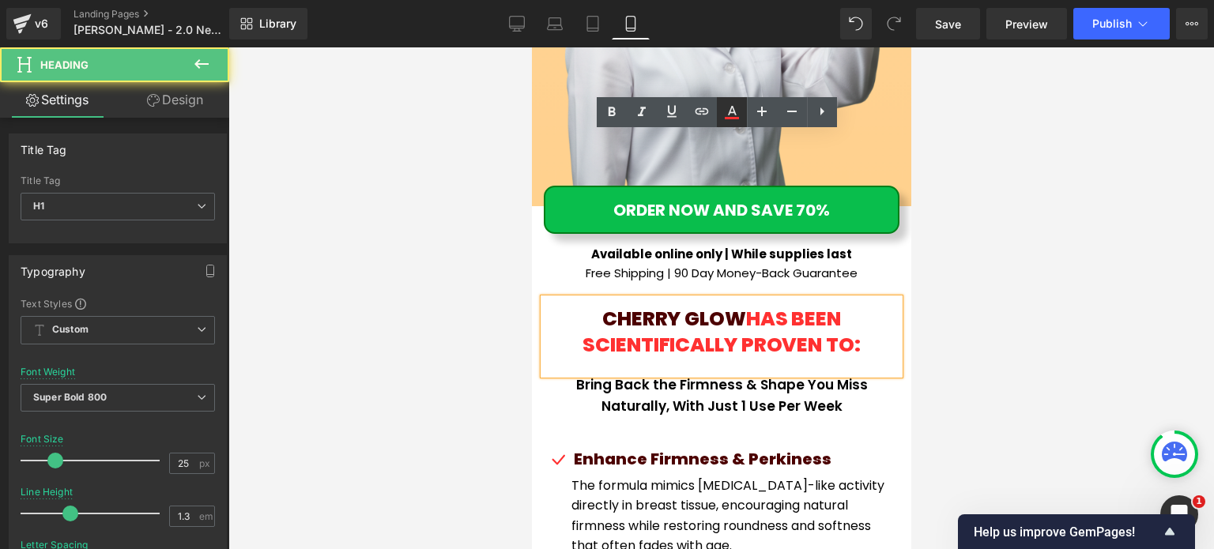
drag, startPoint x: 732, startPoint y: 116, endPoint x: 209, endPoint y: 96, distance: 522.8
click at [732, 116] on icon at bounding box center [731, 112] width 19 height 19
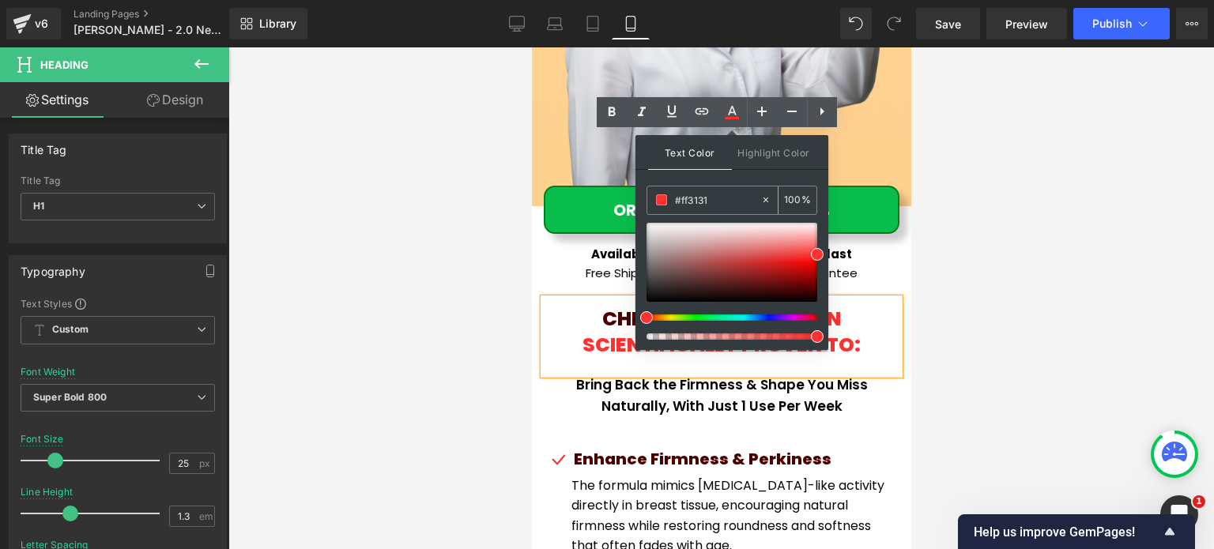
click at [711, 195] on input "#ff3131" at bounding box center [717, 199] width 85 height 17
click at [965, 270] on div at bounding box center [720, 298] width 985 height 502
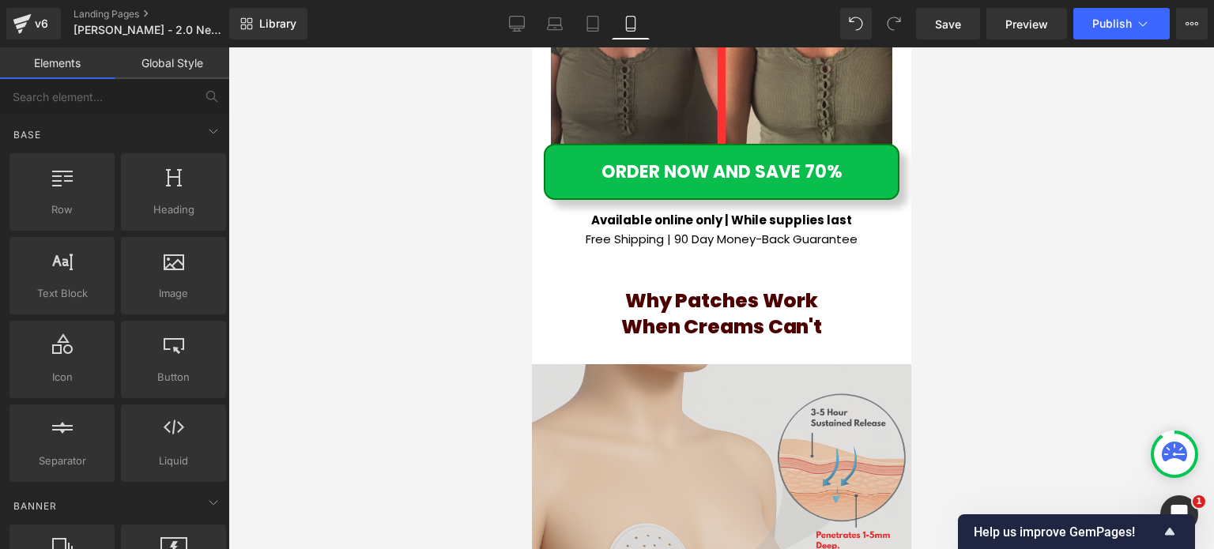
scroll to position [9037, 0]
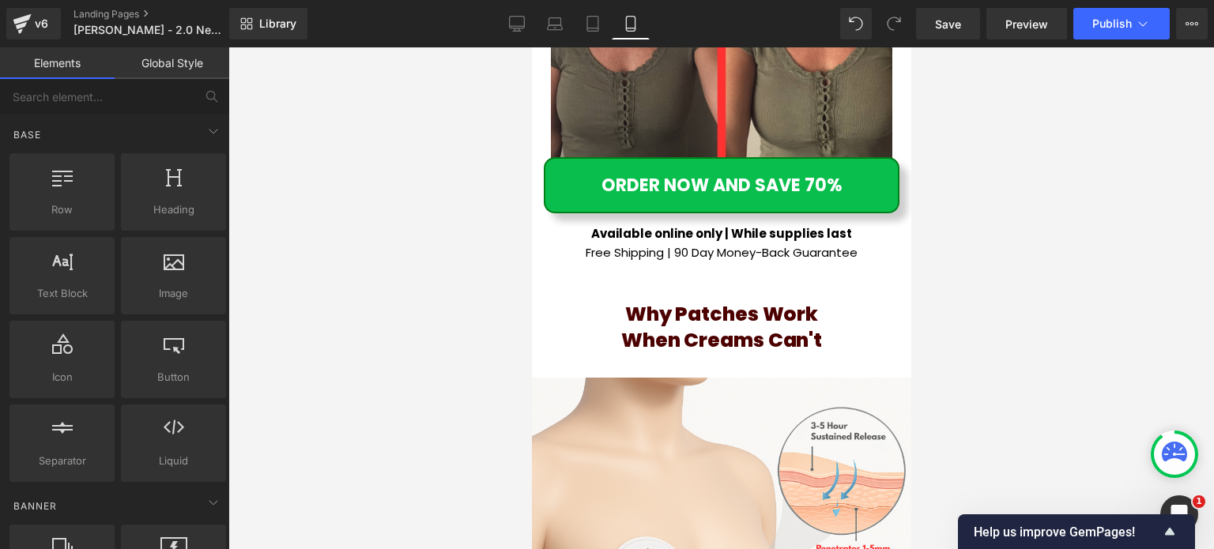
click at [808, 326] on font "When Creams Can't" at bounding box center [720, 340] width 201 height 28
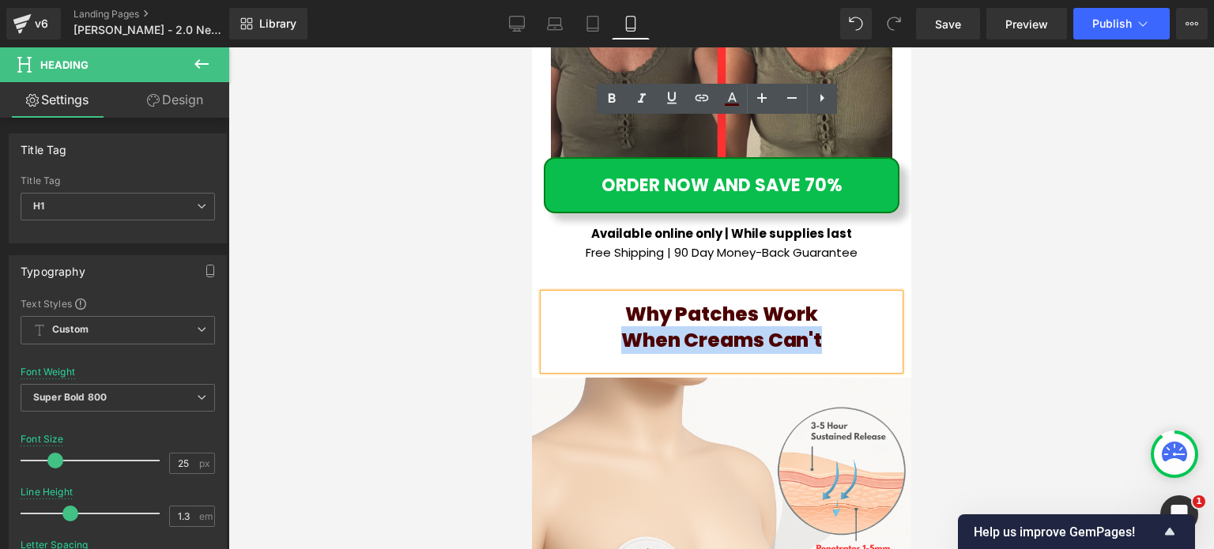
drag, startPoint x: 831, startPoint y: 168, endPoint x: 637, endPoint y: 149, distance: 194.5
click at [615, 328] on h1 "When Creams Can't" at bounding box center [721, 341] width 356 height 26
click at [733, 104] on icon at bounding box center [732, 105] width 14 height 2
type input "#4c0000"
type input "100"
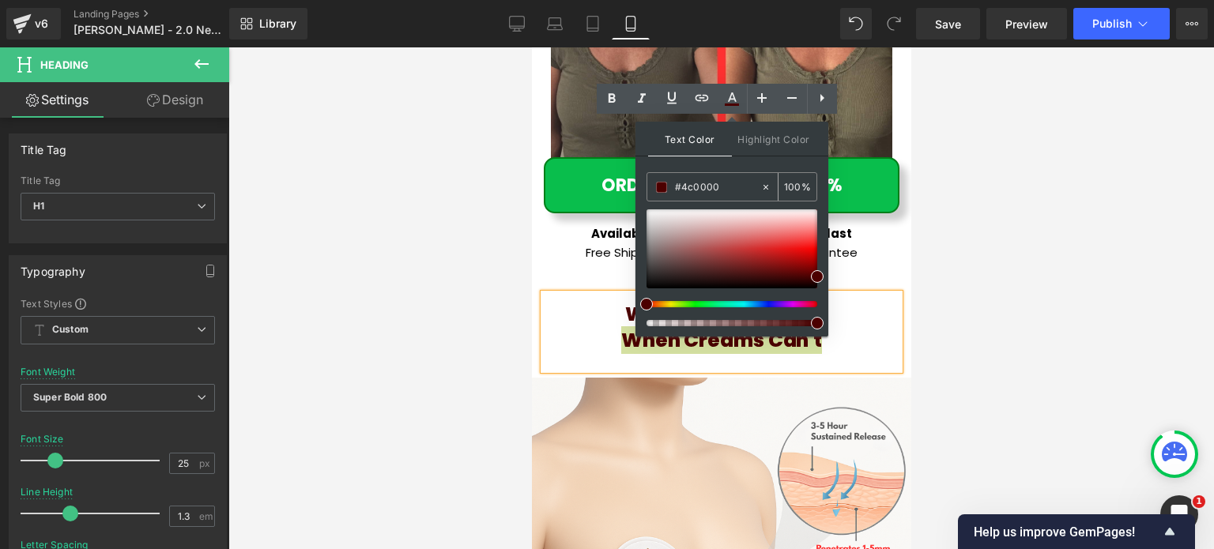
click at [725, 190] on input "#4c0000" at bounding box center [717, 187] width 85 height 17
paste input "ff3131"
type input "#ff3131"
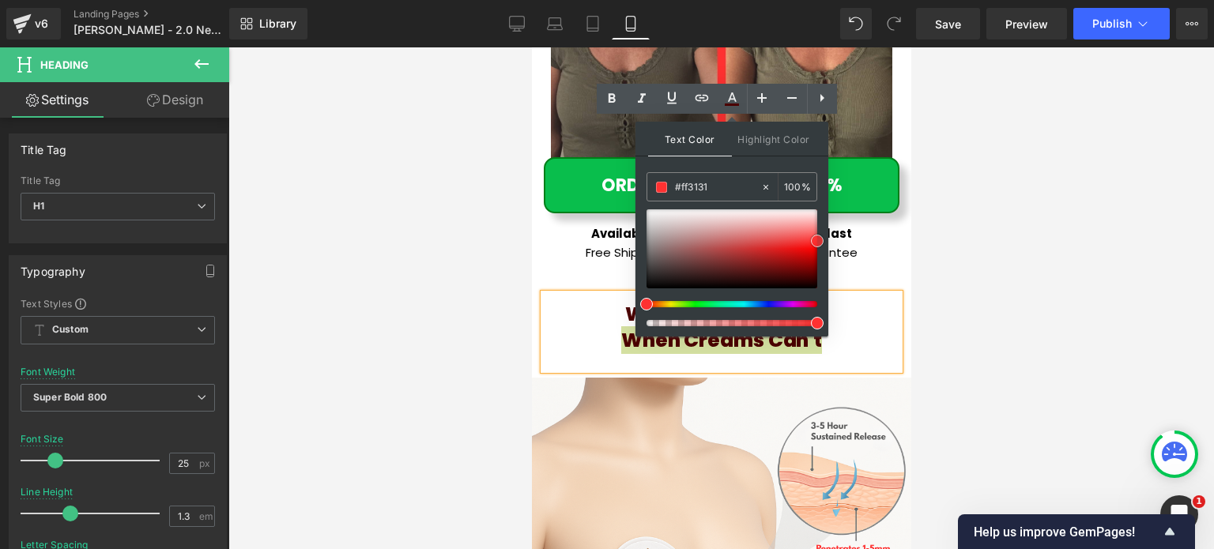
click at [814, 240] on span at bounding box center [817, 241] width 13 height 13
click at [590, 294] on div "Why Patches Work When Creams Can't" at bounding box center [721, 332] width 356 height 76
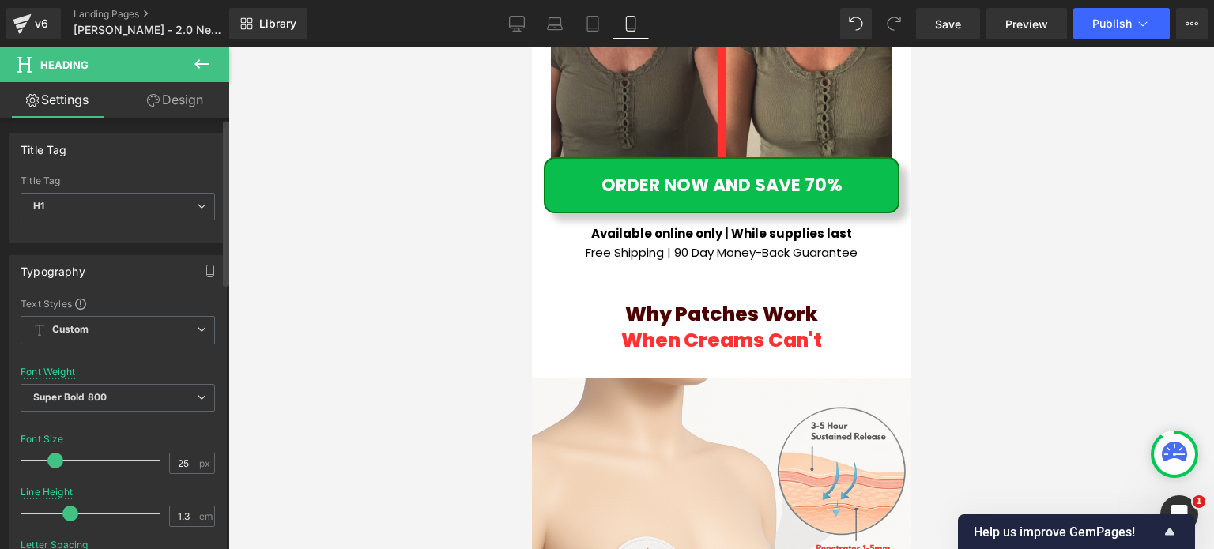
scroll to position [395, 0]
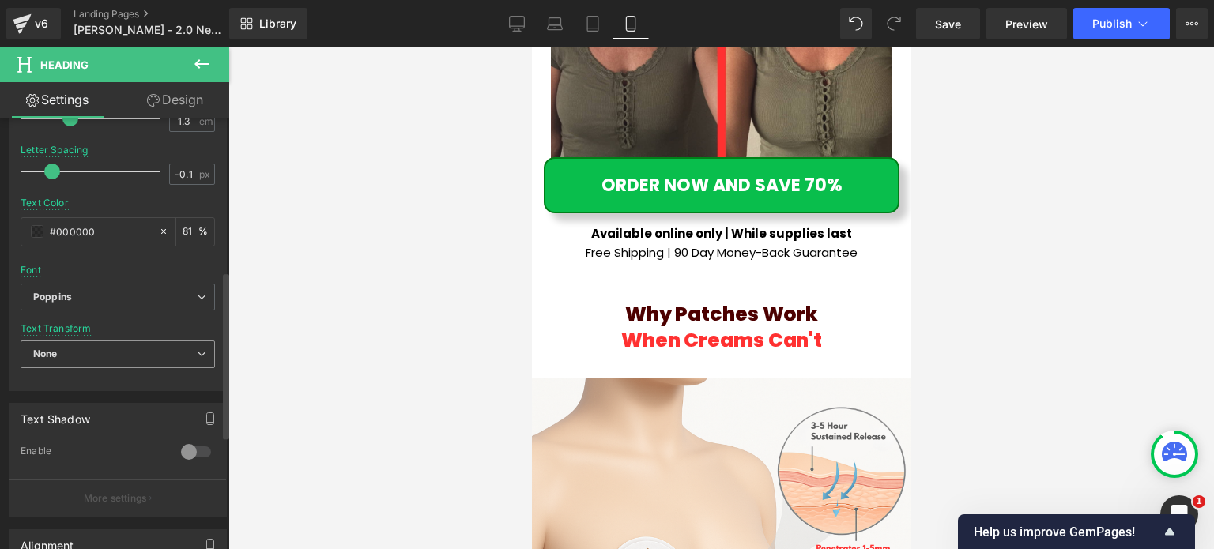
click at [78, 358] on span "None" at bounding box center [118, 355] width 194 height 28
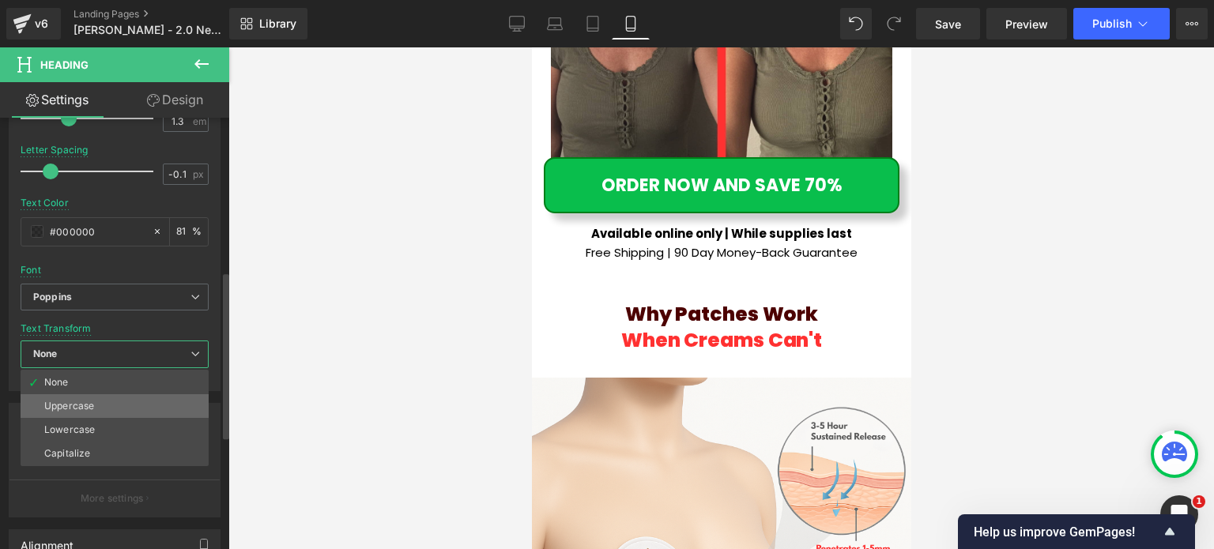
click at [119, 409] on li "Uppercase" at bounding box center [115, 406] width 188 height 24
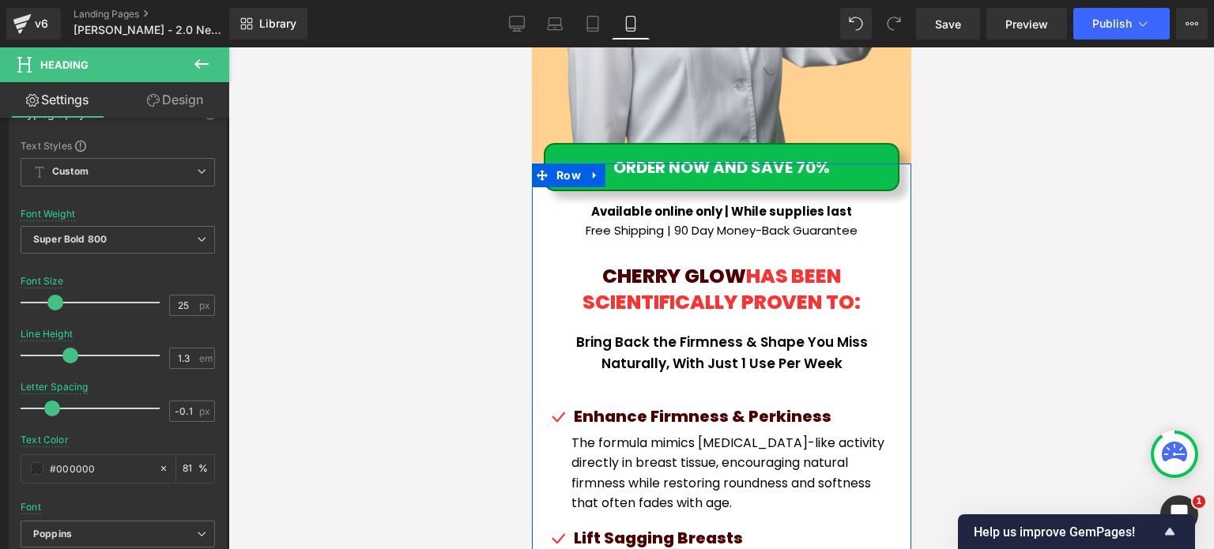
scroll to position [7930, 0]
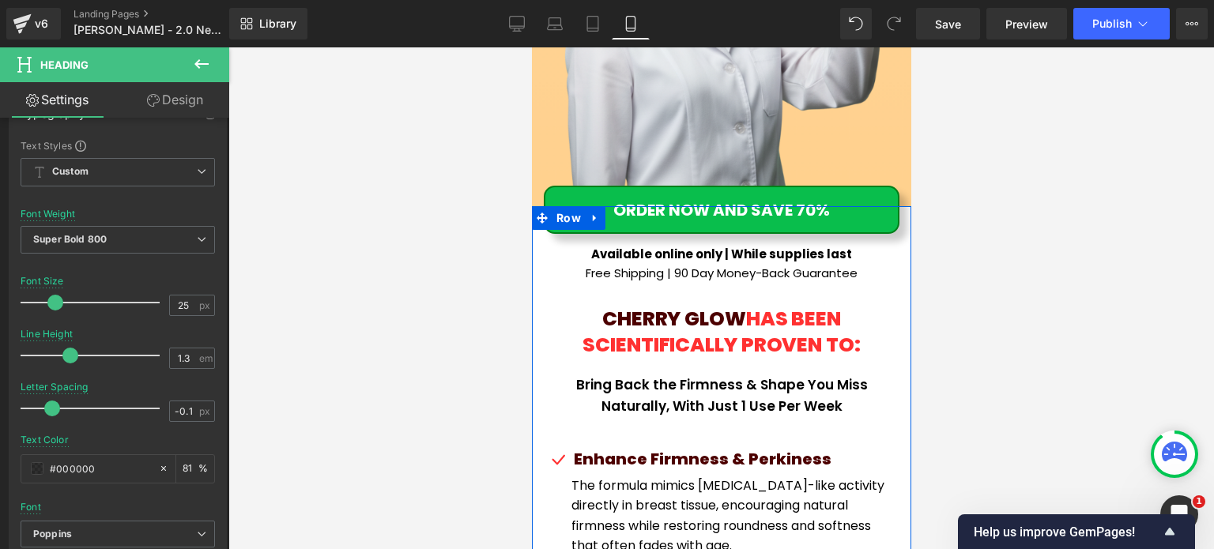
click at [642, 305] on span "HAS BEEN SCIENTIFICALLY PROVEN TO:" at bounding box center [721, 332] width 278 height 54
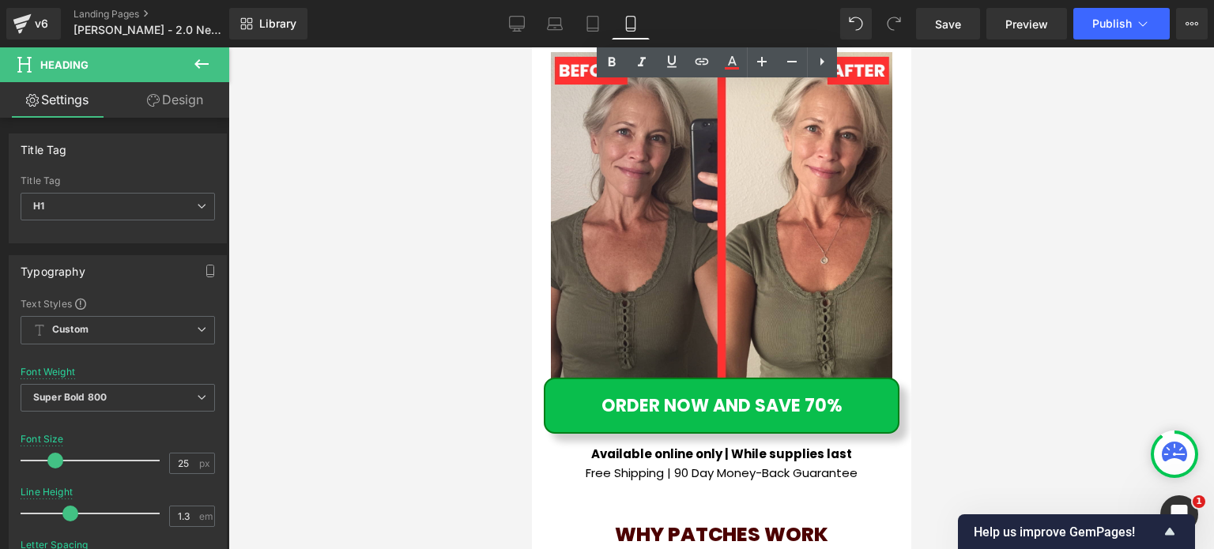
scroll to position [8879, 0]
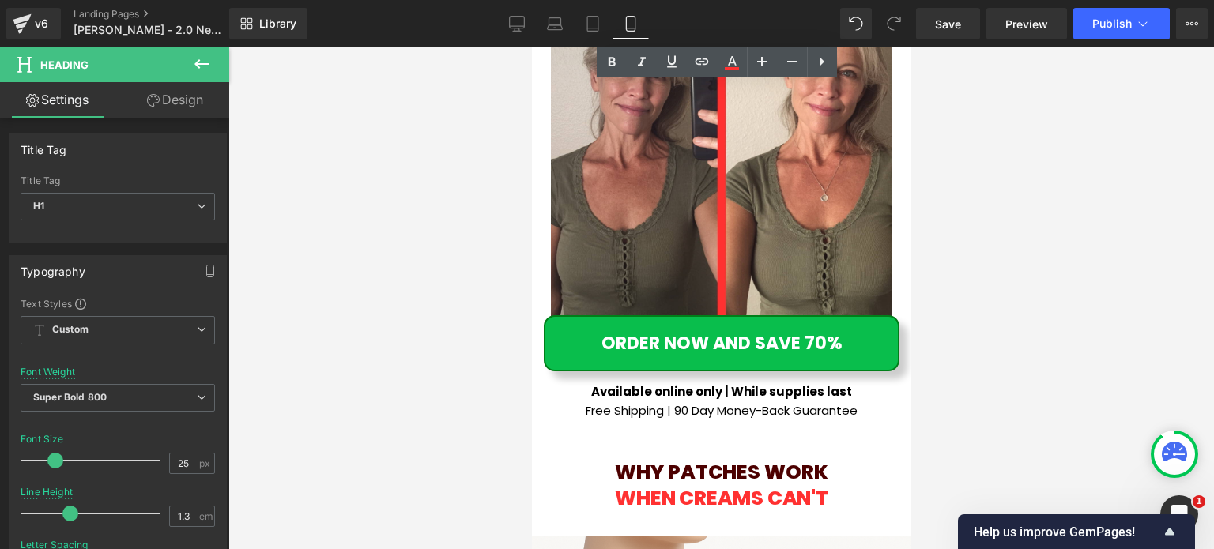
click at [672, 458] on font "Why Patches Work" at bounding box center [720, 472] width 213 height 28
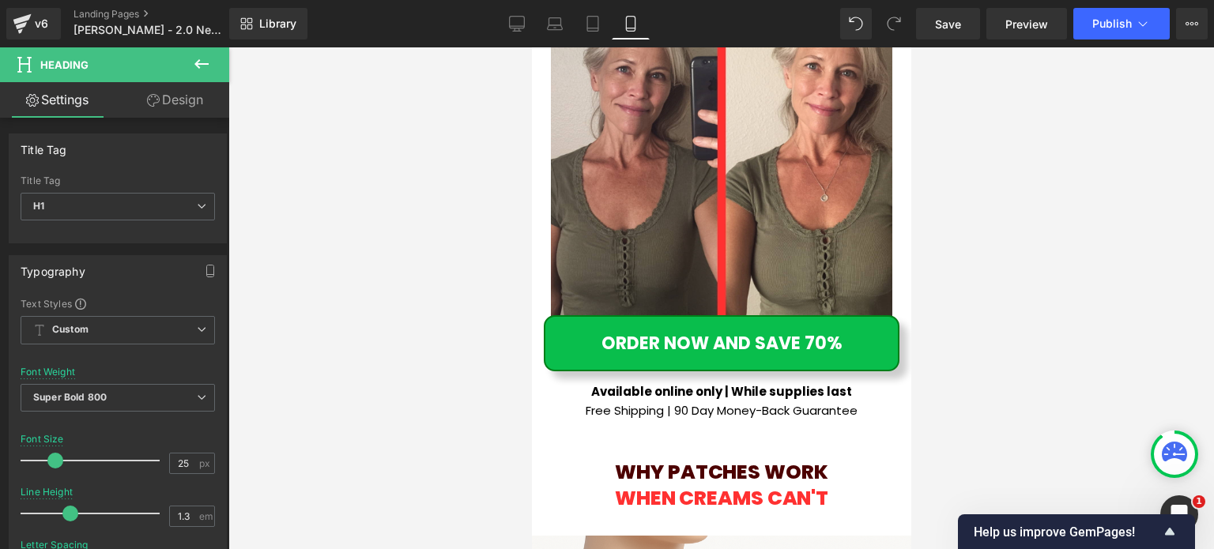
click at [1015, 348] on div at bounding box center [720, 298] width 985 height 502
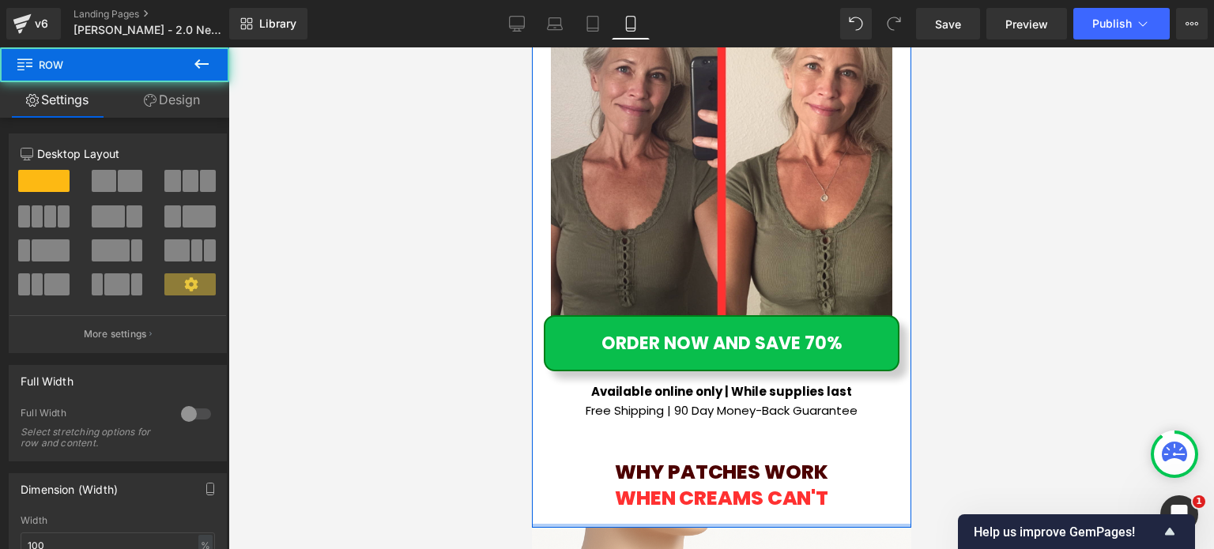
drag, startPoint x: 793, startPoint y: 356, endPoint x: 902, endPoint y: 355, distance: 108.3
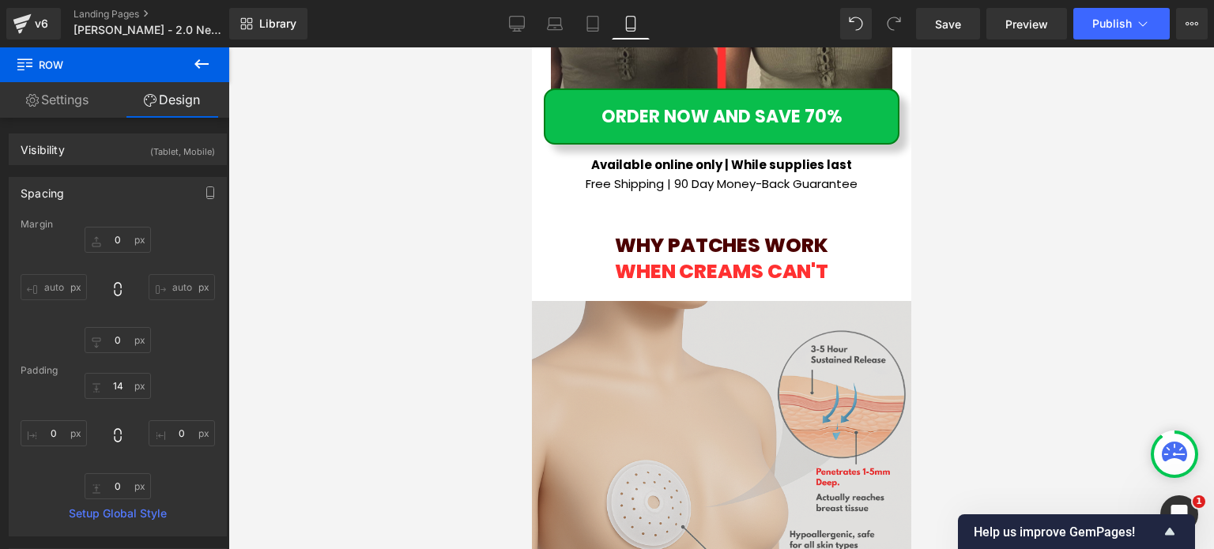
scroll to position [9116, 0]
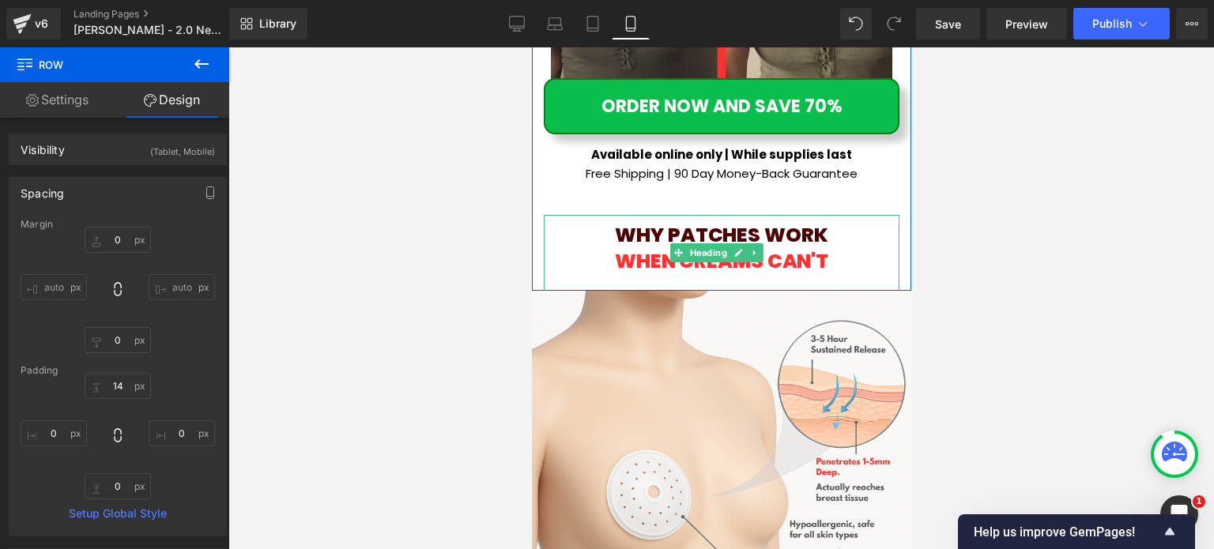
click at [840, 249] on h1 "When Creams Can't" at bounding box center [721, 262] width 356 height 26
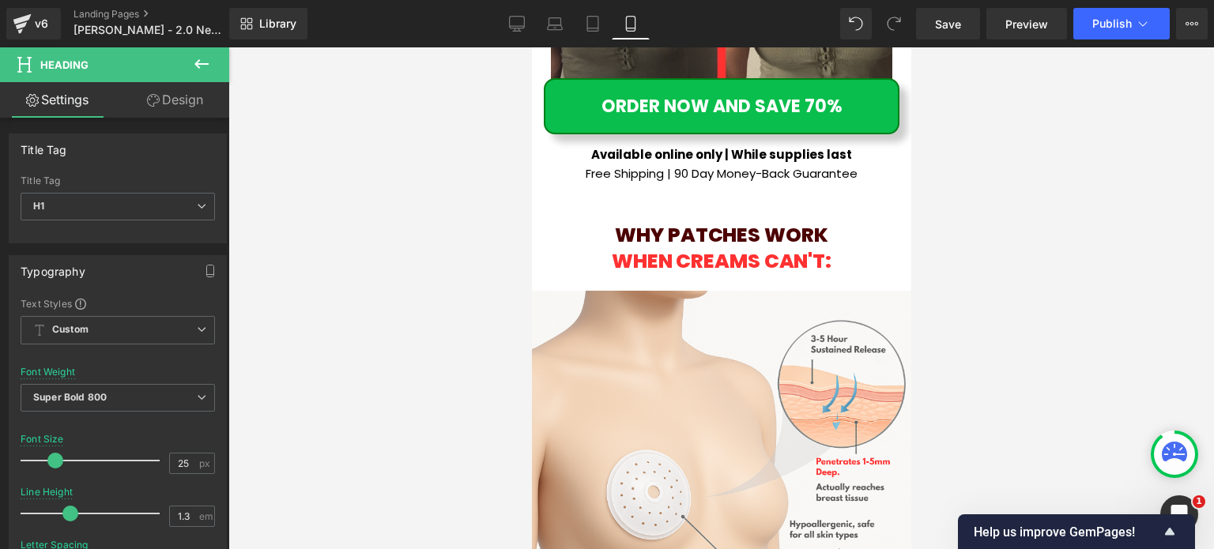
click at [1057, 174] on div at bounding box center [720, 298] width 985 height 502
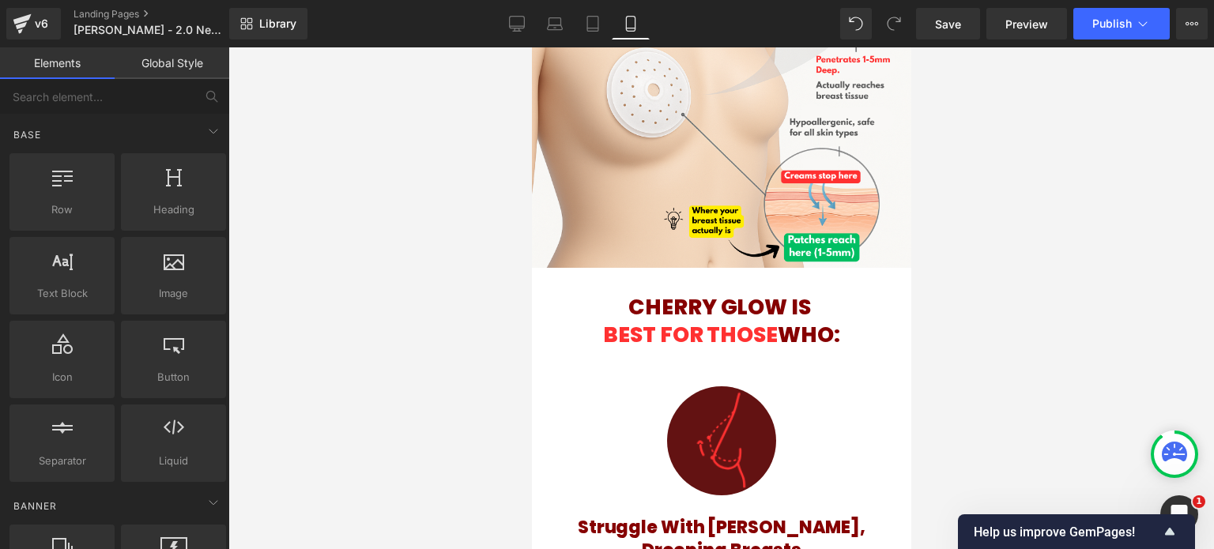
scroll to position [9590, 0]
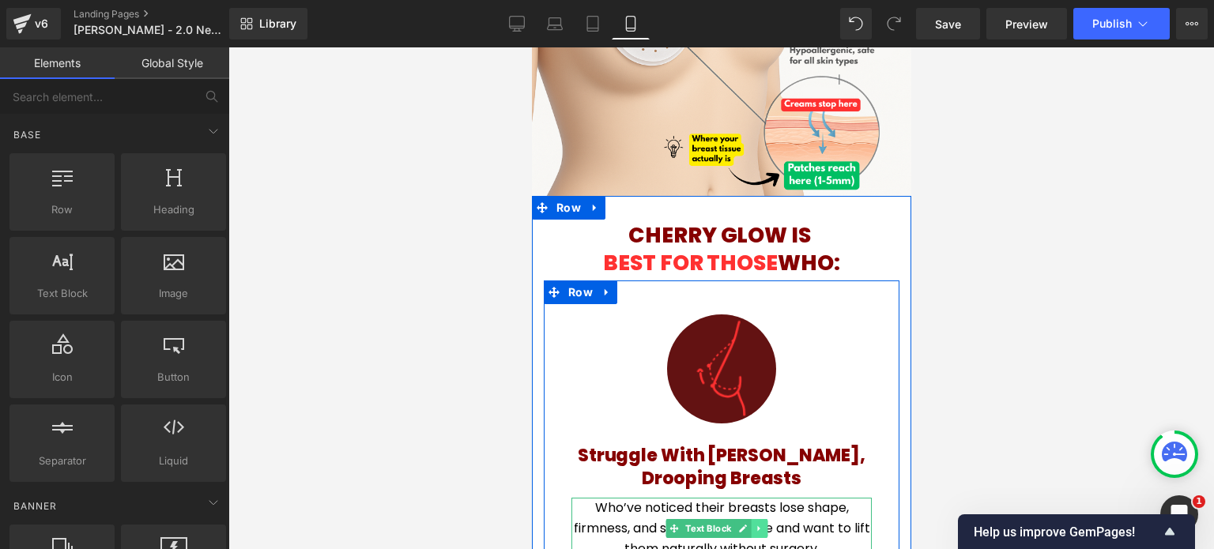
drag, startPoint x: 764, startPoint y: 345, endPoint x: 755, endPoint y: 345, distance: 8.7
click at [764, 519] on link at bounding box center [759, 528] width 17 height 19
click at [754, 524] on icon at bounding box center [750, 528] width 9 height 9
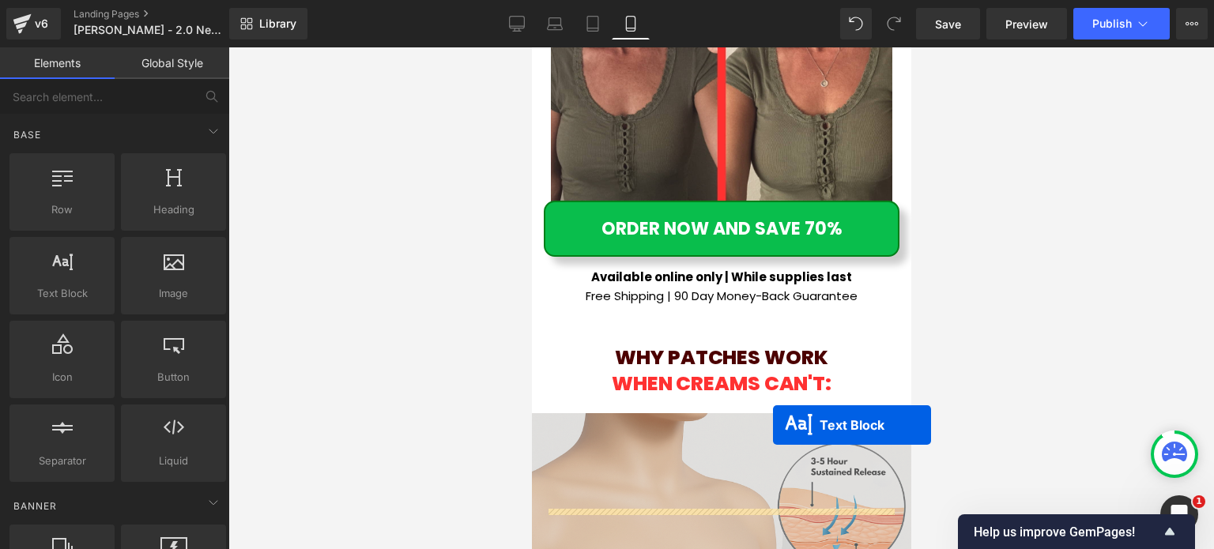
scroll to position [8991, 0]
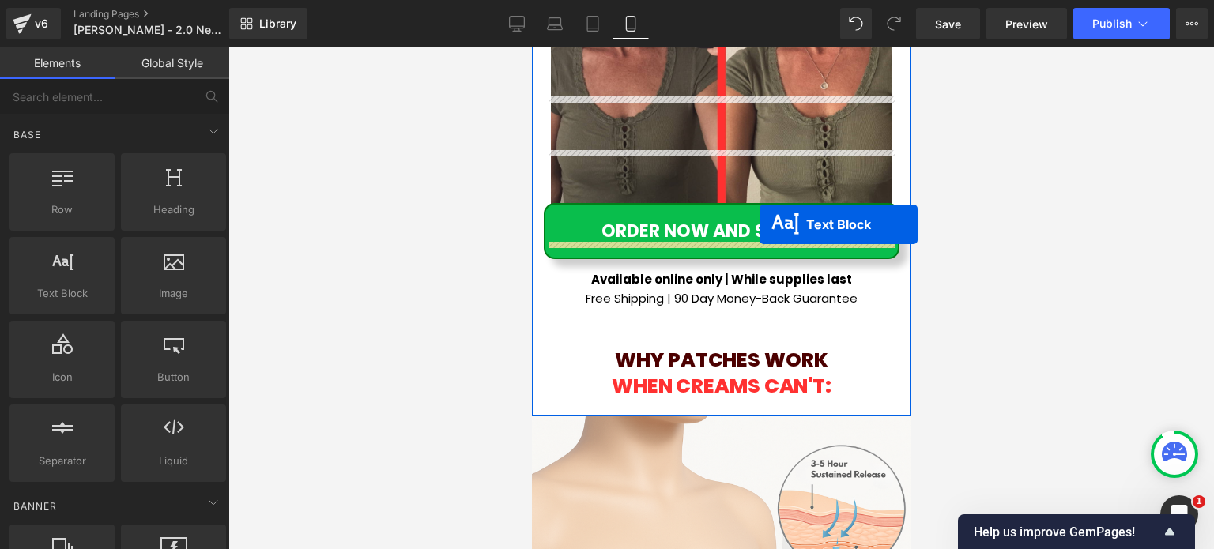
drag, startPoint x: 710, startPoint y: 409, endPoint x: 759, endPoint y: 224, distance: 191.3
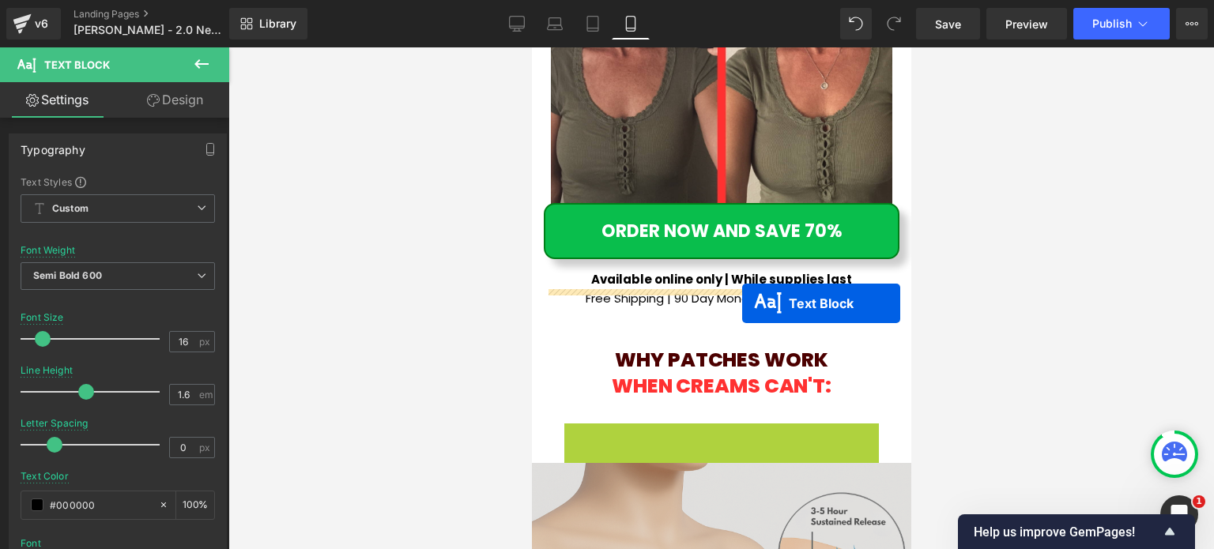
drag, startPoint x: 709, startPoint y: 282, endPoint x: 741, endPoint y: 303, distance: 38.8
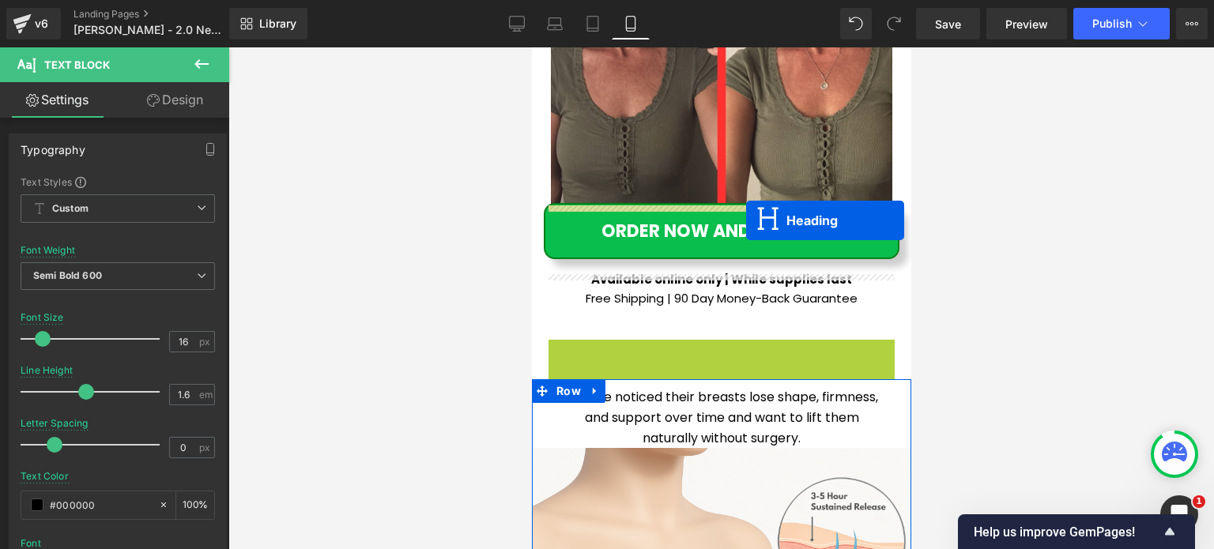
drag, startPoint x: 713, startPoint y: 194, endPoint x: 745, endPoint y: 220, distance: 41.6
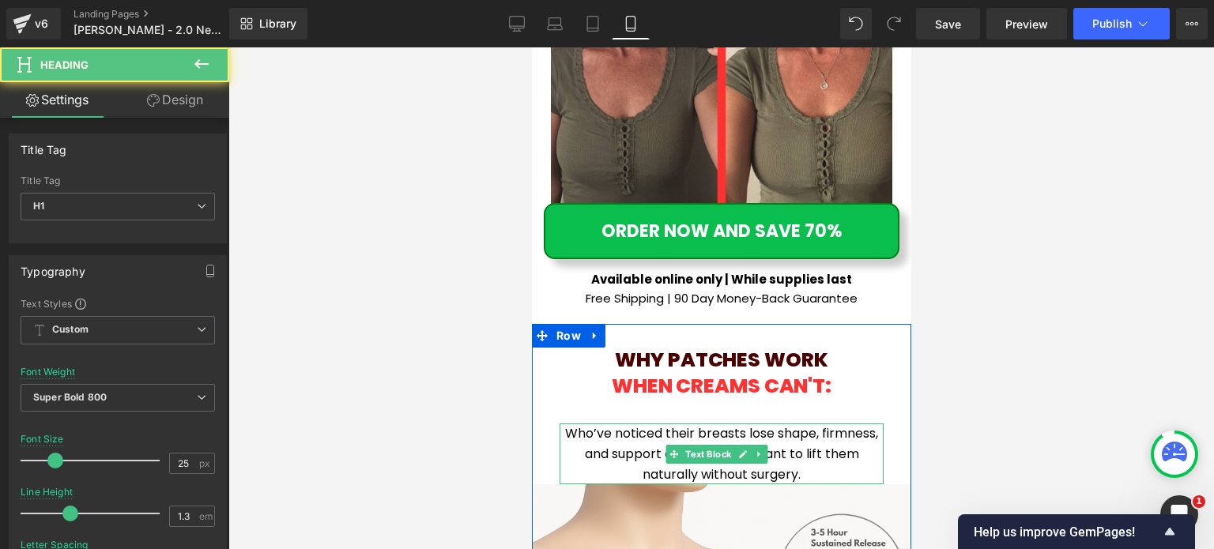
click at [633, 424] on span "Who’ve noticed their breasts lose shape, firmness, and support over time and wa…" at bounding box center [720, 453] width 313 height 58
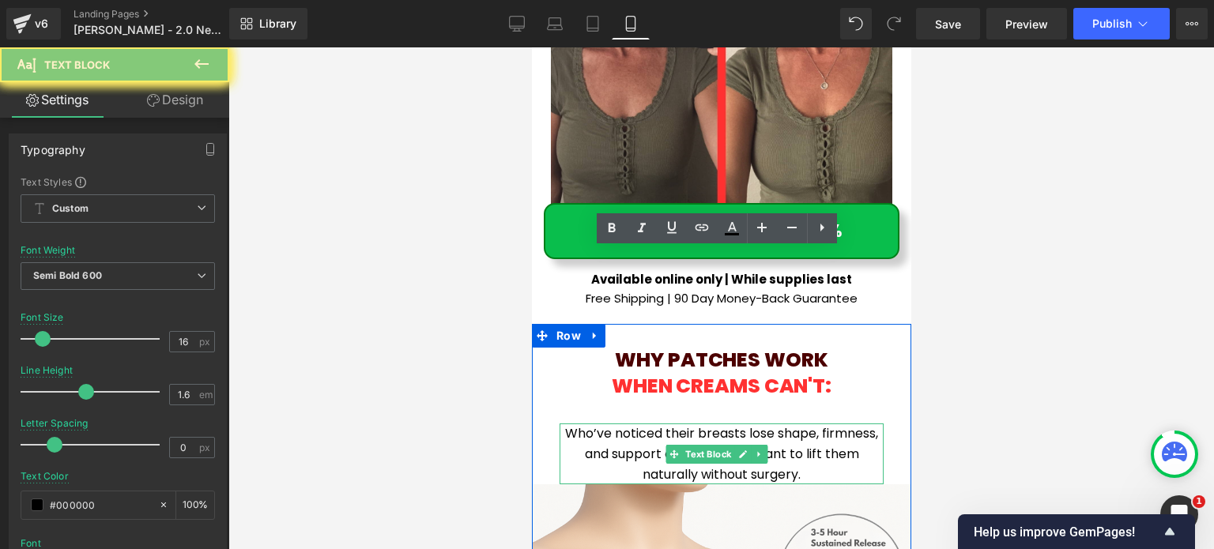
click at [633, 424] on span "Who’ve noticed their breasts lose shape, firmness, and support over time and wa…" at bounding box center [720, 453] width 313 height 58
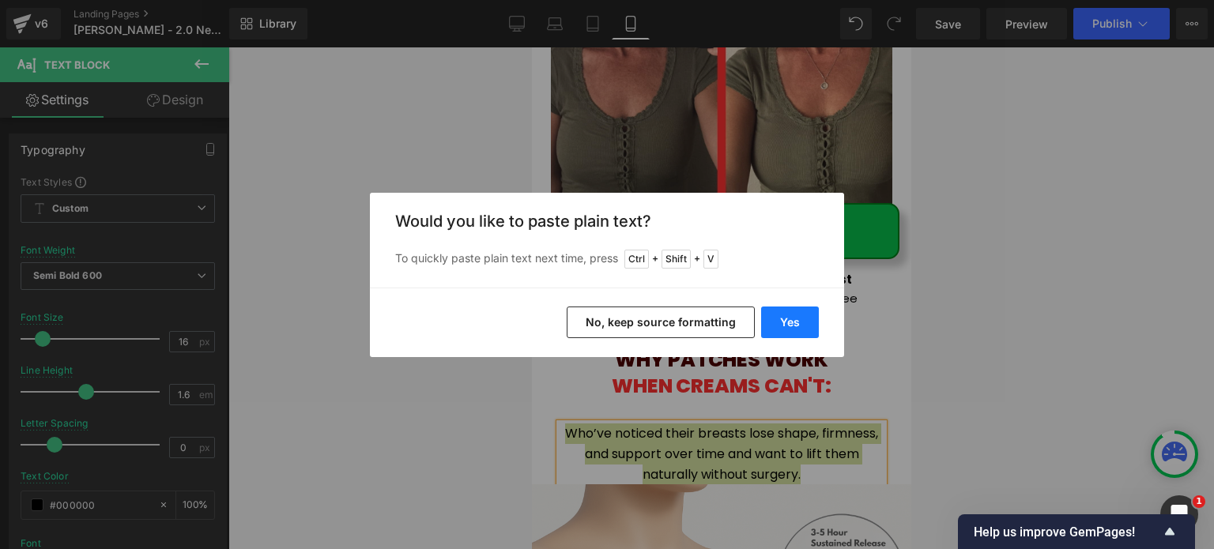
click at [792, 323] on button "Yes" at bounding box center [790, 323] width 58 height 32
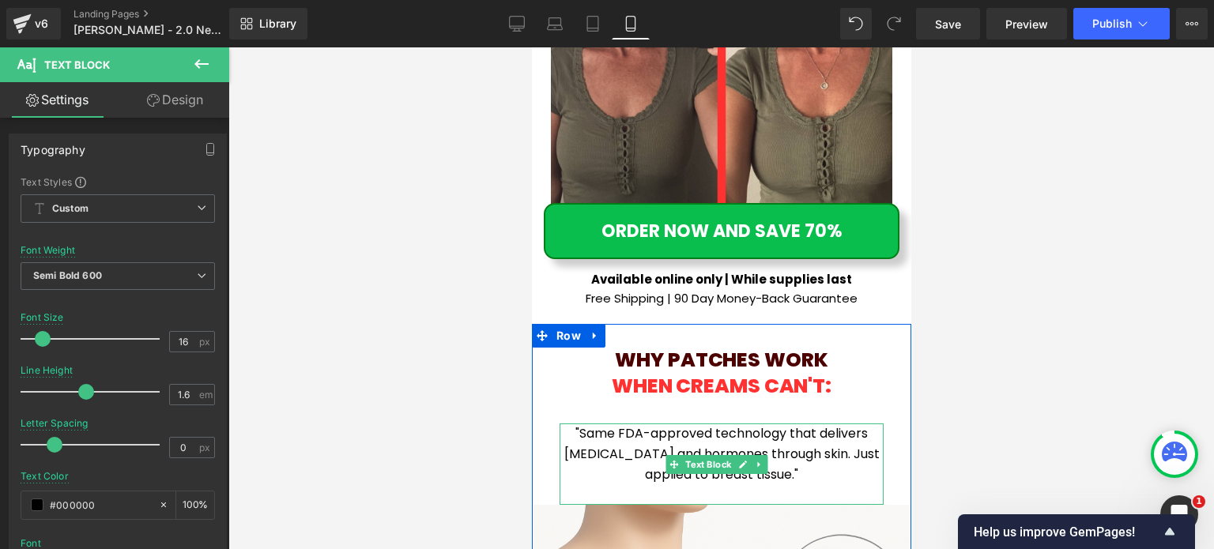
click at [579, 424] on span ""Same FDA-approved technology that delivers nicotine and hormones through skin.…" at bounding box center [720, 453] width 315 height 58
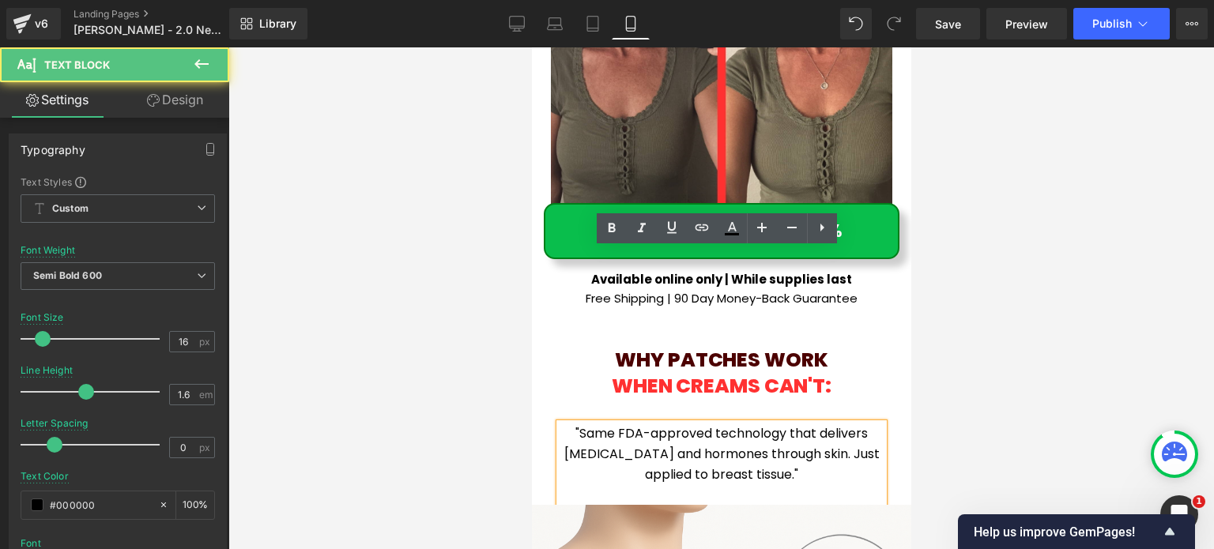
click at [575, 424] on span ""Same FDA-approved technology that delivers nicotine and hormones through skin.…" at bounding box center [720, 453] width 315 height 58
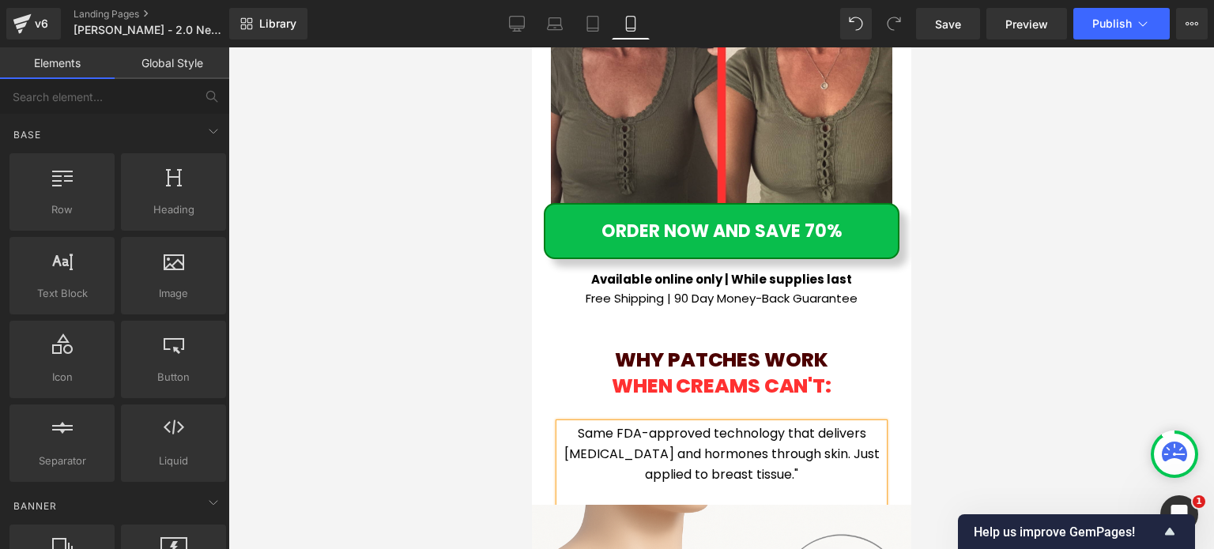
click at [942, 277] on div at bounding box center [720, 298] width 985 height 502
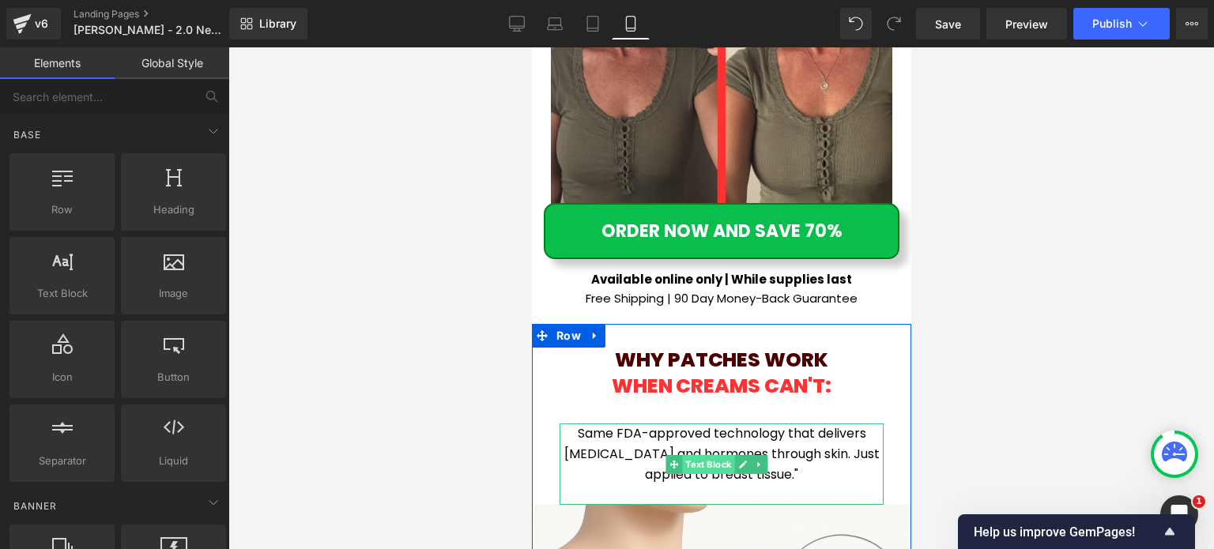
click at [713, 455] on span "Text Block" at bounding box center [708, 464] width 52 height 19
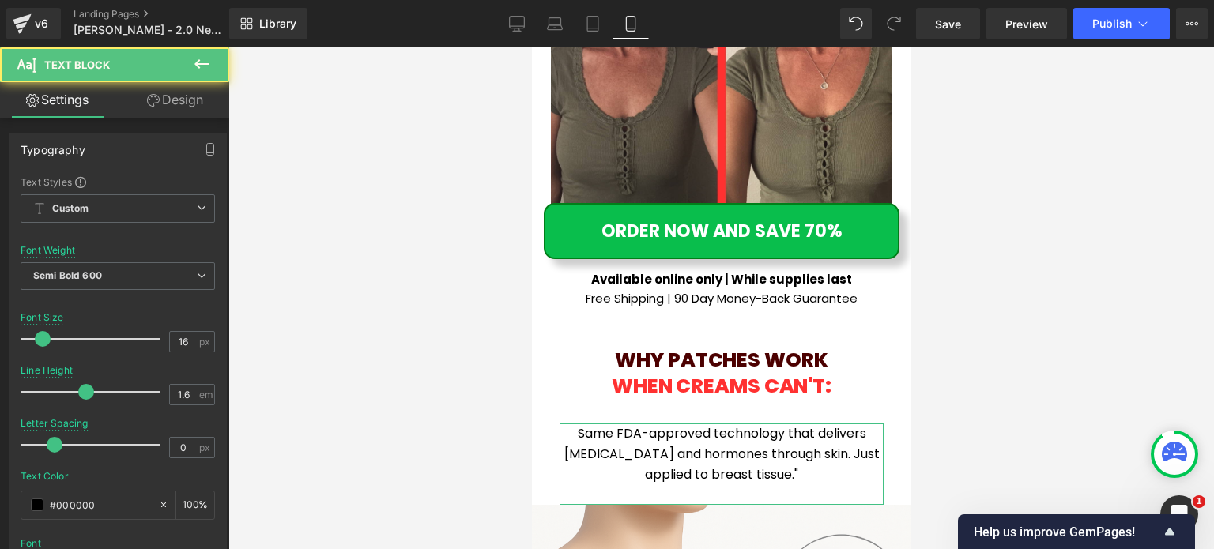
click at [190, 102] on link "Design" at bounding box center [175, 100] width 115 height 36
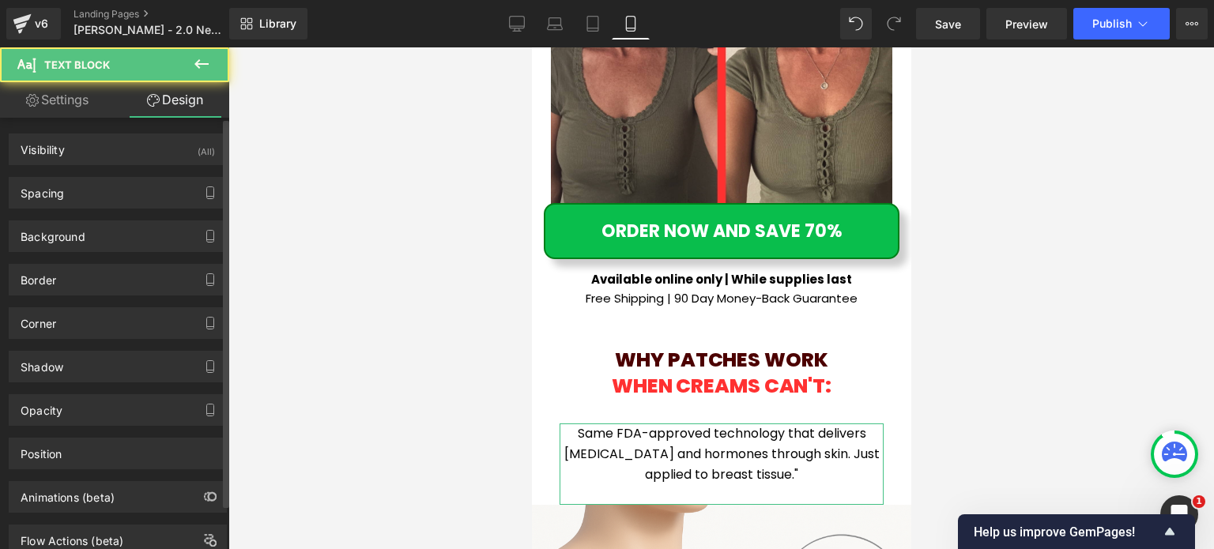
click at [132, 192] on div "Spacing" at bounding box center [117, 193] width 217 height 30
type input "10"
type input "20"
type input "0"
type input "20"
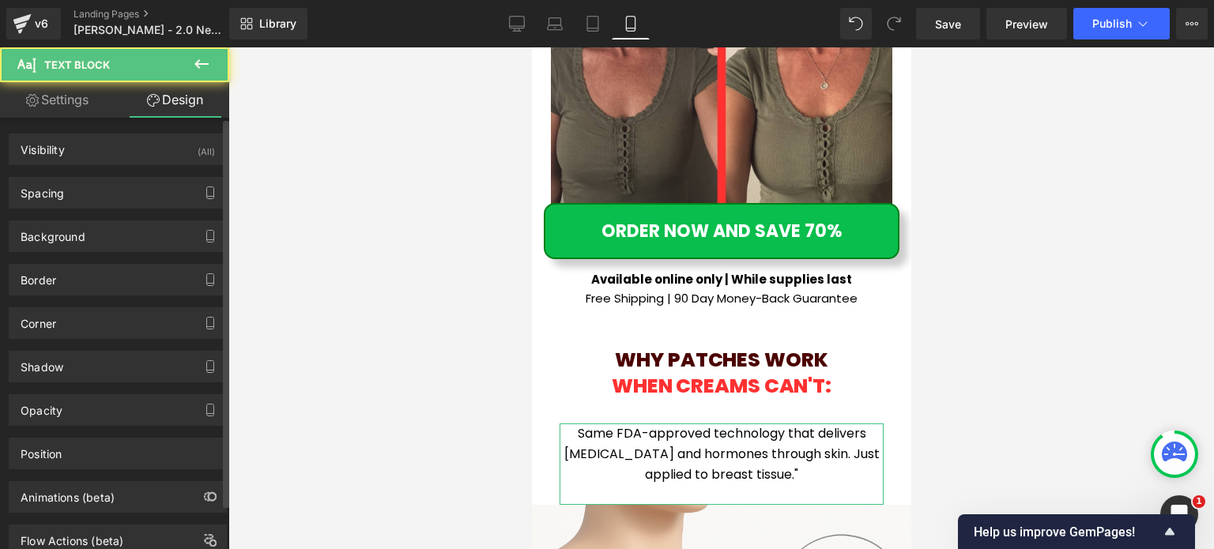
type input "0"
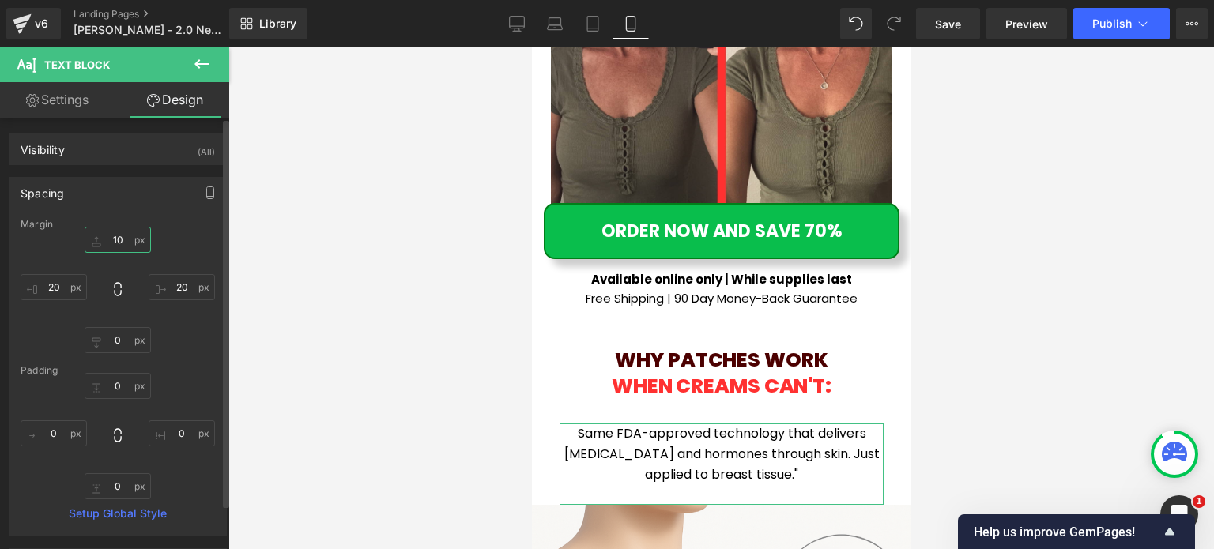
click at [135, 232] on input "10" at bounding box center [118, 240] width 66 height 26
type input "0"
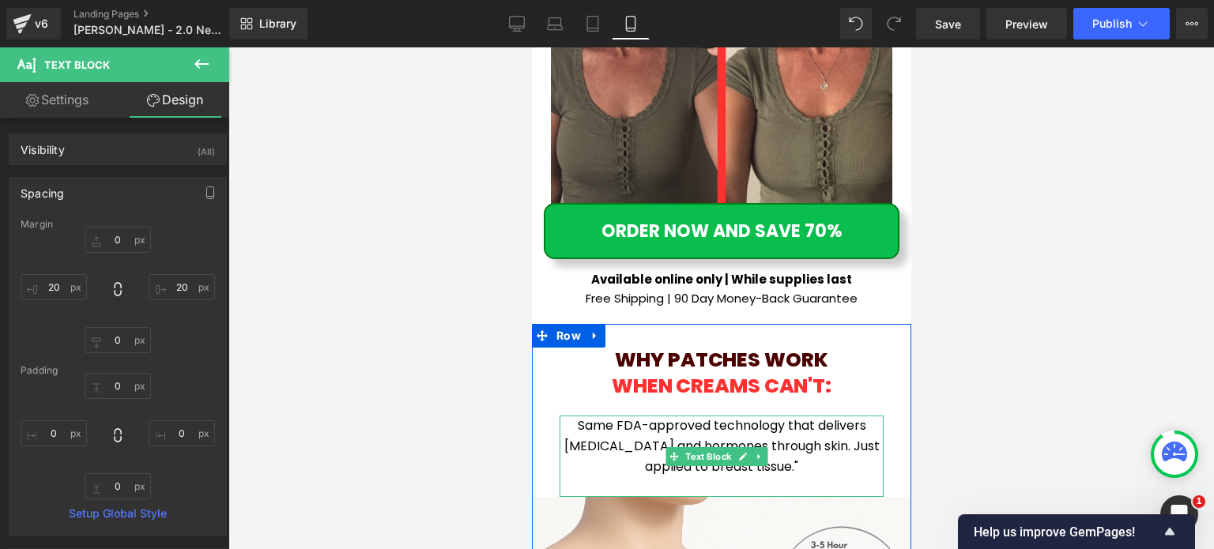
click at [733, 477] on p at bounding box center [721, 487] width 324 height 21
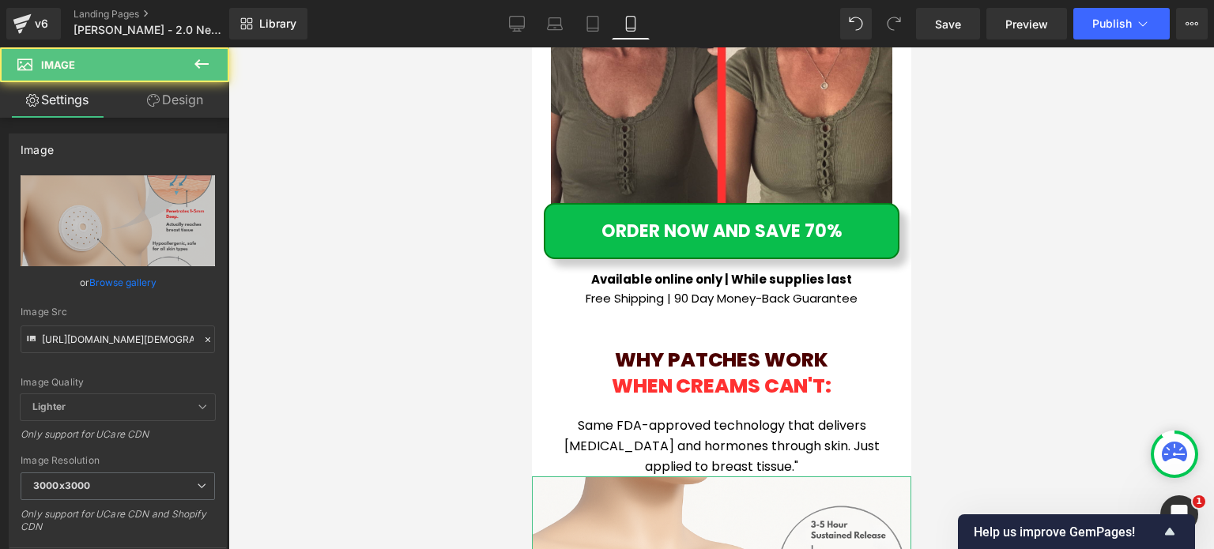
click at [188, 109] on link "Design" at bounding box center [175, 100] width 115 height 36
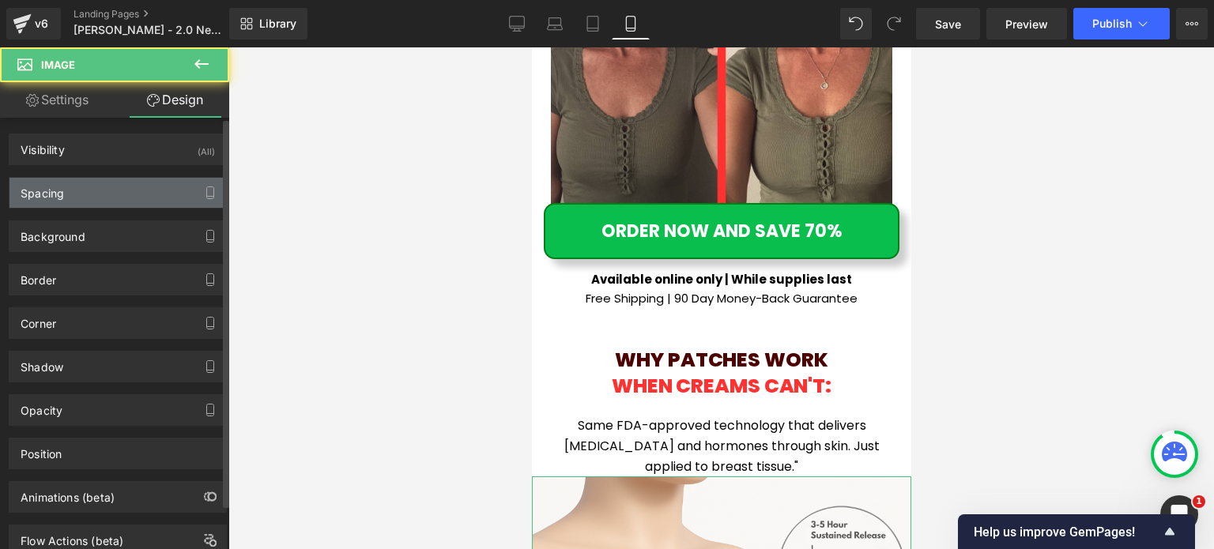
click at [101, 195] on div "Spacing" at bounding box center [117, 193] width 217 height 30
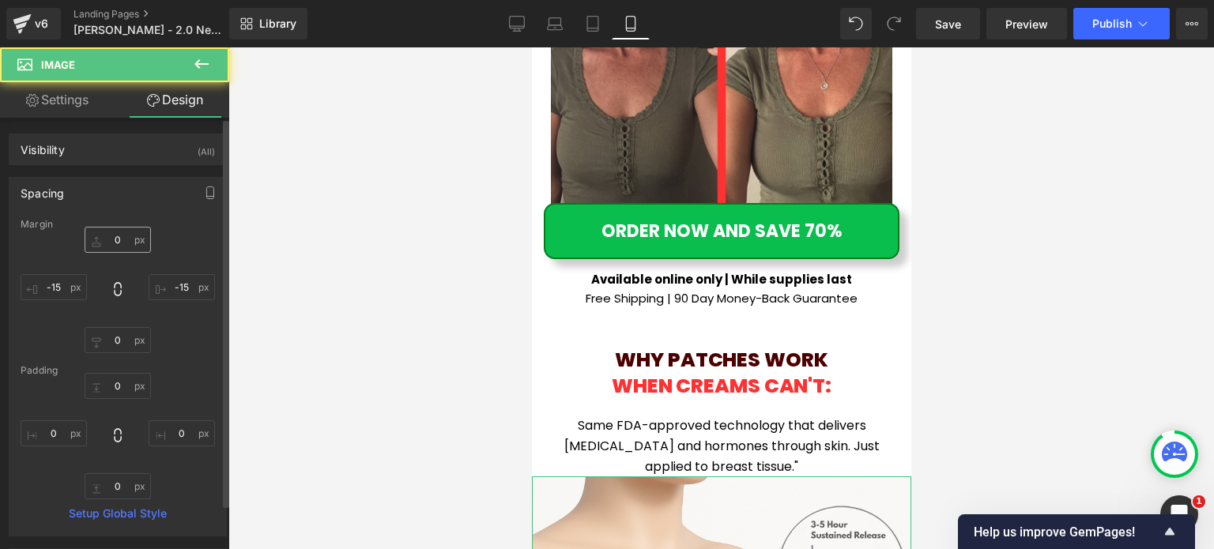
type input "0"
type input "-15"
type input "0"
type input "-15"
type input "0"
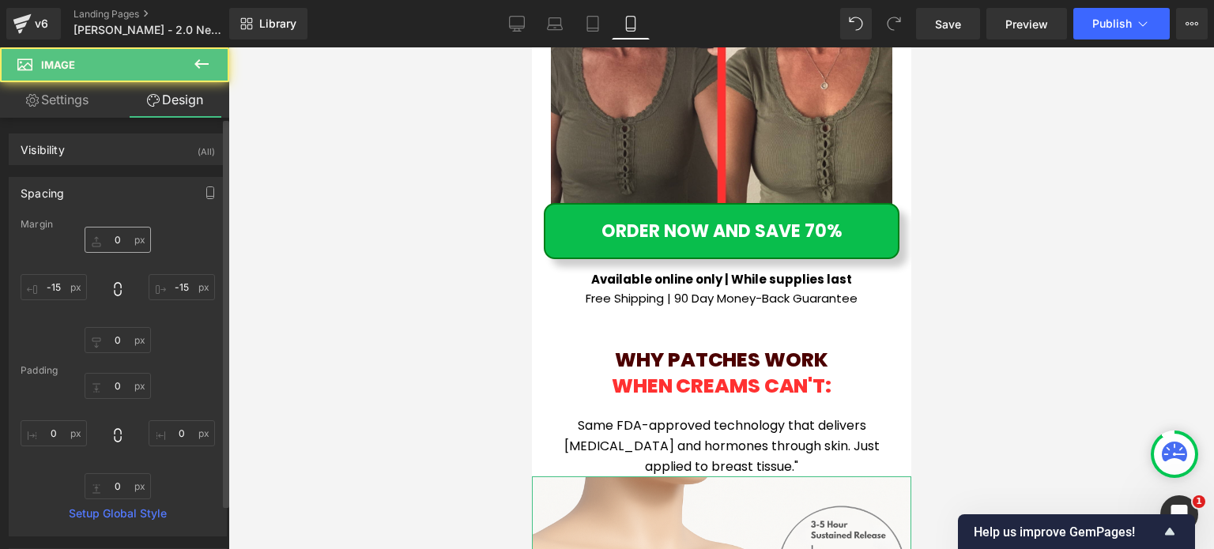
type input "0"
click at [112, 243] on input "0" at bounding box center [118, 240] width 66 height 26
type input "30"
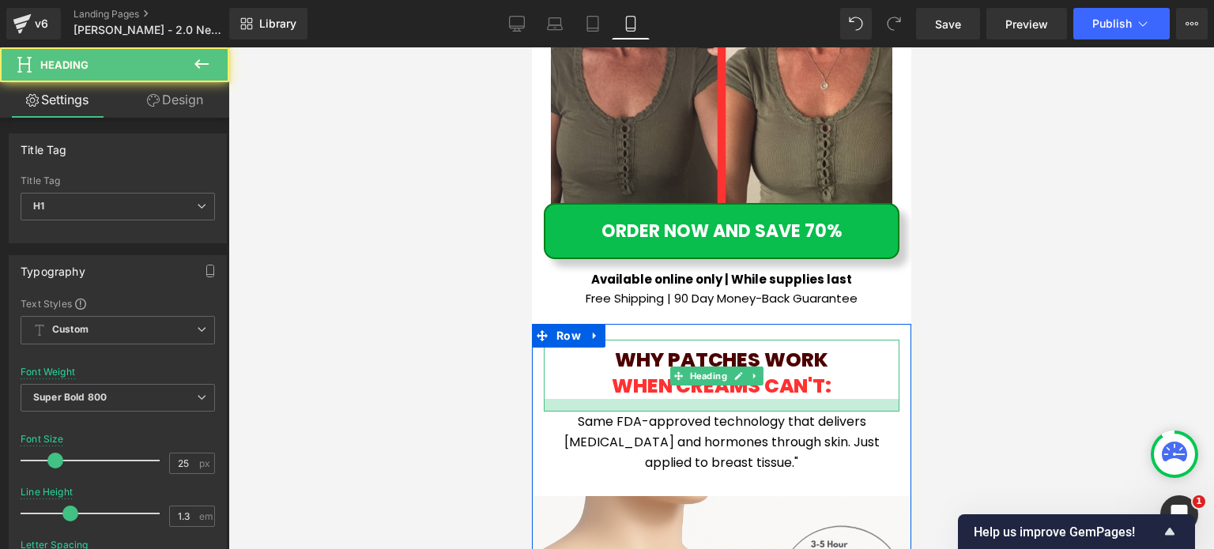
click at [766, 399] on div at bounding box center [721, 405] width 356 height 13
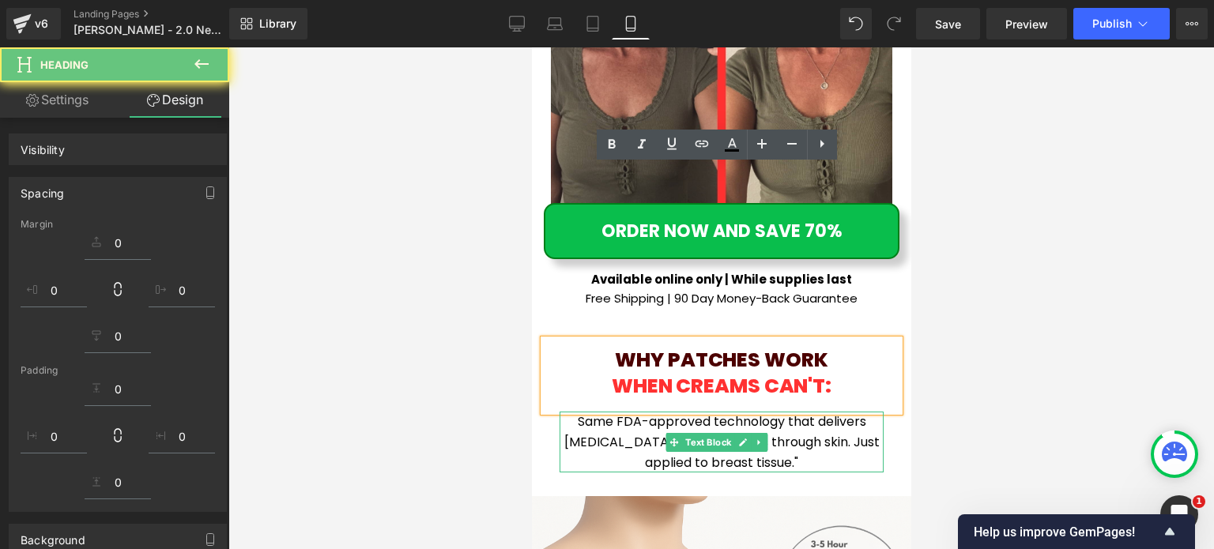
click at [629, 413] on span "Same FDA-approved technology that delivers nicotine and hormones through skin. …" at bounding box center [720, 442] width 315 height 58
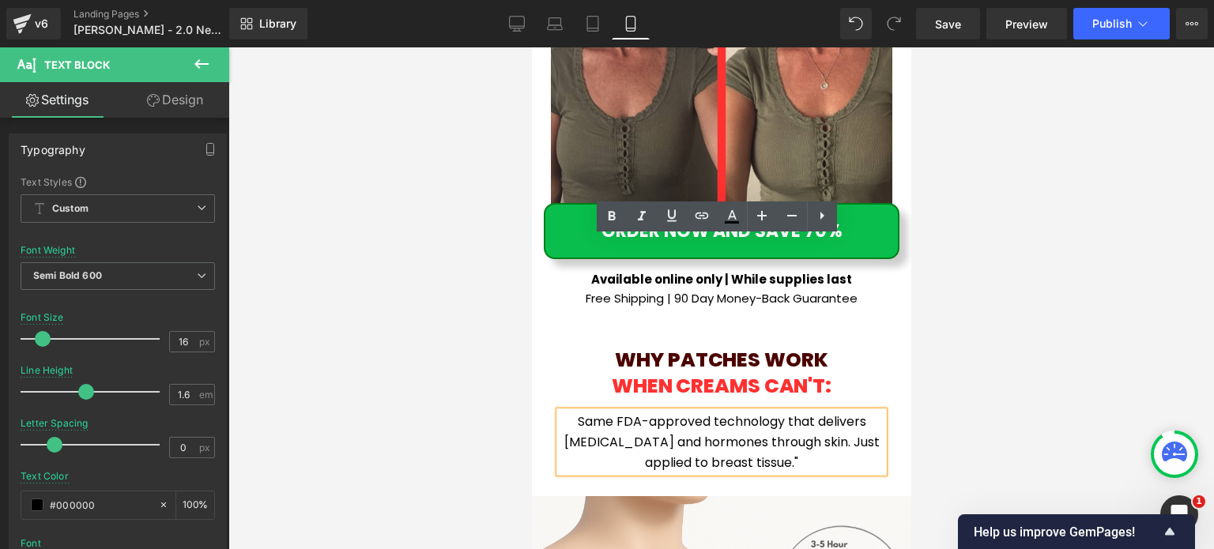
click at [635, 413] on span "Same FDA-approved technology that delivers nicotine and hormones through skin. …" at bounding box center [720, 442] width 315 height 58
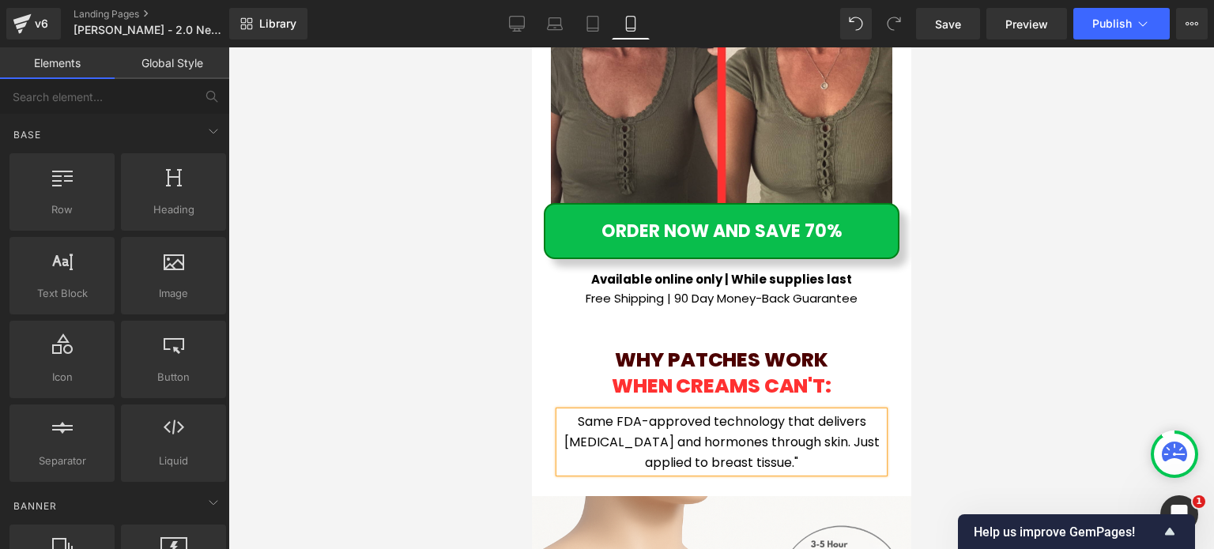
click at [1015, 322] on div at bounding box center [720, 298] width 985 height 502
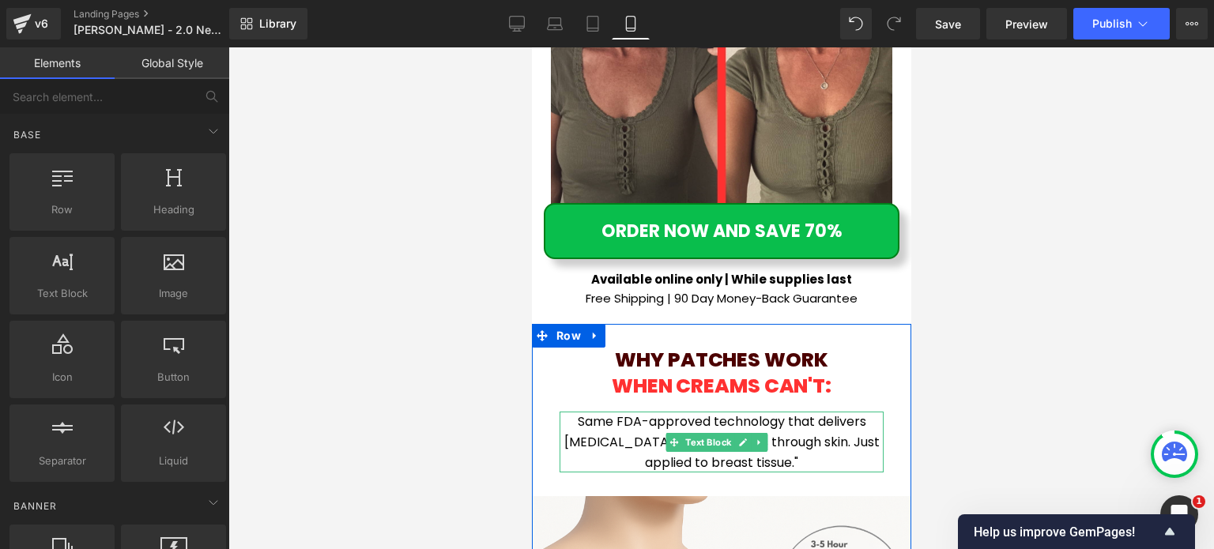
click at [802, 412] on p "Same FDA-approved technology that delivers nicotine and hormones through skin. …" at bounding box center [721, 442] width 324 height 61
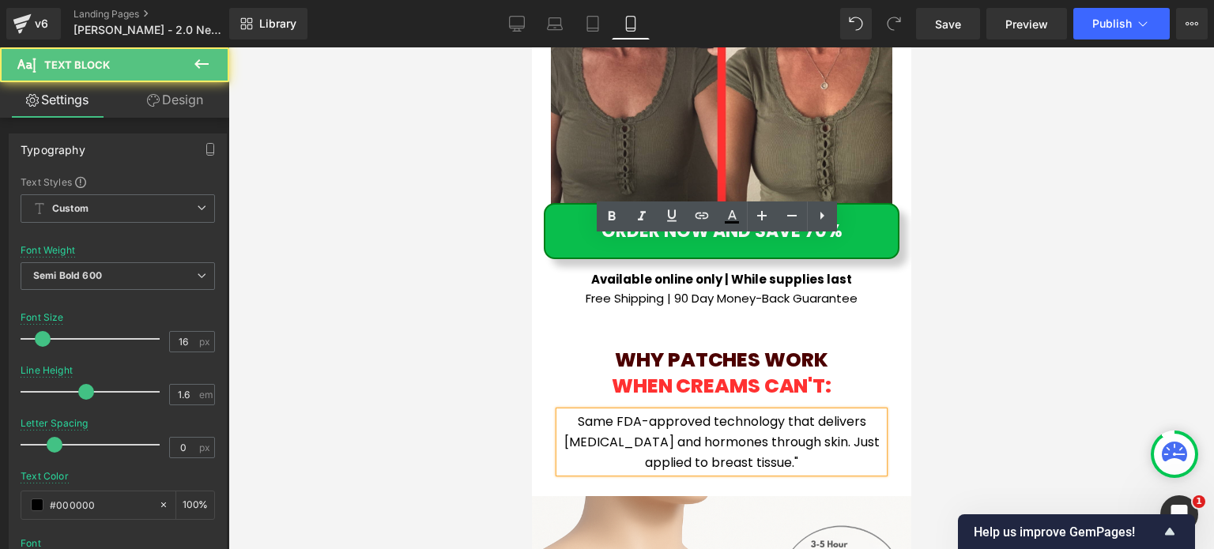
click at [798, 412] on p "Same FDA-approved technology that delivers nicotine and hormones through skin. …" at bounding box center [721, 442] width 324 height 61
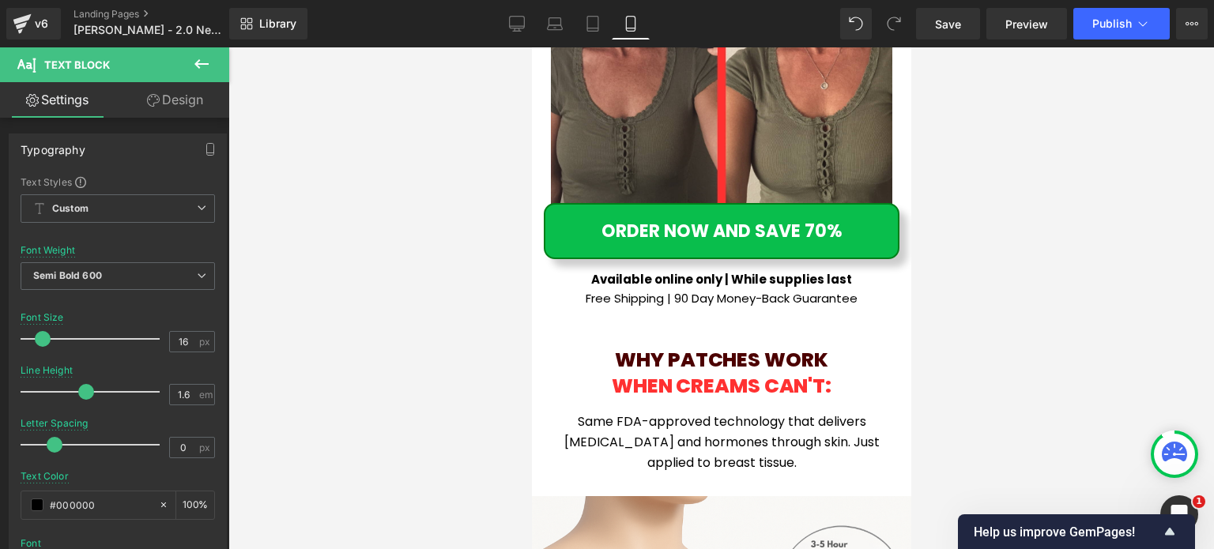
click at [998, 355] on div at bounding box center [720, 298] width 985 height 502
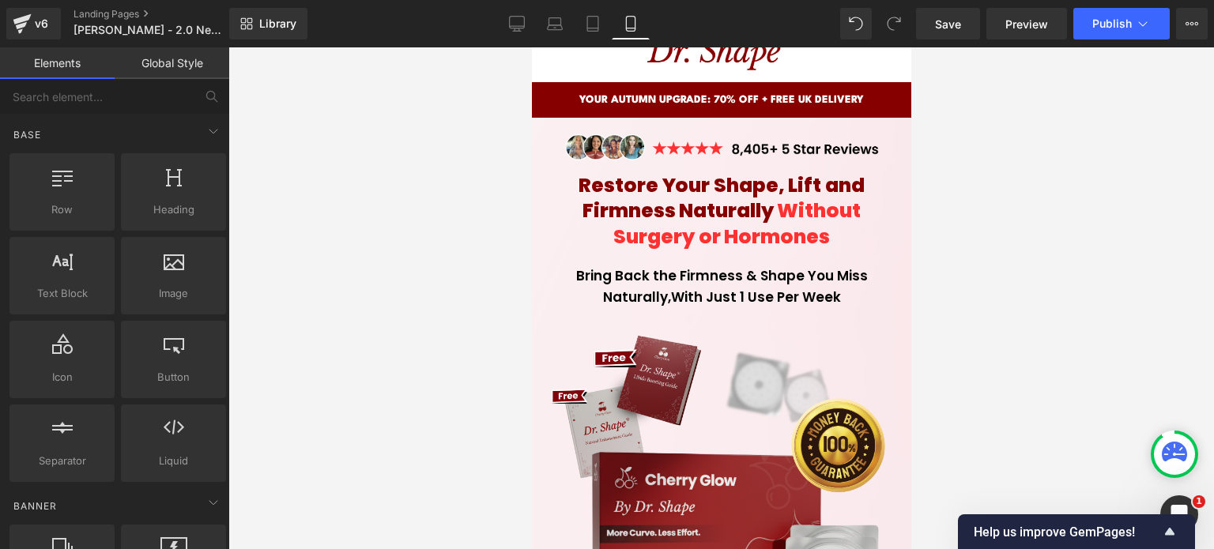
scroll to position [0, 0]
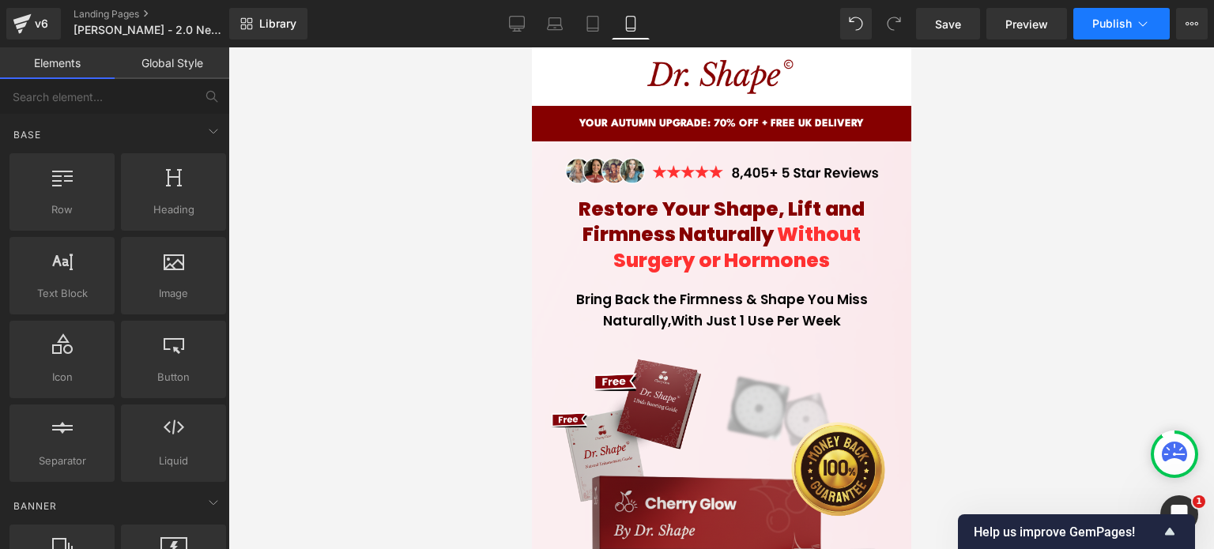
click at [1122, 24] on span "Publish" at bounding box center [1112, 23] width 40 height 13
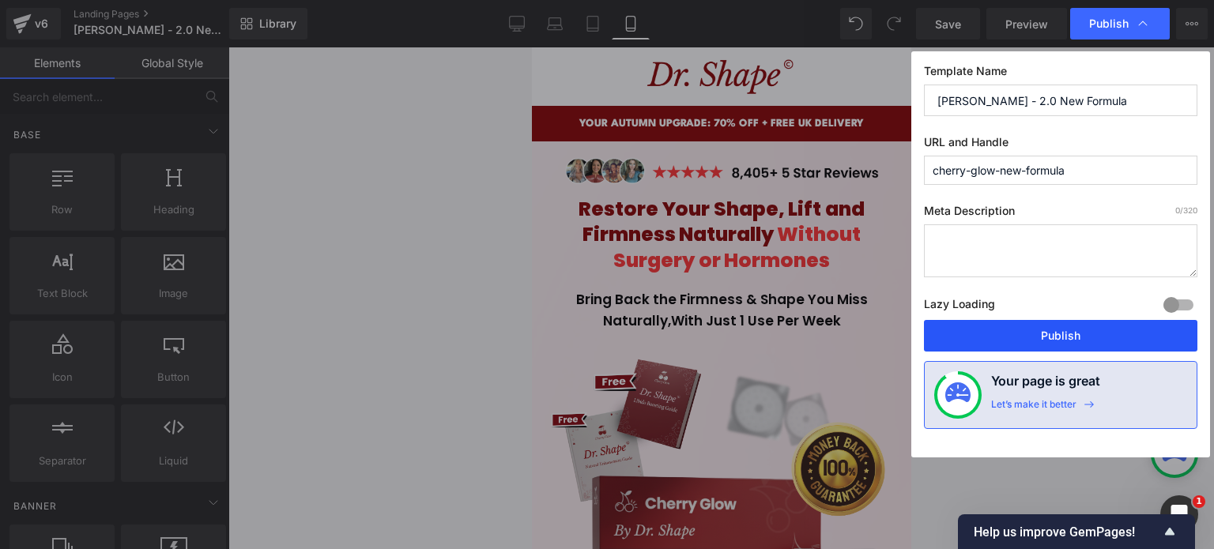
click at [1007, 332] on button "Publish" at bounding box center [1060, 336] width 273 height 32
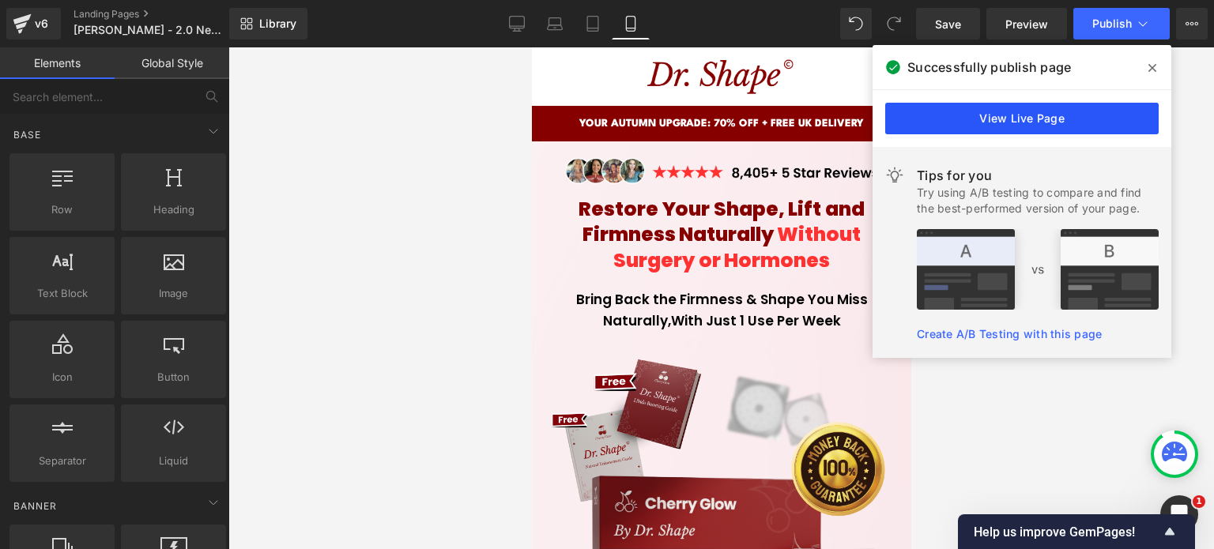
click at [1016, 116] on link "View Live Page" at bounding box center [1021, 119] width 273 height 32
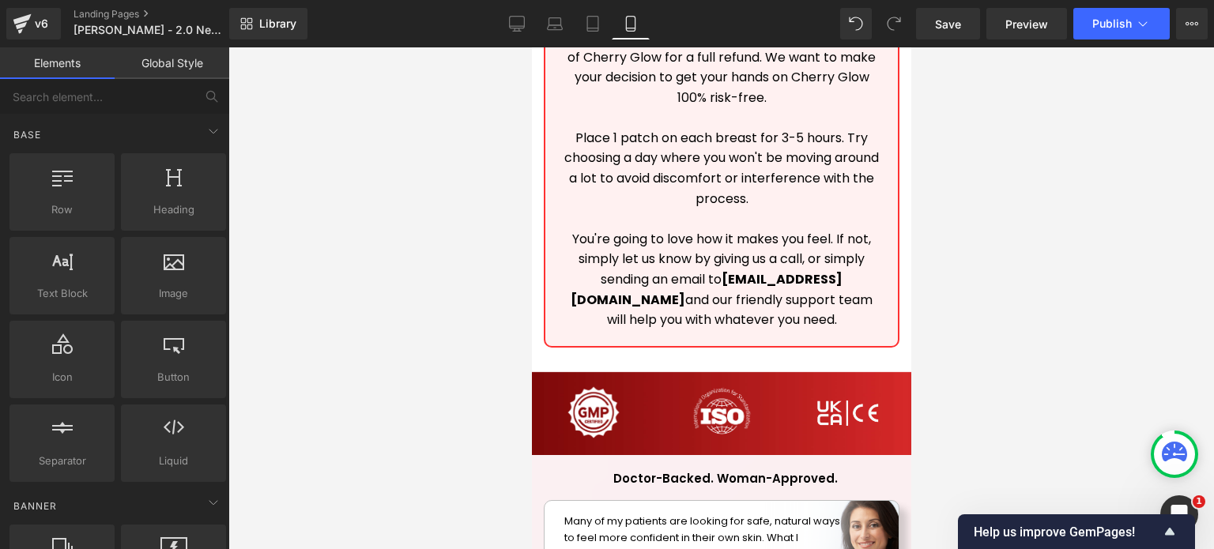
scroll to position [17623, 0]
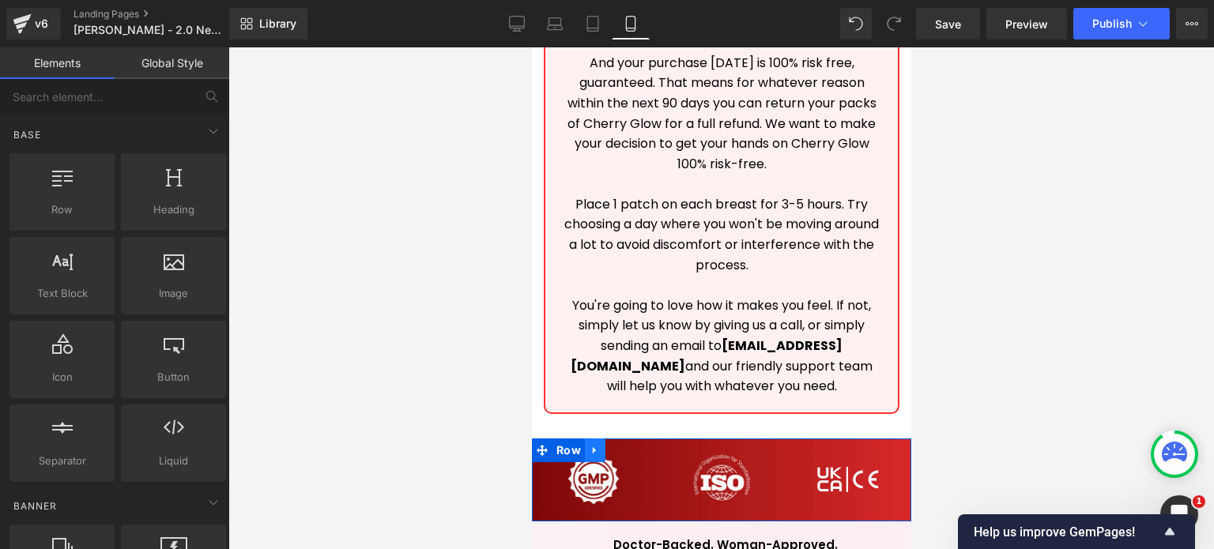
click at [592, 447] on icon at bounding box center [593, 450] width 3 height 7
click at [589, 445] on icon at bounding box center [594, 450] width 11 height 11
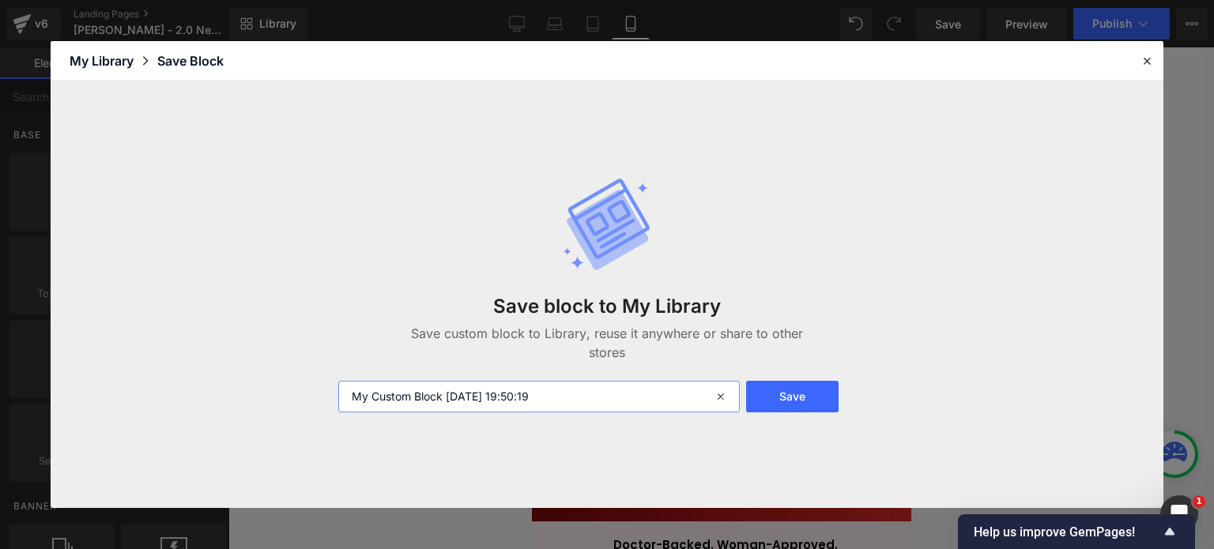
click at [507, 405] on input "My Custom Block 2025-10-15 19:50:19" at bounding box center [538, 397] width 401 height 32
type input "export to noola"
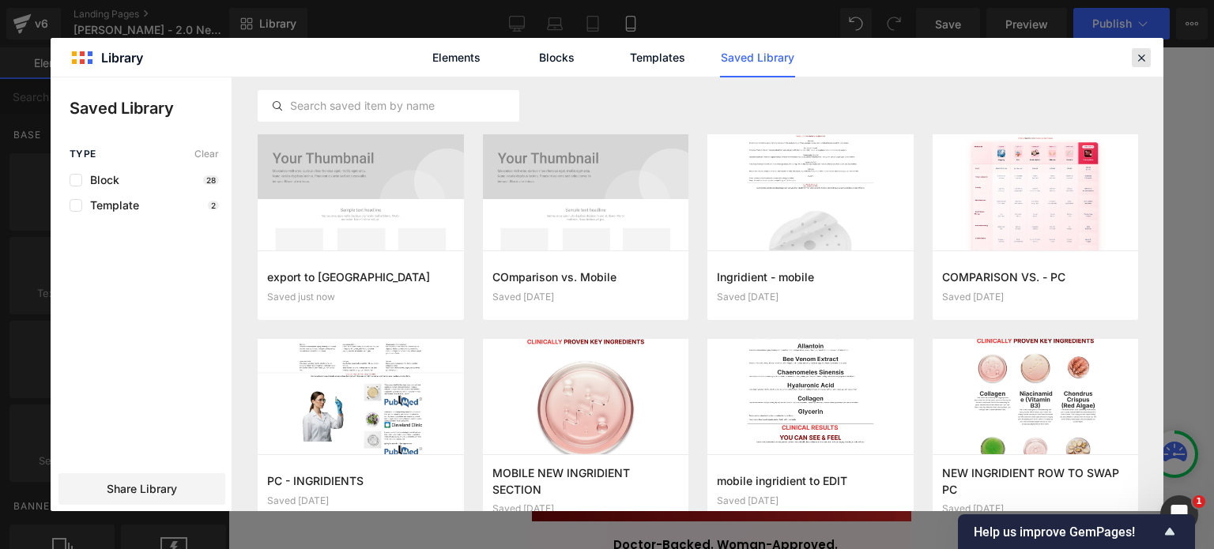
click at [1147, 65] on div at bounding box center [1141, 57] width 19 height 19
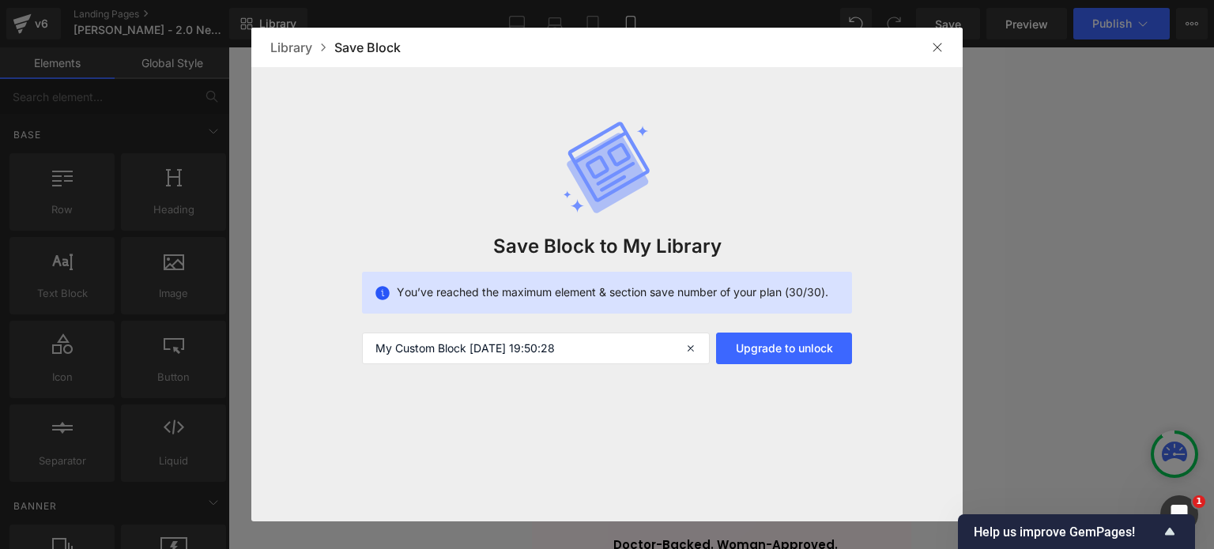
click at [931, 47] on img at bounding box center [937, 47] width 13 height 13
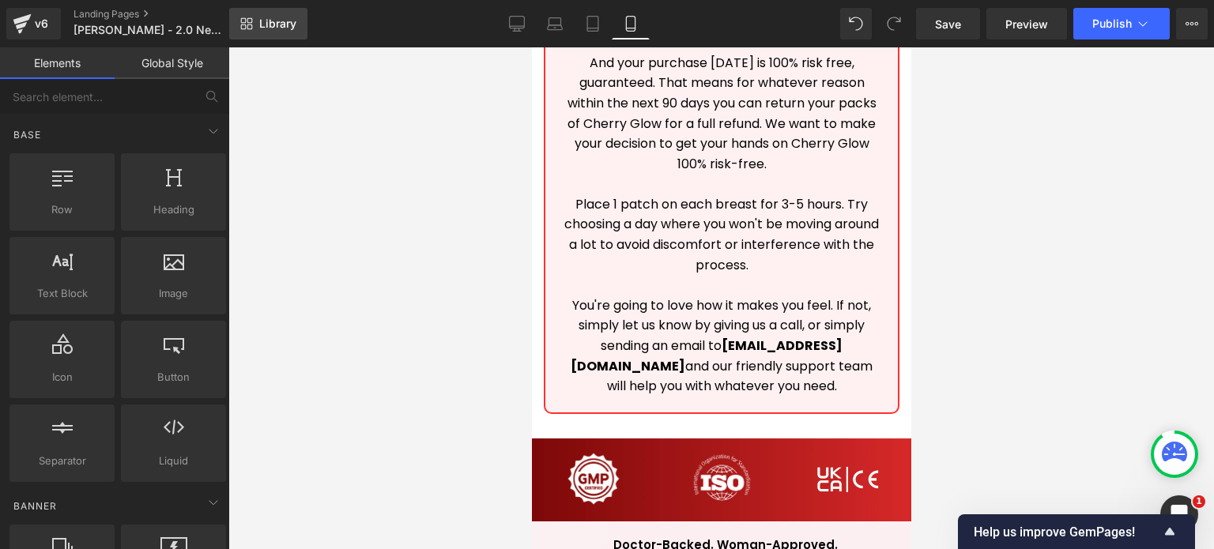
click at [240, 32] on link "Library" at bounding box center [268, 24] width 78 height 32
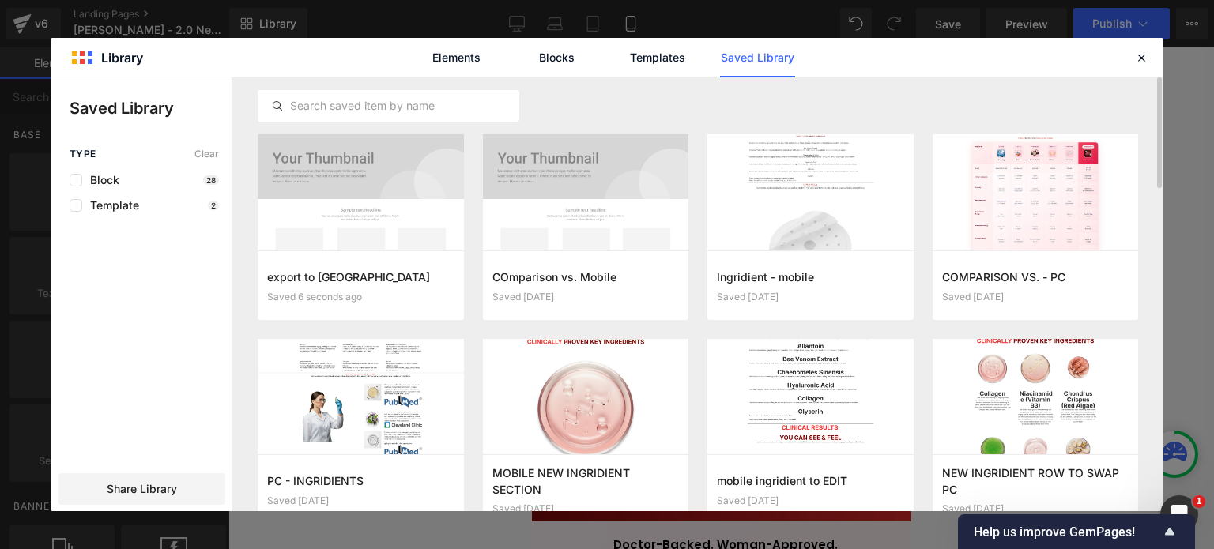
scroll to position [198, 0]
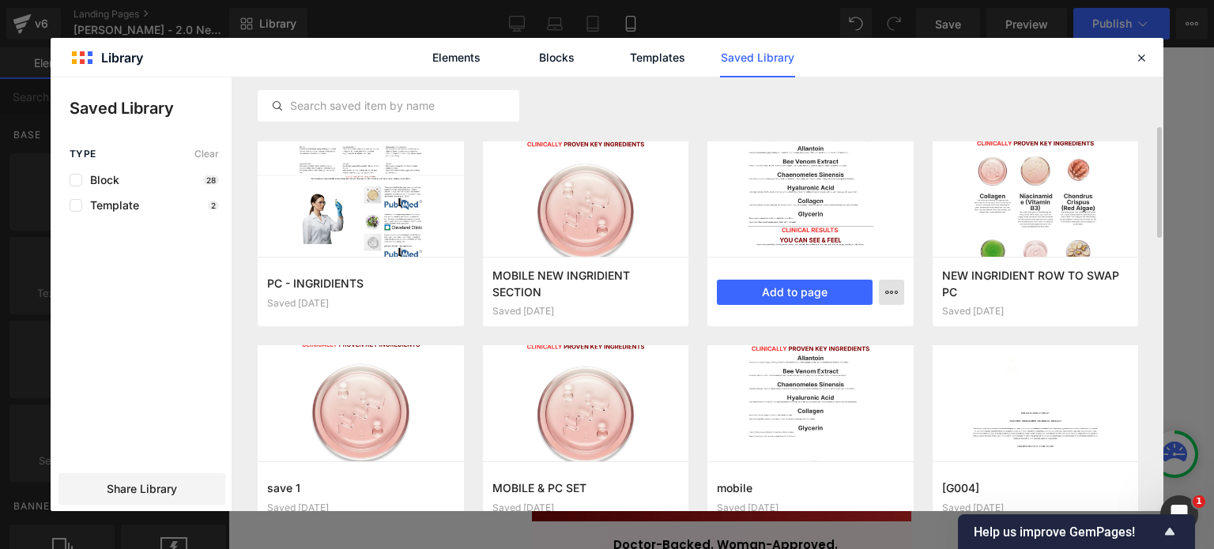
click at [885, 292] on icon "button" at bounding box center [891, 292] width 13 height 13
click at [835, 362] on div "Delete" at bounding box center [814, 361] width 180 height 33
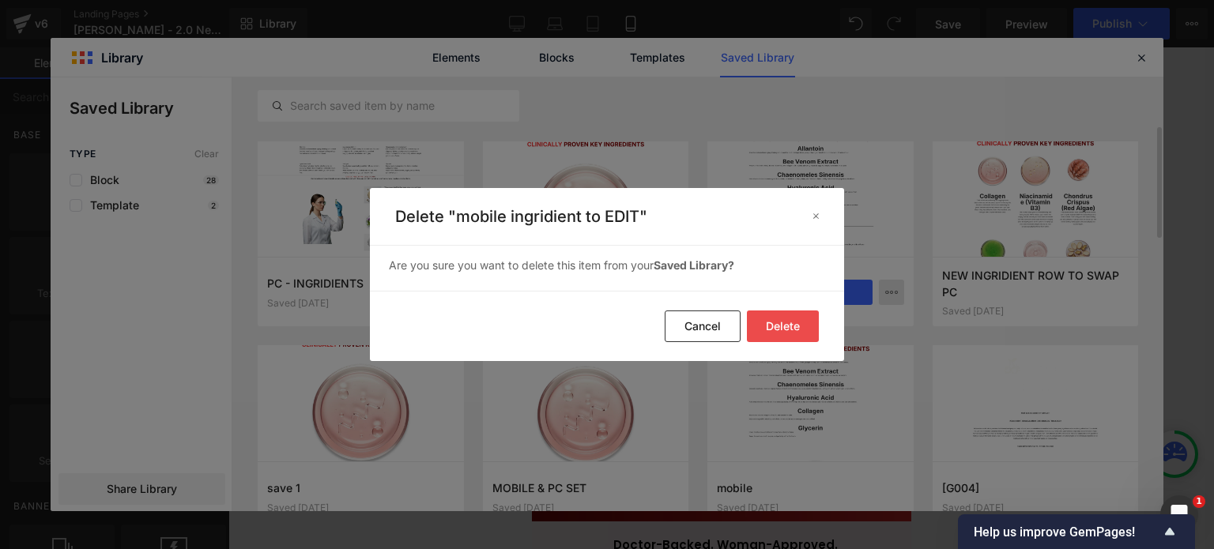
click at [782, 335] on button "Delete" at bounding box center [783, 327] width 72 height 32
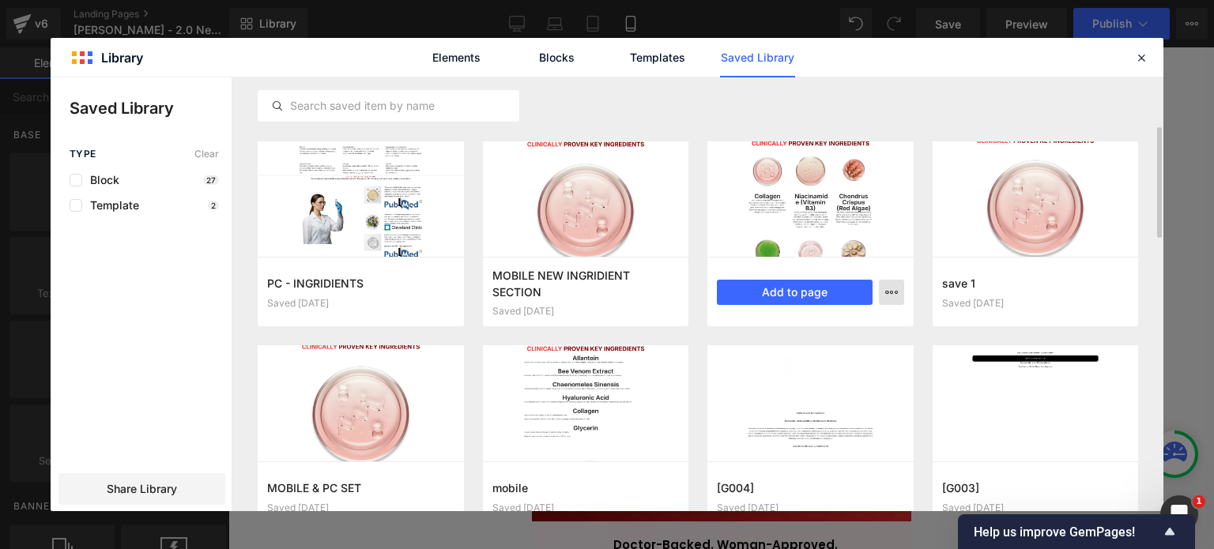
click at [893, 296] on icon "button" at bounding box center [891, 292] width 13 height 13
click at [820, 358] on div "Delete" at bounding box center [814, 361] width 180 height 33
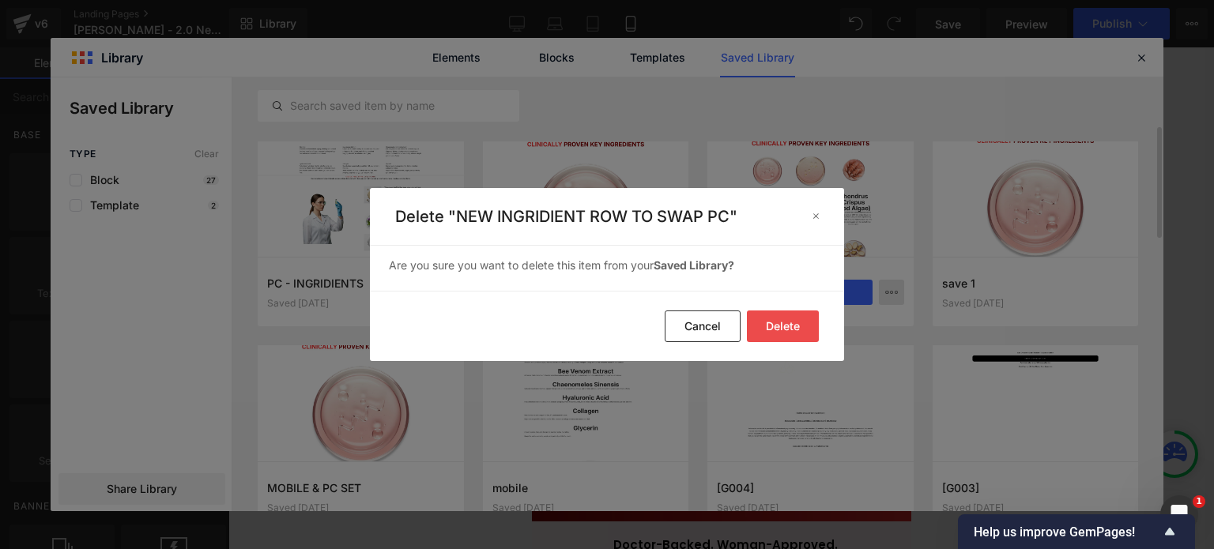
click at [777, 321] on button "Delete" at bounding box center [783, 327] width 72 height 32
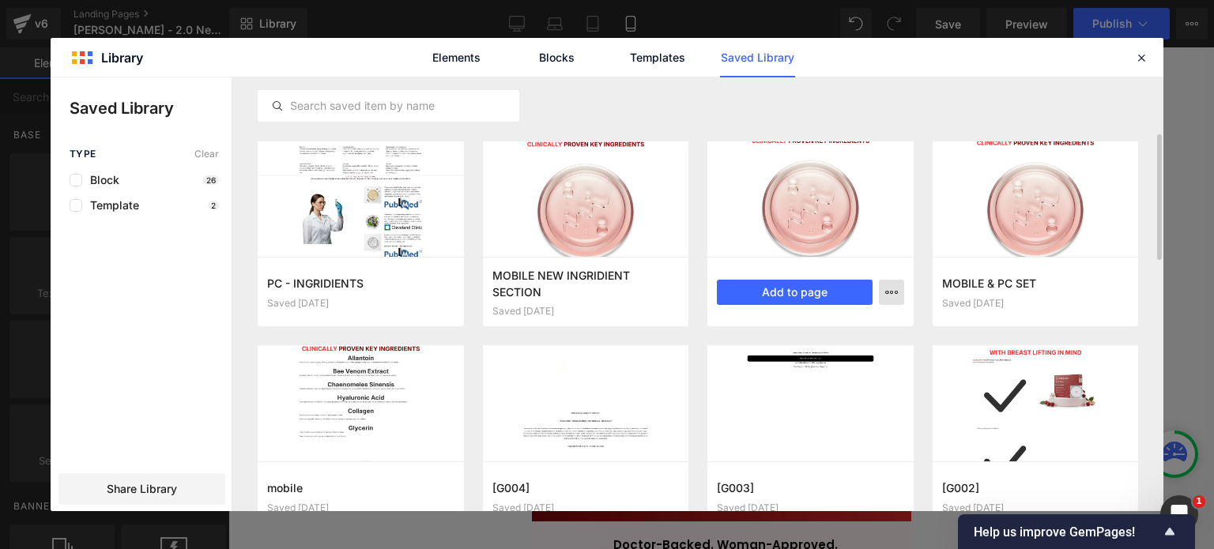
click at [890, 291] on icon "button" at bounding box center [891, 292] width 13 height 13
click at [769, 374] on div "Delete" at bounding box center [814, 361] width 180 height 33
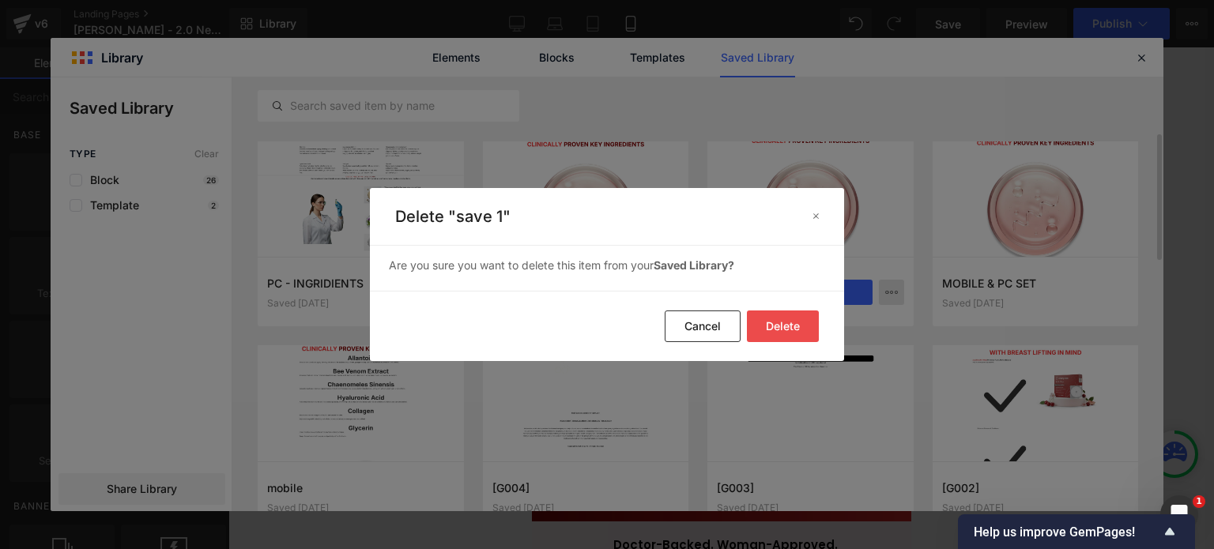
click at [767, 326] on button "Delete" at bounding box center [783, 327] width 72 height 32
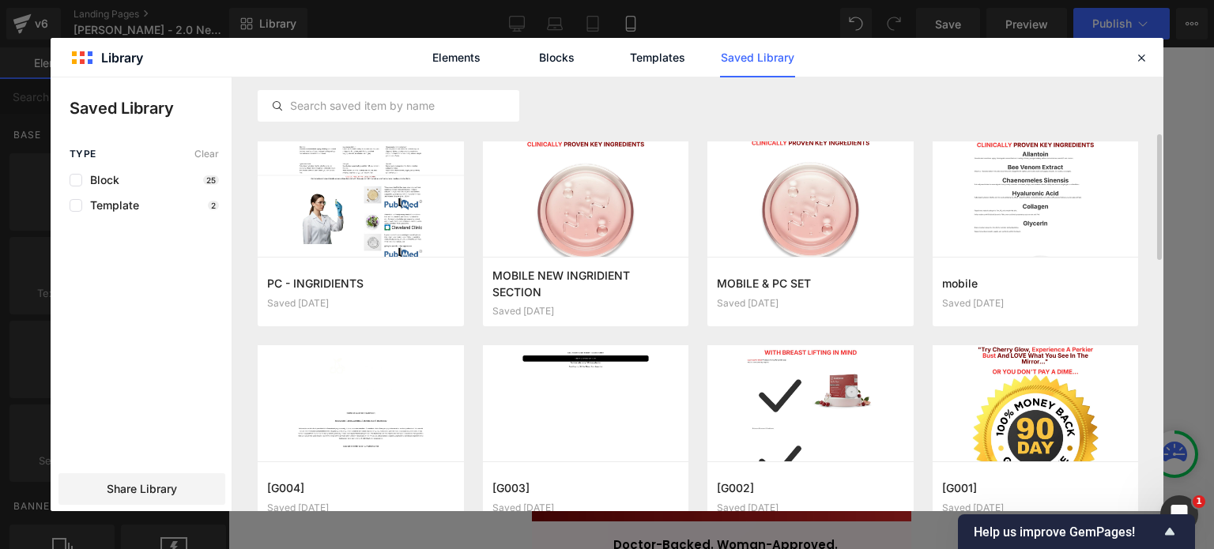
click at [1152, 53] on div "Elements Blocks Templates Saved Library" at bounding box center [607, 57] width 1113 height 39
click at [1144, 55] on icon at bounding box center [1141, 58] width 14 height 14
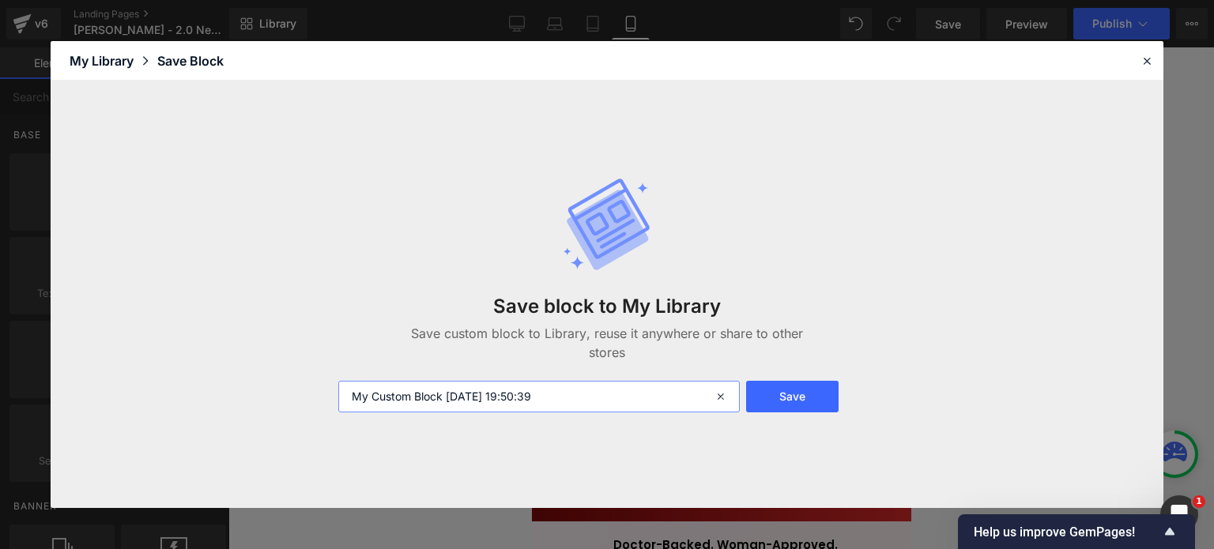
click at [575, 406] on input "My Custom Block 2025-10-15 19:50:39" at bounding box center [538, 397] width 401 height 32
type input "doctor approved noolaú"
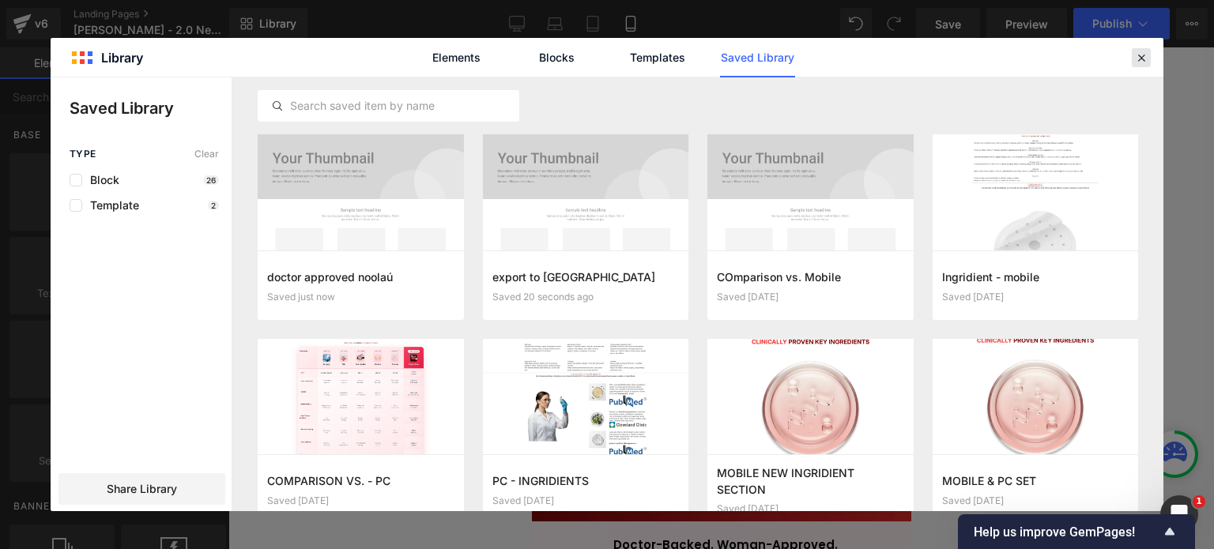
click at [1141, 48] on div at bounding box center [1141, 57] width 19 height 19
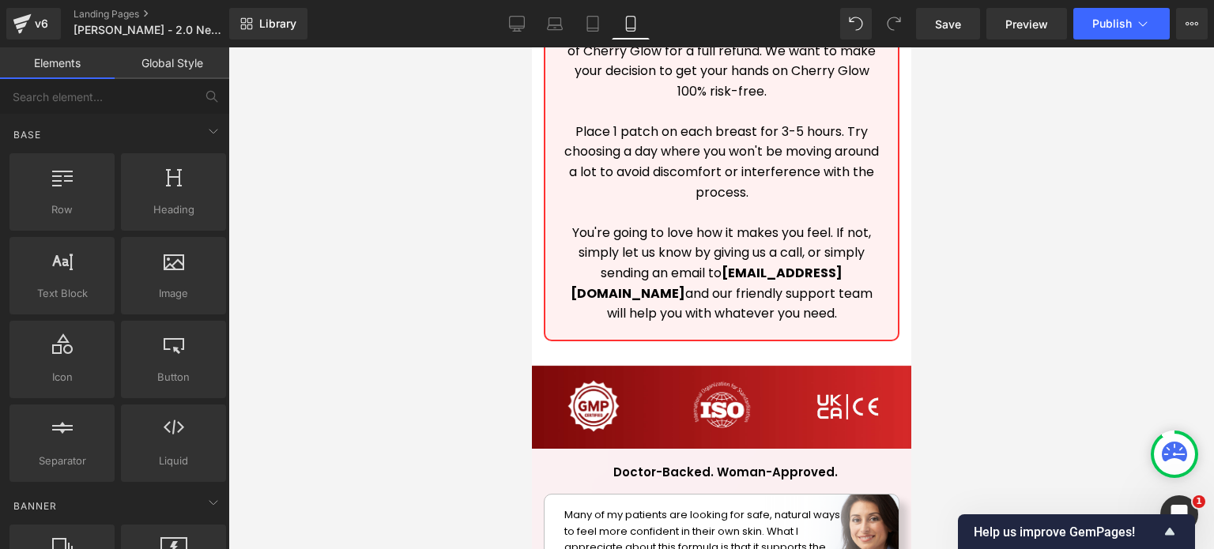
scroll to position [17623, 0]
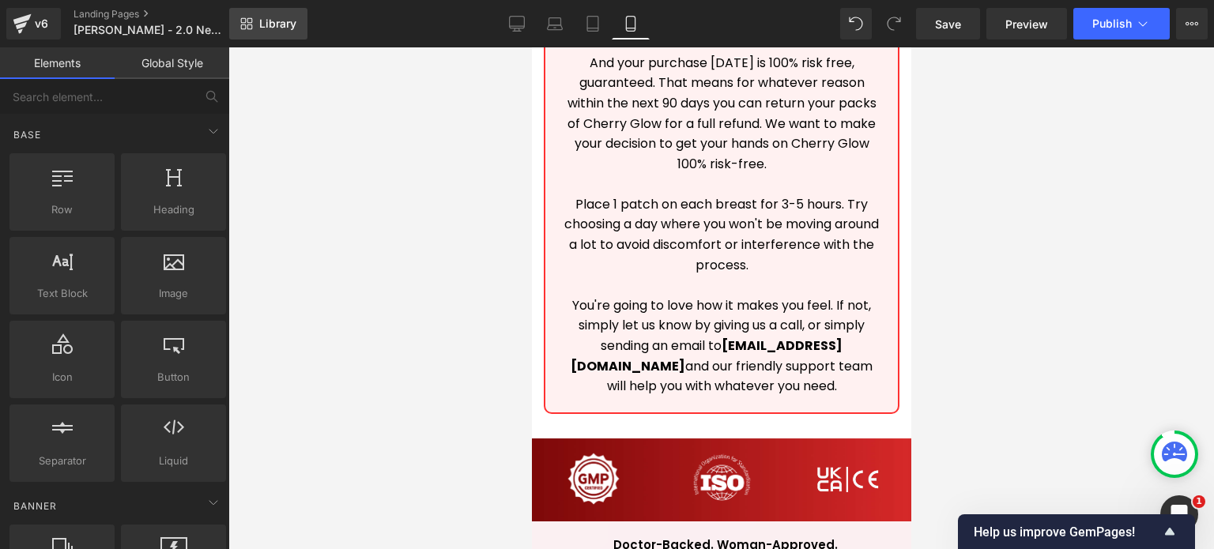
click at [266, 17] on span "Library" at bounding box center [277, 24] width 37 height 14
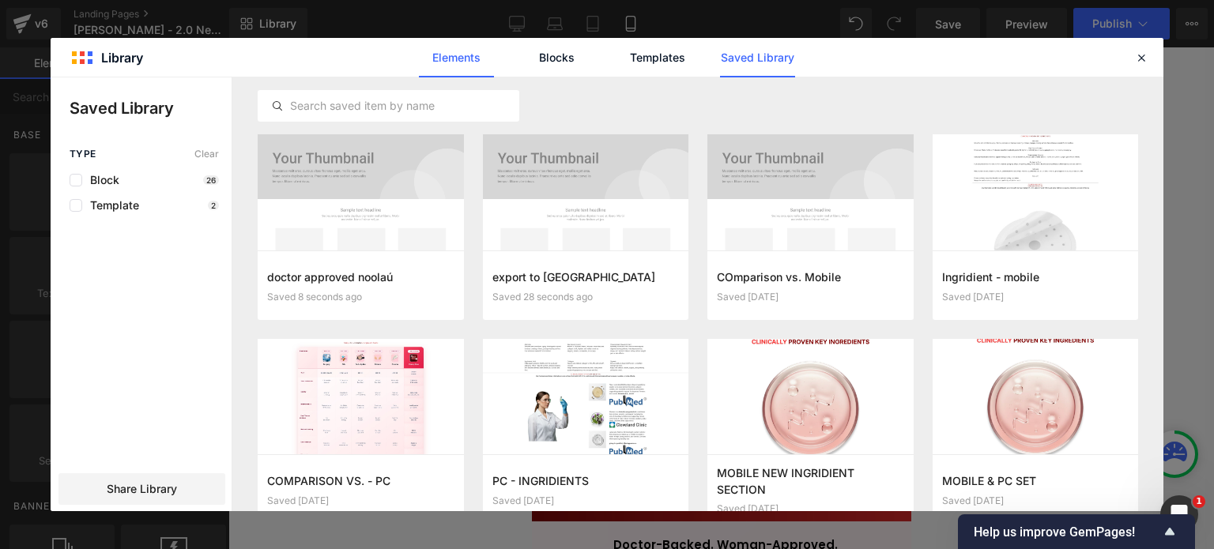
click at [459, 57] on link "Elements" at bounding box center [456, 58] width 75 height 40
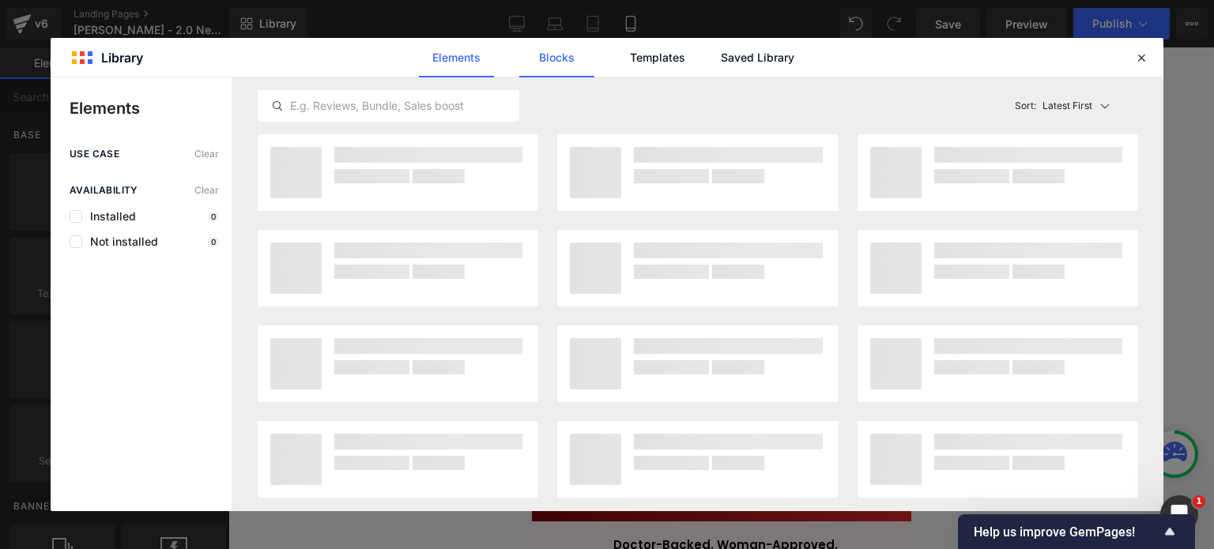
click at [557, 59] on link "Blocks" at bounding box center [556, 58] width 75 height 40
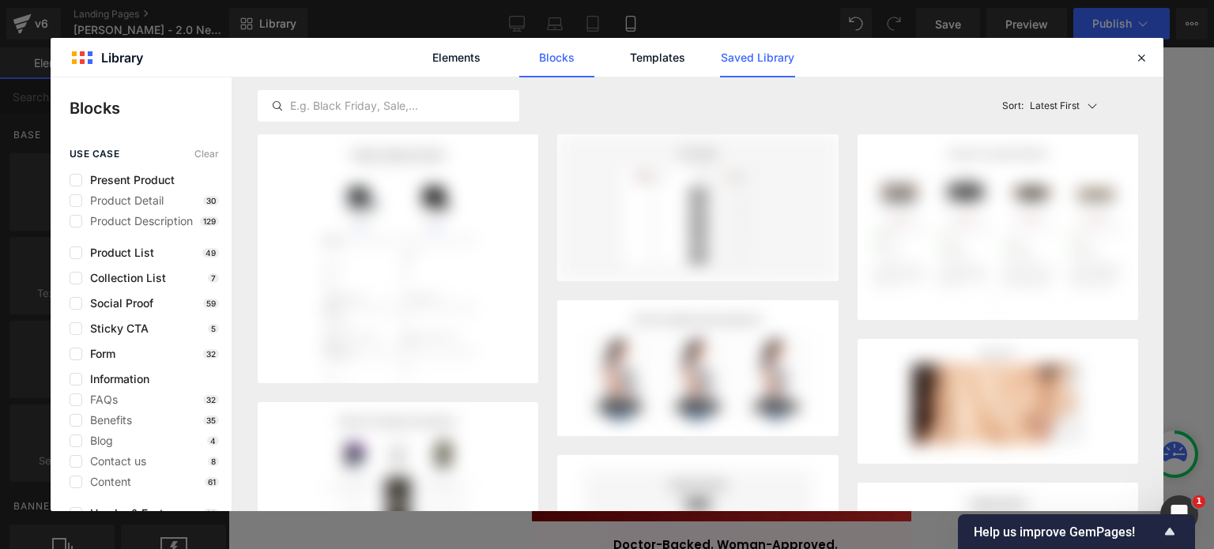
click at [730, 62] on link "Saved Library" at bounding box center [757, 58] width 75 height 40
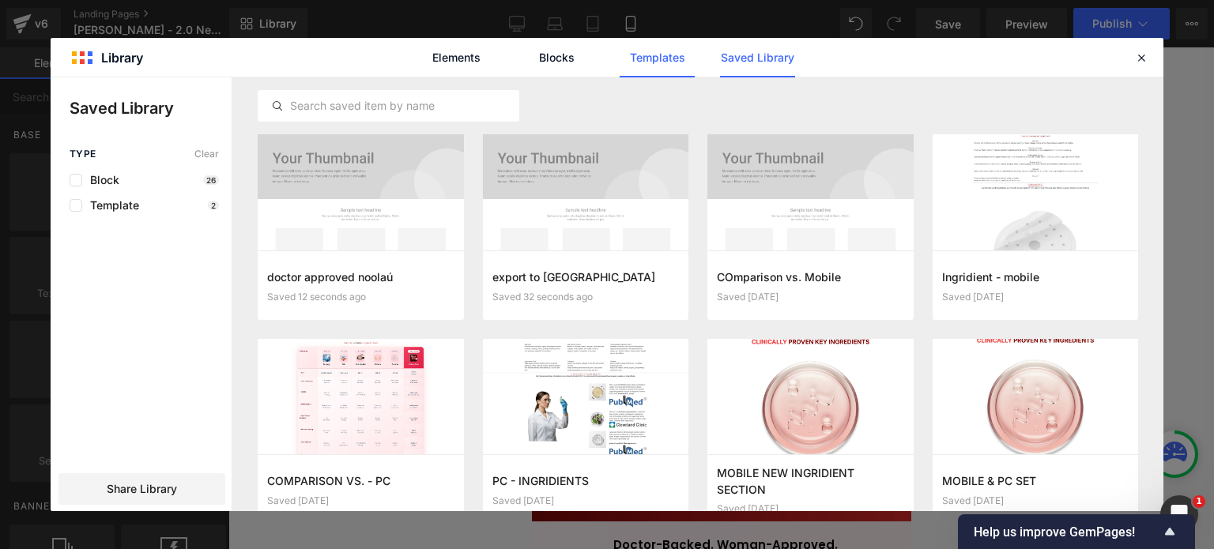
click at [654, 70] on link "Templates" at bounding box center [657, 58] width 75 height 40
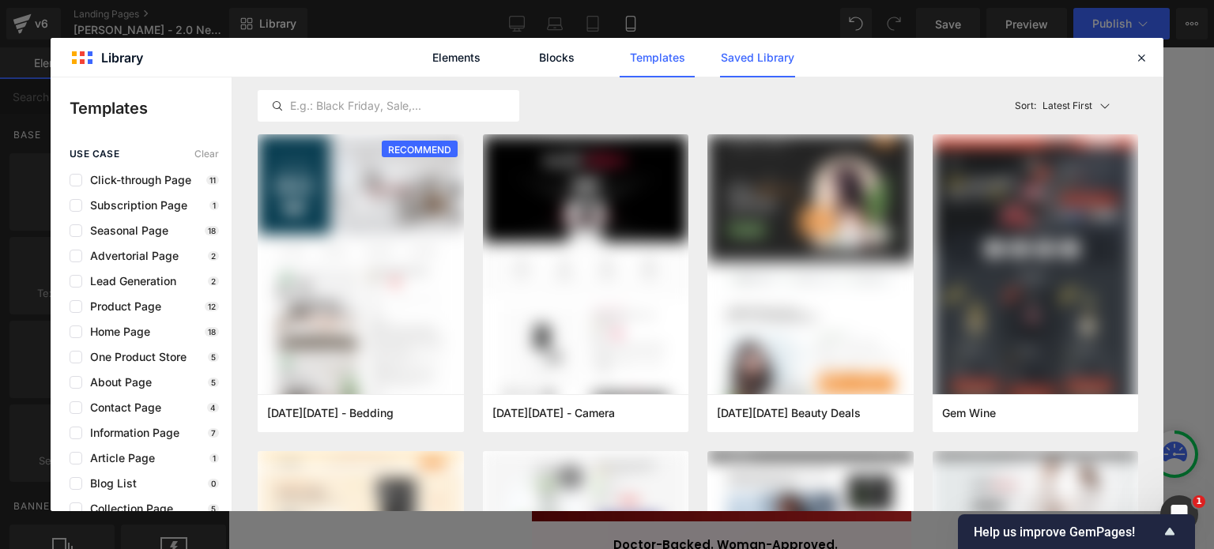
click at [753, 59] on link "Saved Library" at bounding box center [757, 58] width 75 height 40
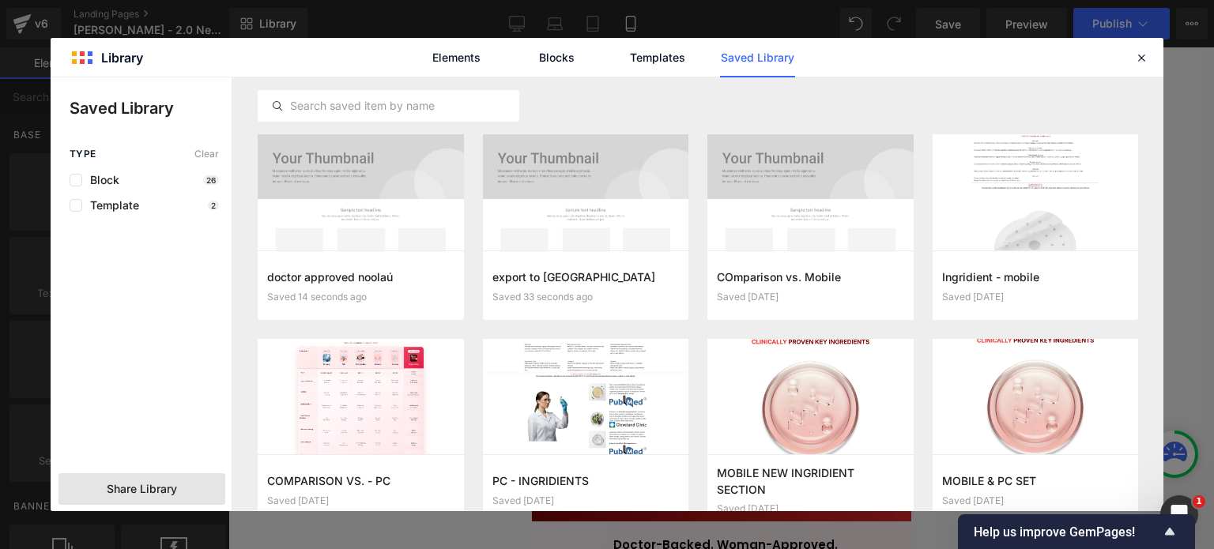
click at [116, 484] on span "Share Library" at bounding box center [142, 489] width 70 height 16
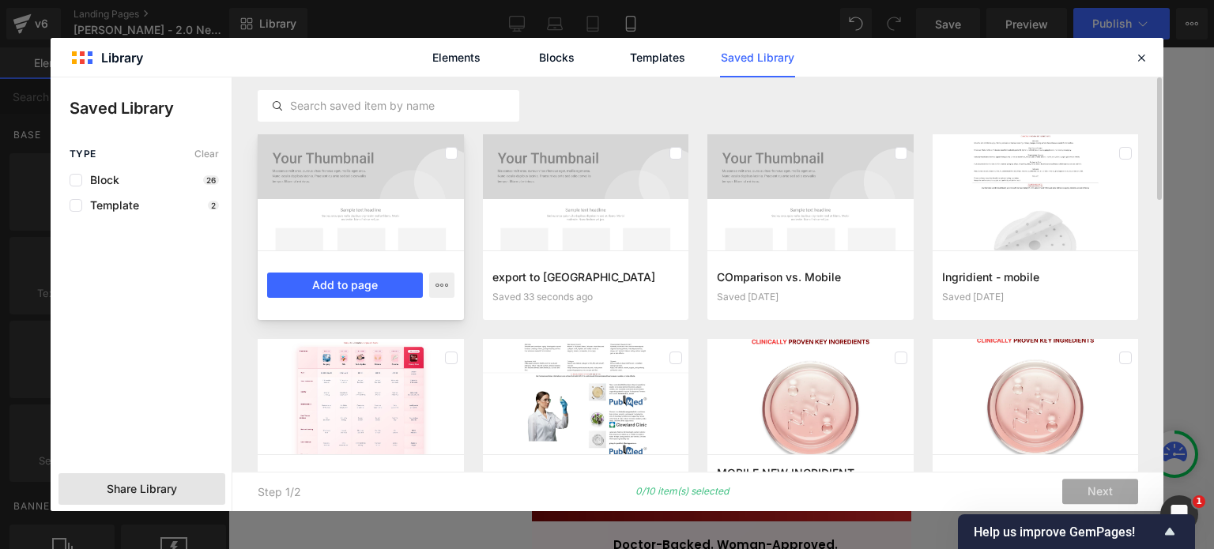
click at [406, 232] on div at bounding box center [361, 192] width 206 height 116
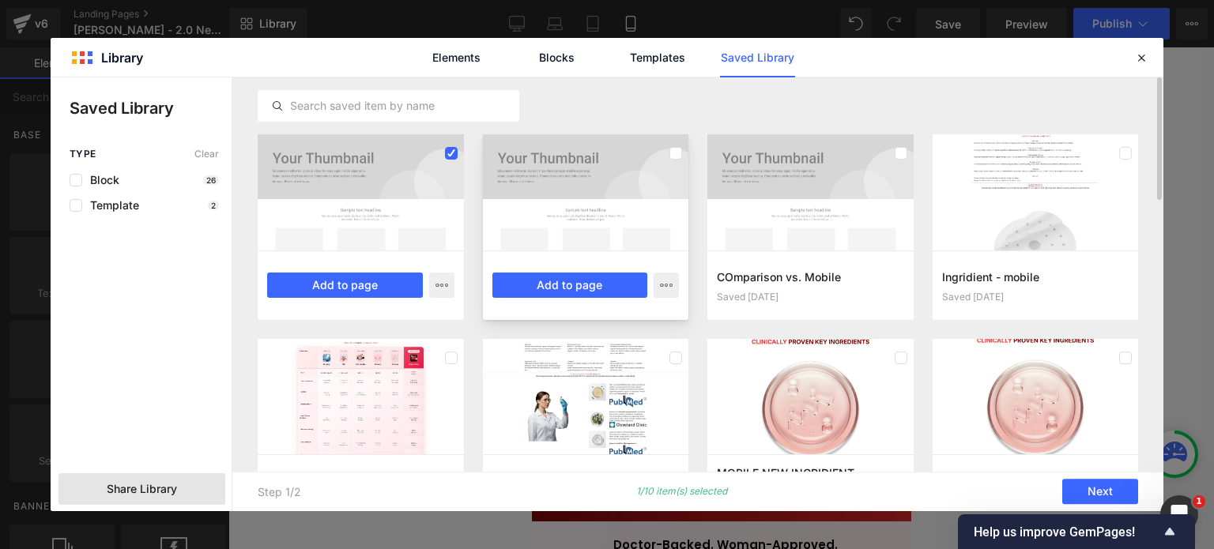
click at [545, 220] on div at bounding box center [586, 192] width 206 height 116
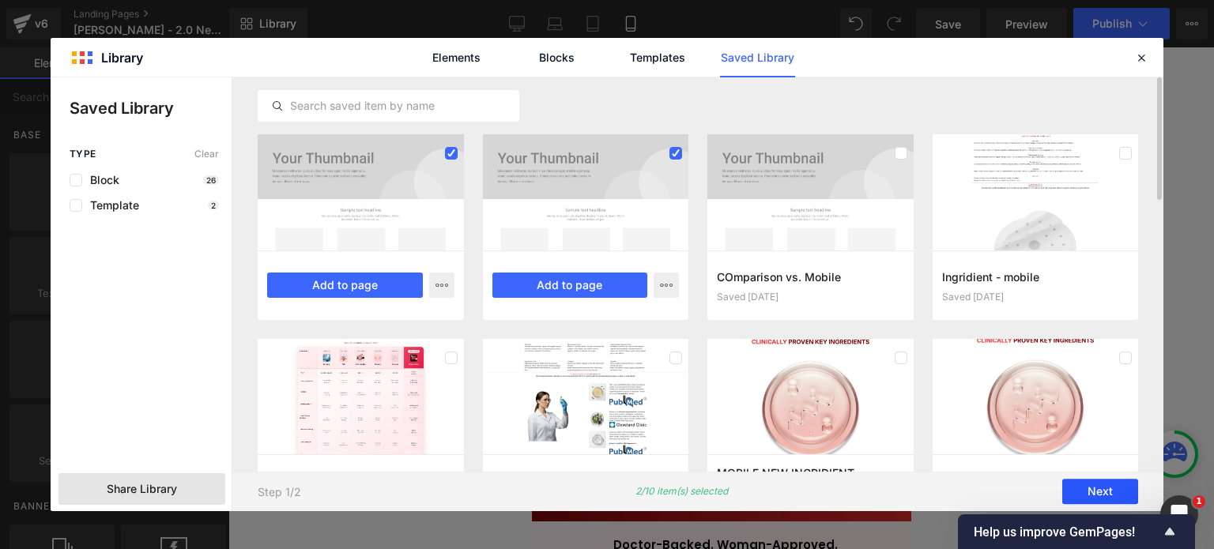
click at [1068, 480] on button "Next" at bounding box center [1100, 492] width 76 height 25
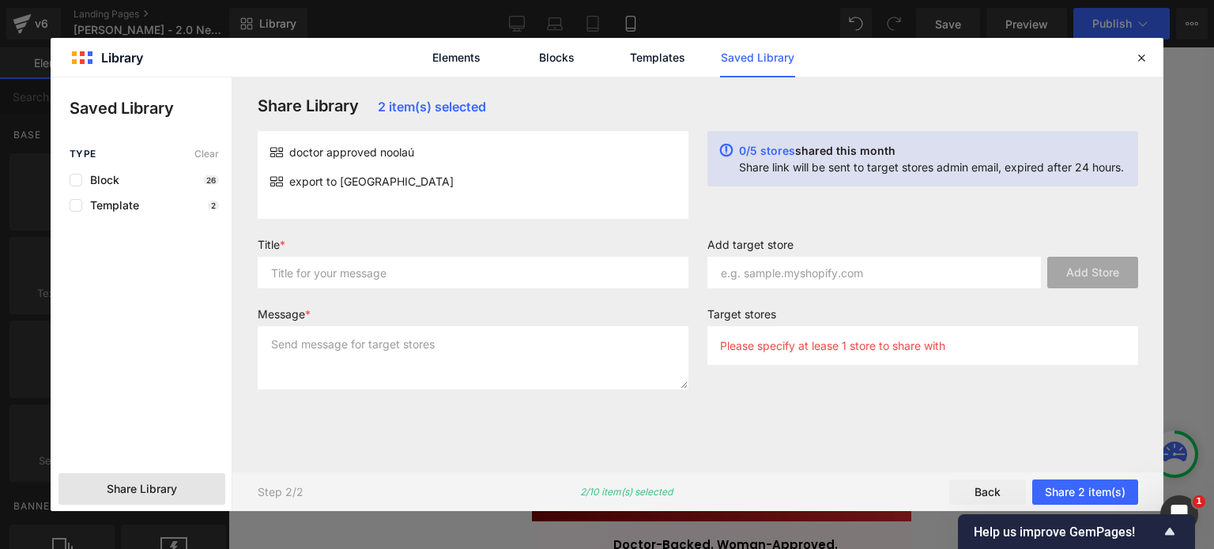
click at [473, 288] on div "Title *" at bounding box center [473, 269] width 450 height 63
click at [471, 278] on input "text" at bounding box center [473, 273] width 431 height 32
type input "ASD"
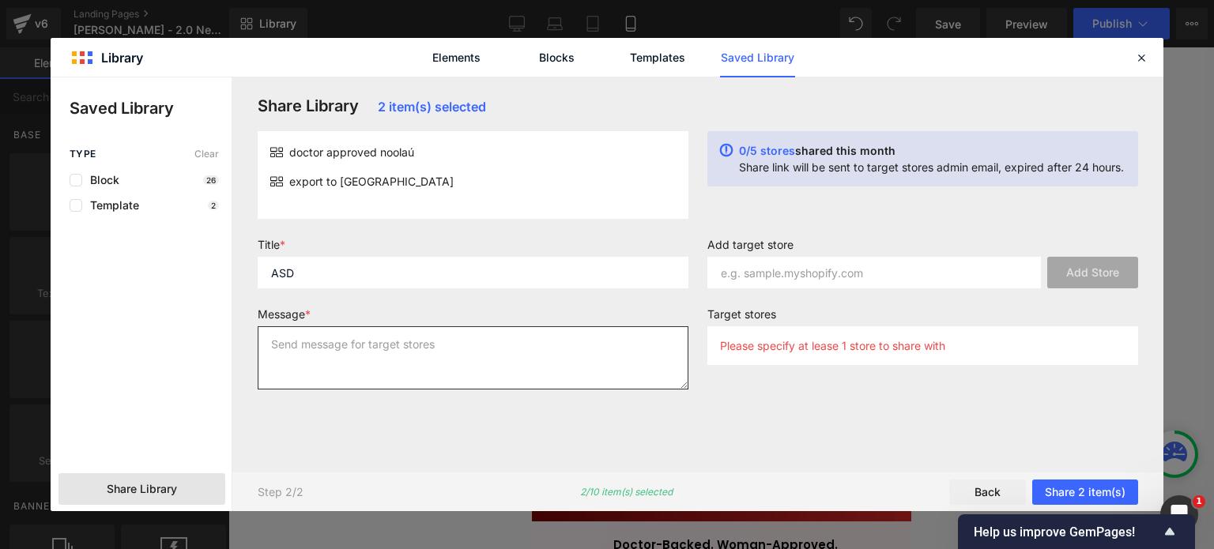
click at [362, 337] on textarea at bounding box center [473, 357] width 431 height 63
type textarea "ASD"
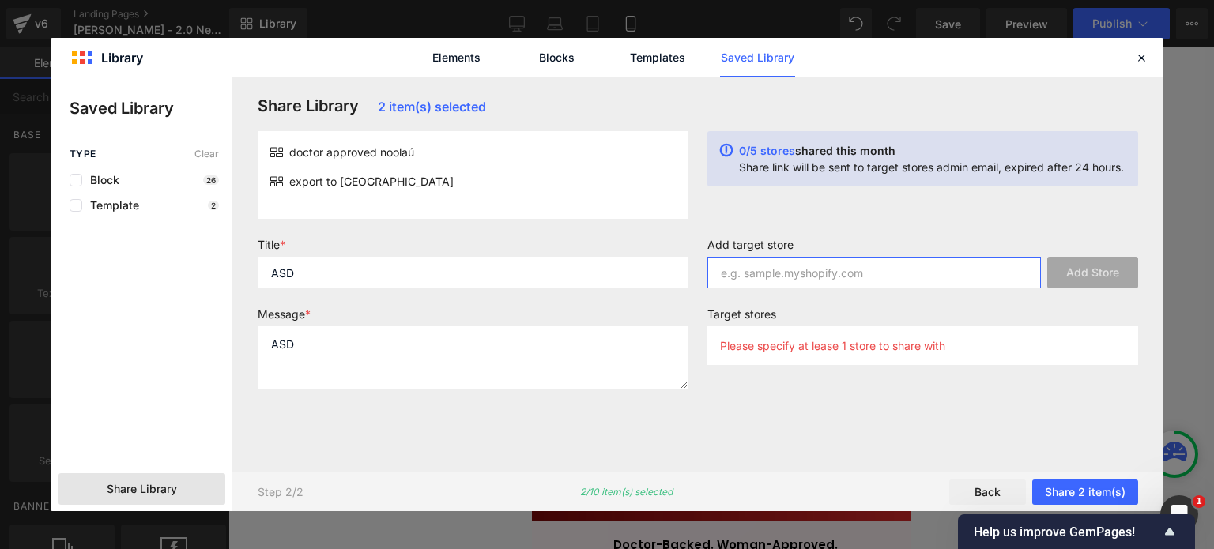
click at [737, 268] on input "text" at bounding box center [873, 273] width 333 height 32
paste input "vcnubq-yq.myshopify.com"
type input "vcnubq-yq.myshopify.com"
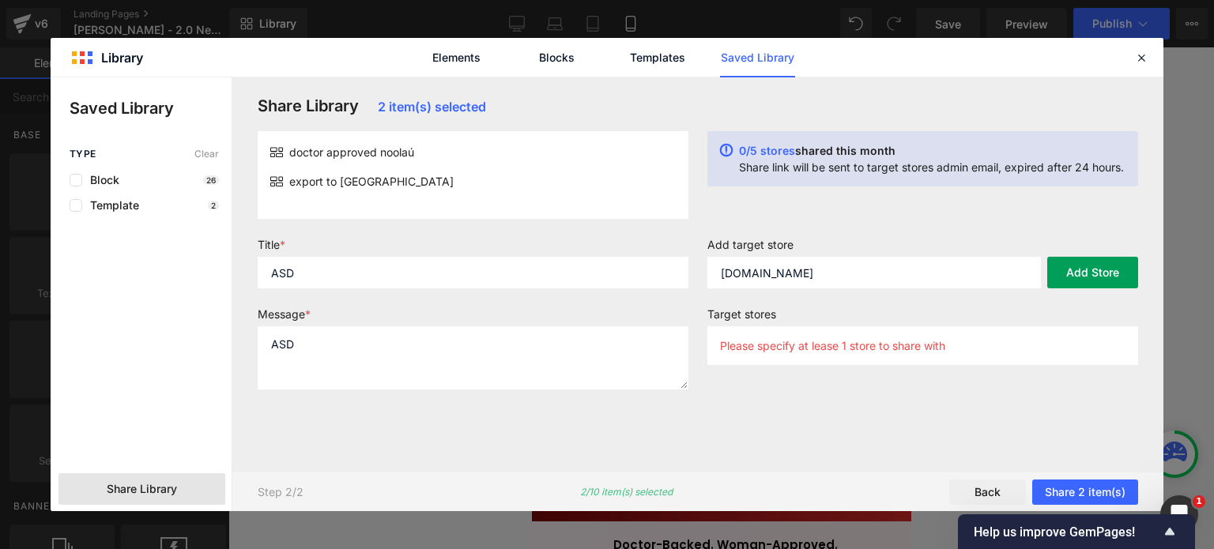
click at [1061, 273] on button "Add Store" at bounding box center [1092, 273] width 91 height 32
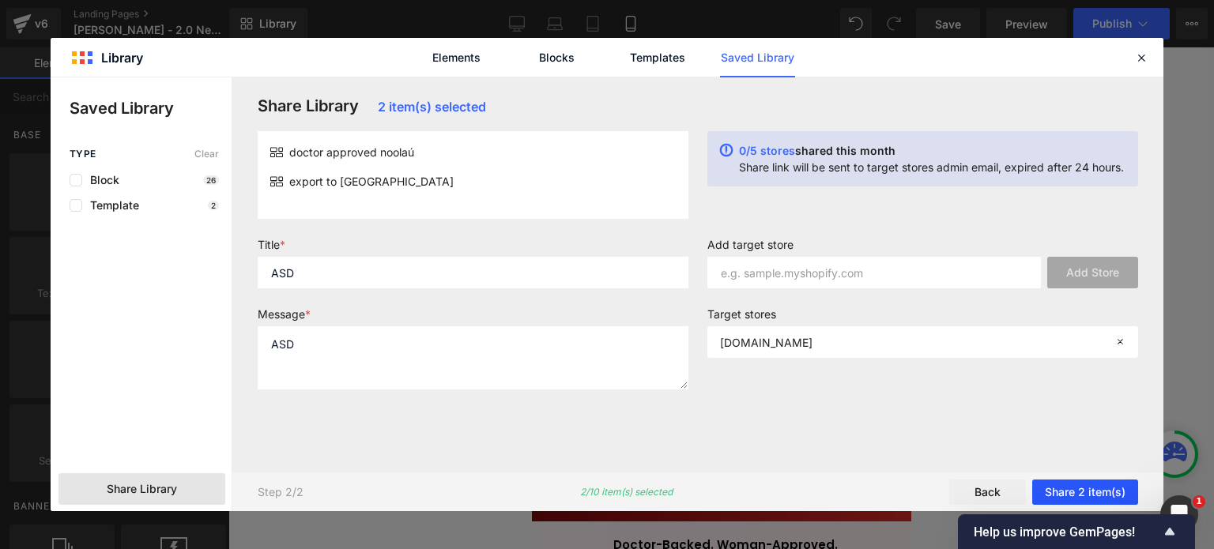
click at [1097, 495] on button "Share 2 item(s)" at bounding box center [1085, 492] width 106 height 25
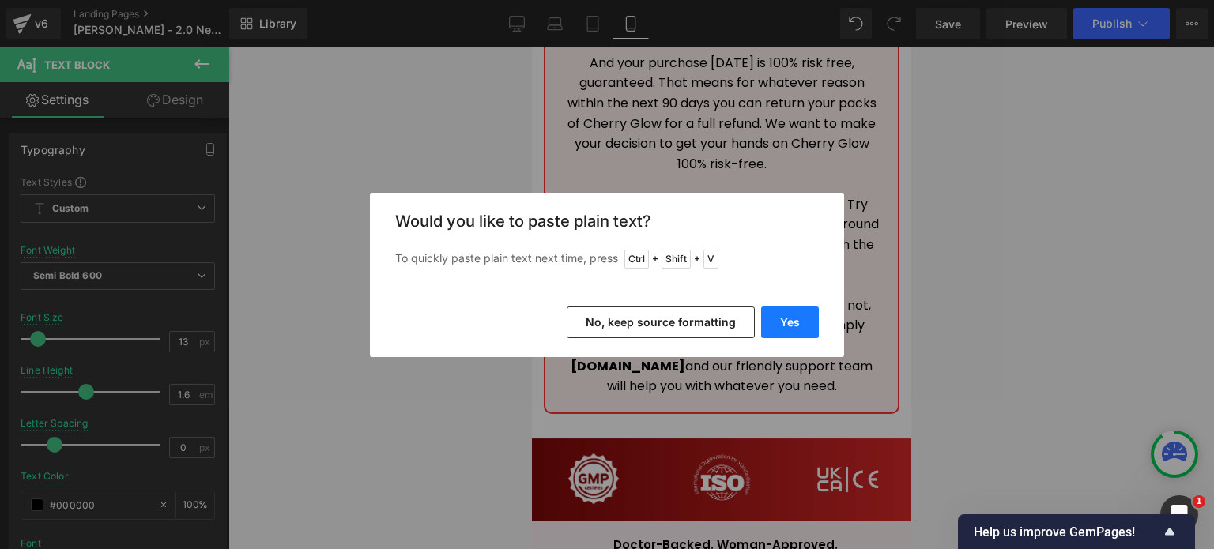
click at [793, 322] on button "Yes" at bounding box center [790, 323] width 58 height 32
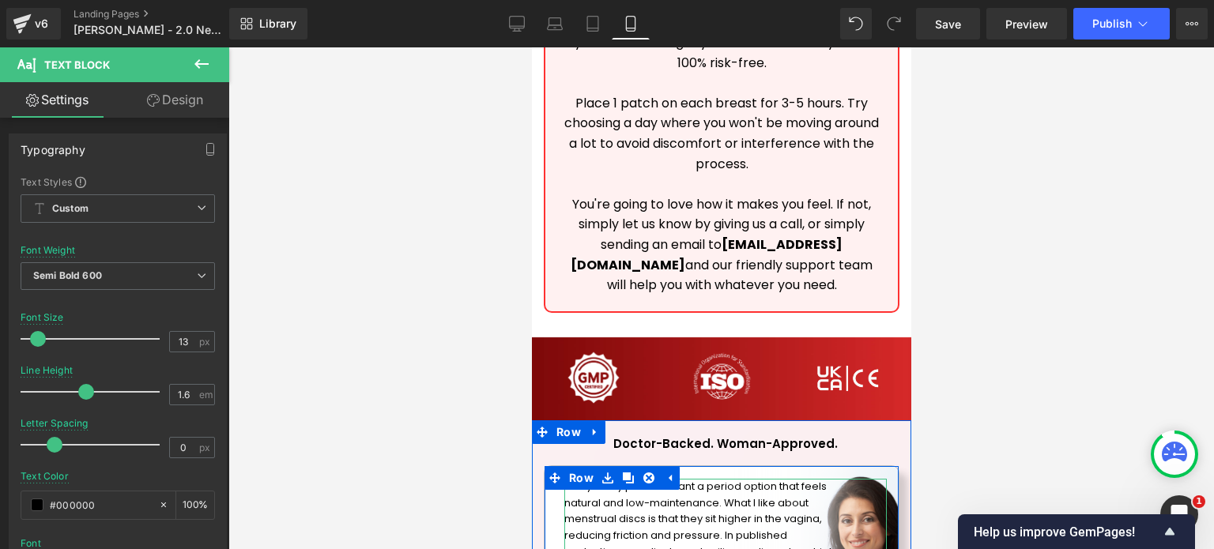
scroll to position [17781, 0]
